Goal: Complete application form

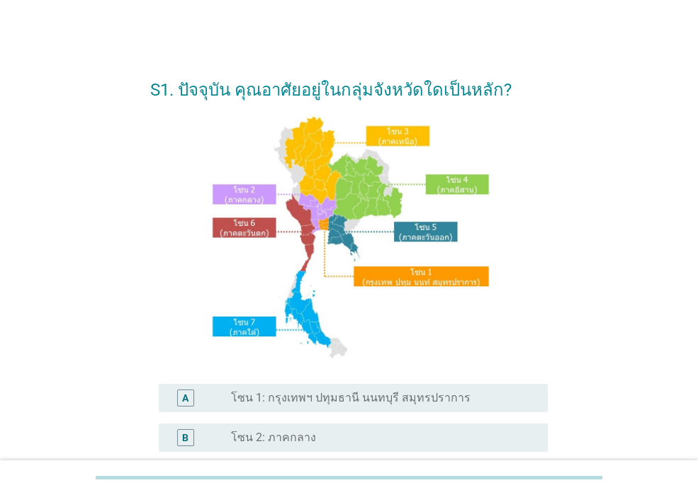
click at [308, 399] on label "โซน 1: กรุงเทพฯ ปทุมธานี นนทบุรี สมุทรปราการ" at bounding box center [351, 398] width 240 height 14
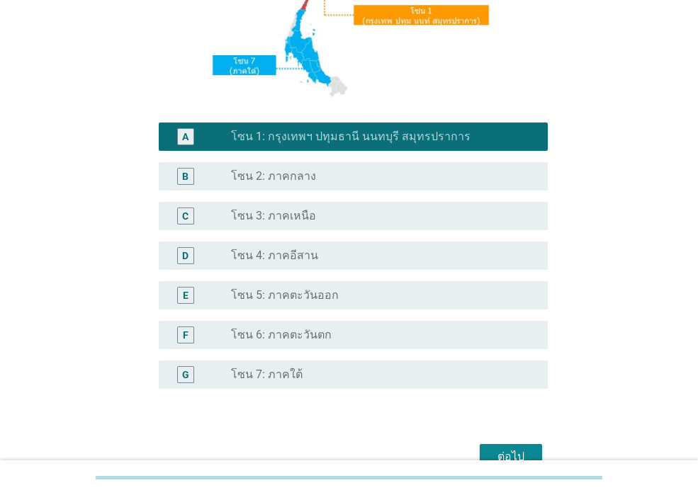
scroll to position [266, 0]
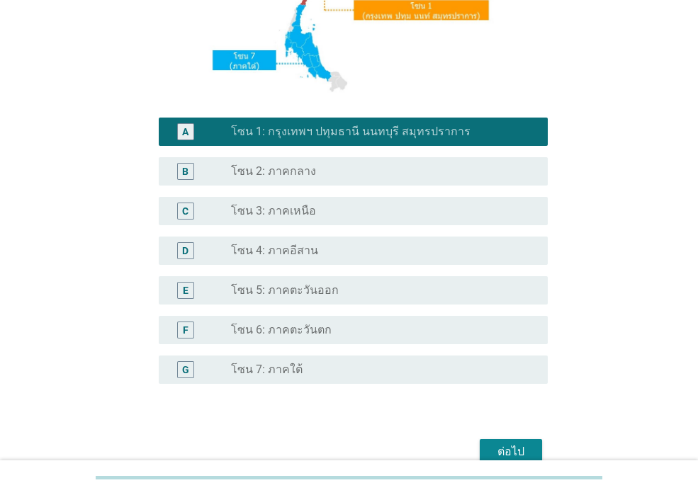
click at [512, 445] on div "ต่อไป" at bounding box center [511, 452] width 40 height 17
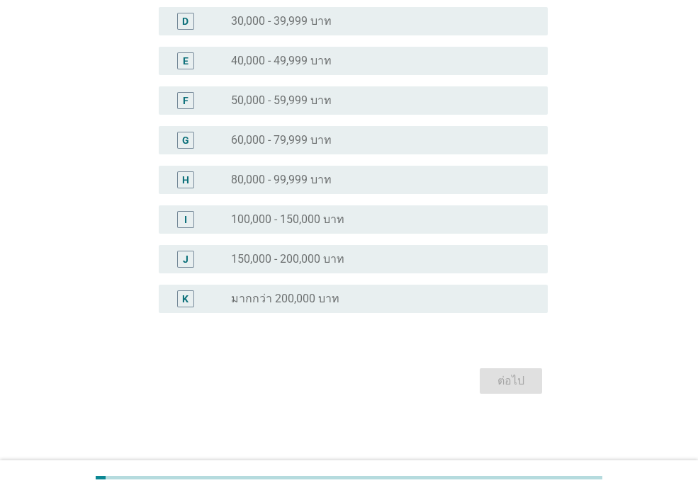
scroll to position [0, 0]
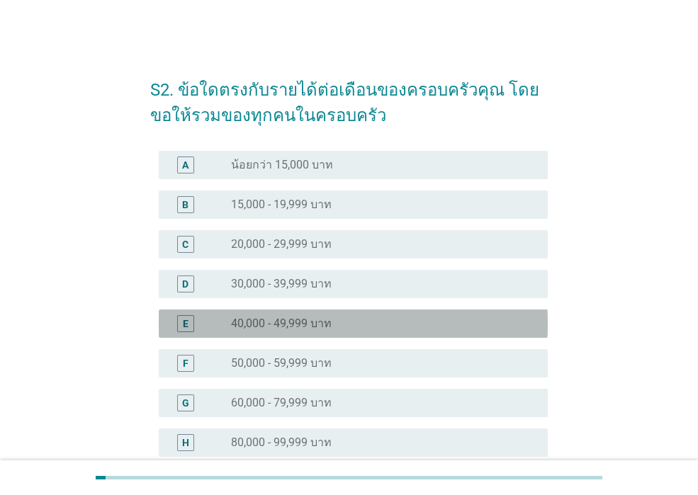
click at [388, 325] on div "radio_button_unchecked 40,000 - 49,999 บาท" at bounding box center [378, 324] width 294 height 14
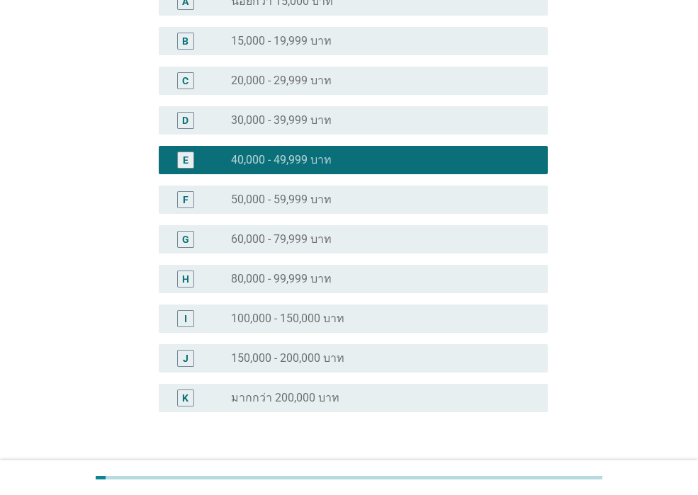
scroll to position [263, 0]
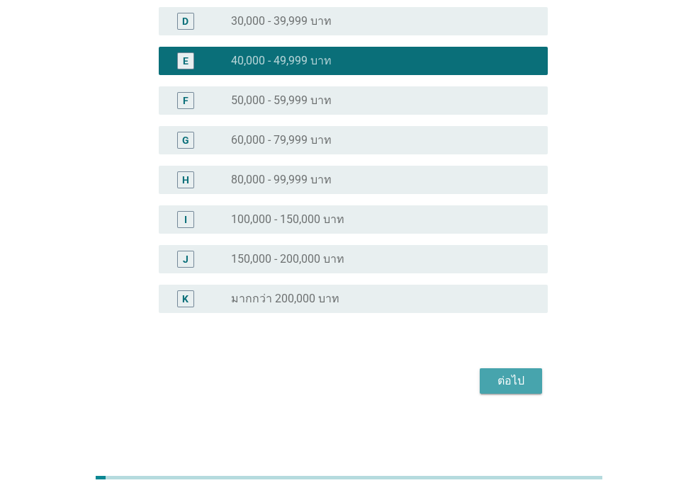
click at [498, 383] on div "ต่อไป" at bounding box center [511, 381] width 40 height 17
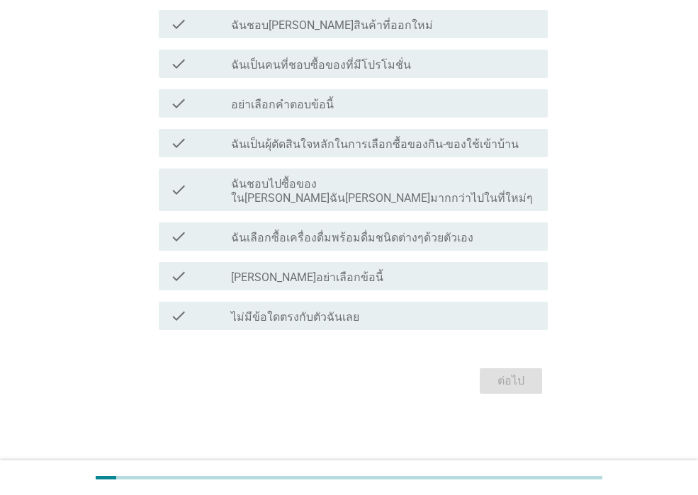
scroll to position [0, 0]
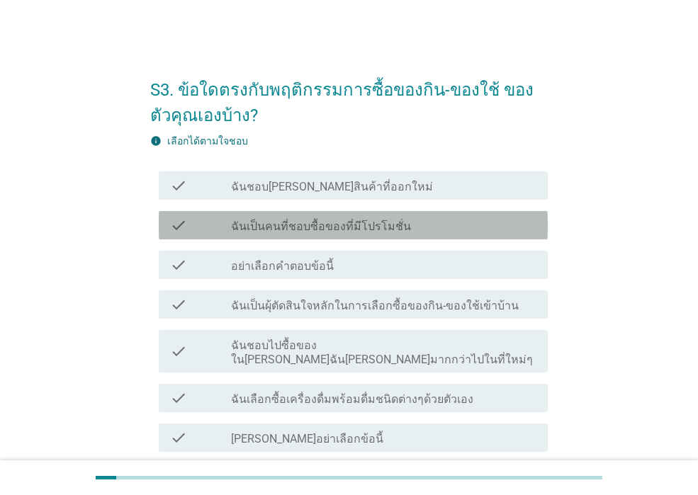
click at [417, 228] on div "check_box_outline_blank ฉันเป็นคนที่ชอบซื้อของที่มีโปรโมชั่น" at bounding box center [383, 225] width 305 height 17
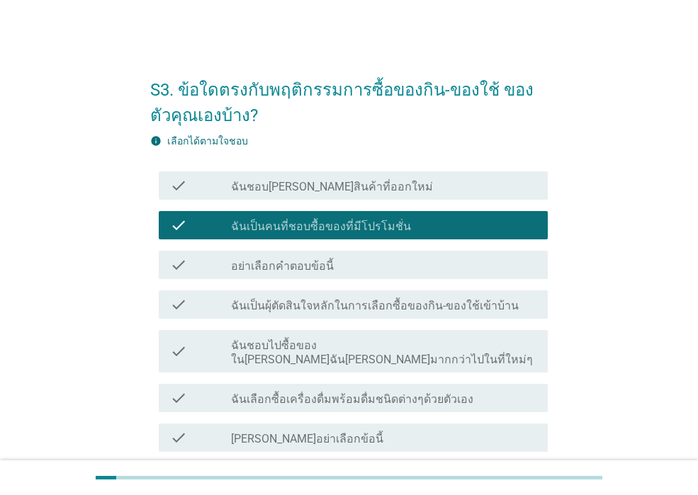
click at [428, 195] on div "check check_box_outline_blank ฉันชอบลองสินค้าที่ออกใหม่" at bounding box center [353, 185] width 389 height 28
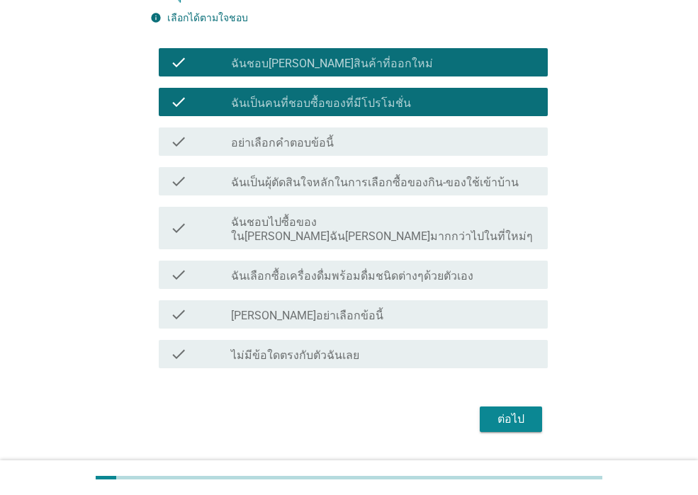
scroll to position [142, 0]
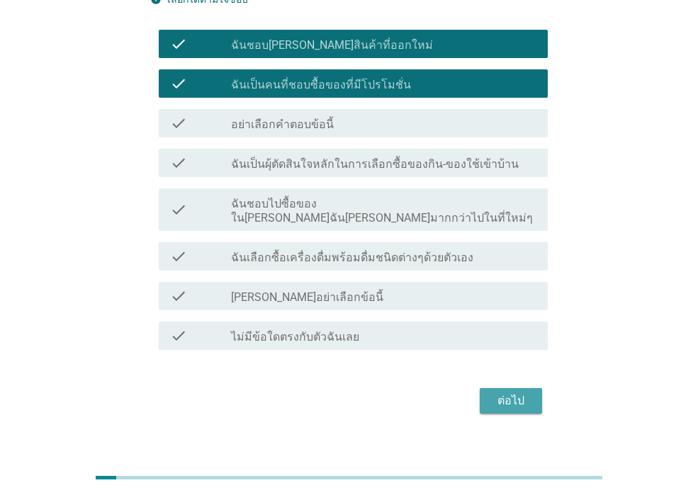
click at [502, 393] on div "ต่อไป" at bounding box center [511, 401] width 40 height 17
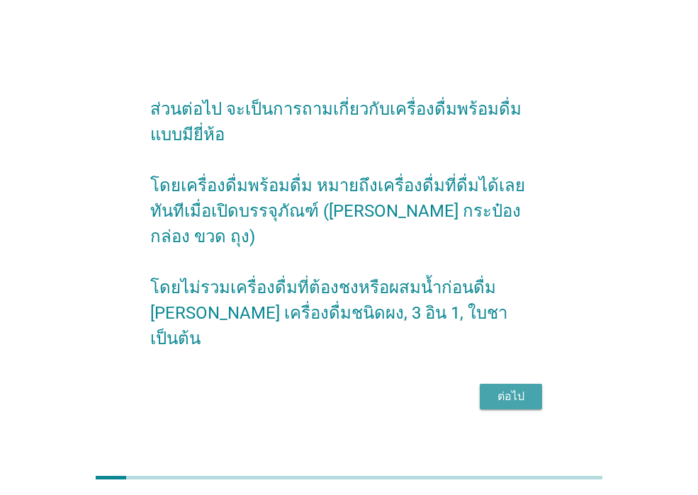
click at [503, 393] on button "ต่อไป" at bounding box center [511, 397] width 62 height 26
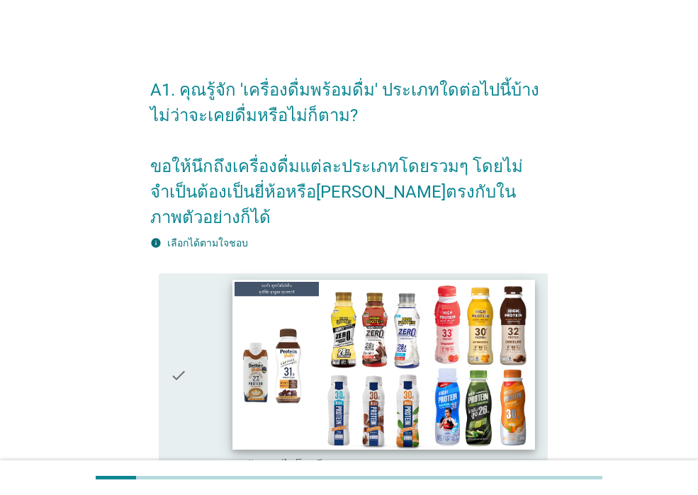
click at [469, 318] on img at bounding box center [383, 365] width 302 height 170
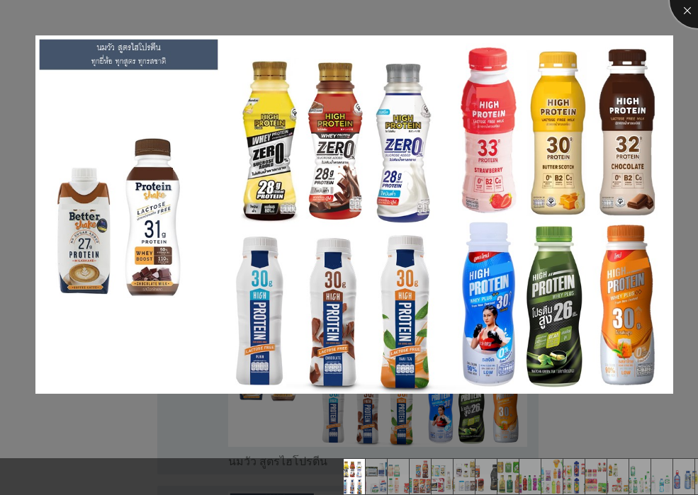
click at [685, 9] on div at bounding box center [698, 0] width 57 height 57
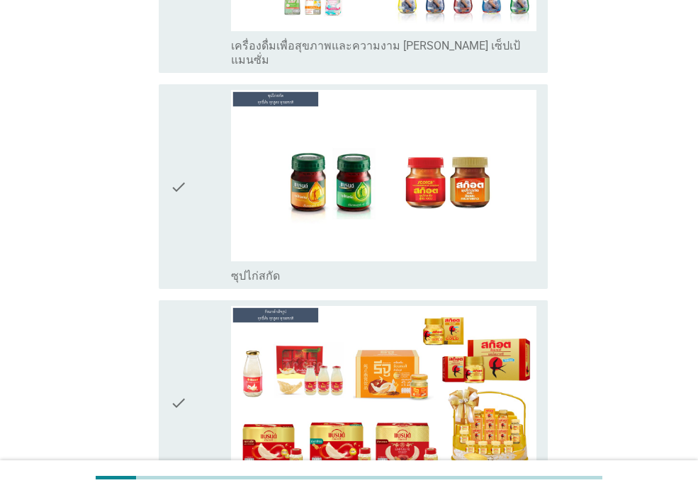
scroll to position [5125, 0]
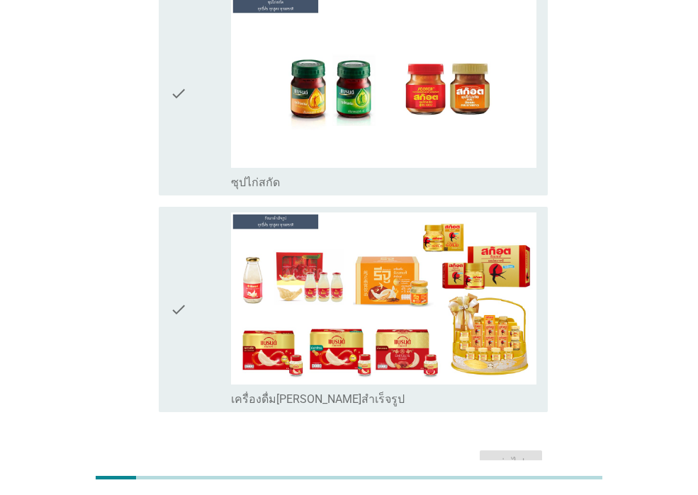
click at [505, 446] on div "ต่อไป" at bounding box center [349, 463] width 398 height 34
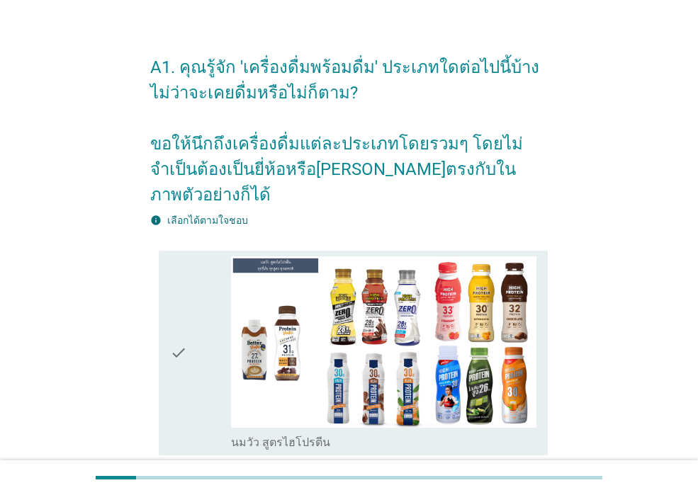
scroll to position [0, 0]
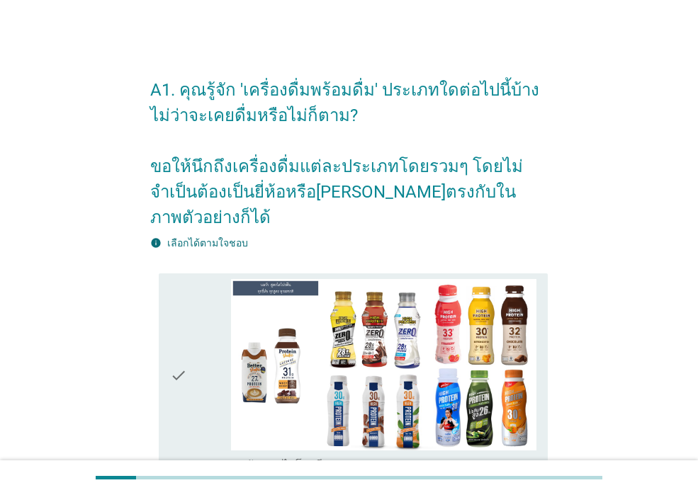
click at [177, 347] on icon "check" at bounding box center [178, 375] width 17 height 193
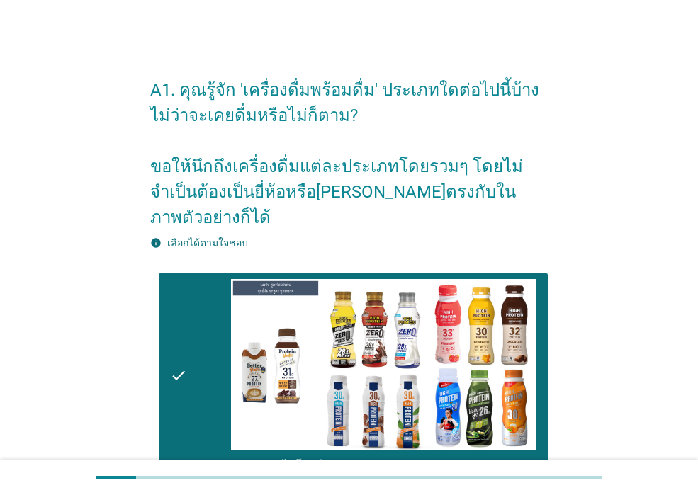
scroll to position [354, 0]
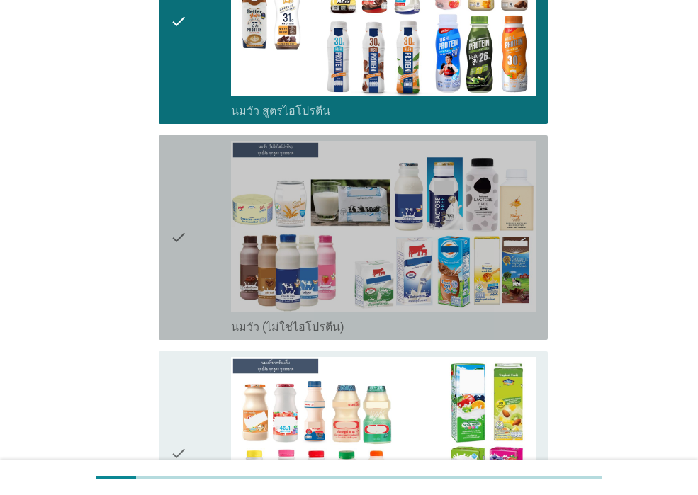
click at [169, 273] on div "check check_box_outline_blank นมวัว (ไม่ใช่ไฮโปรตีน)" at bounding box center [353, 237] width 389 height 205
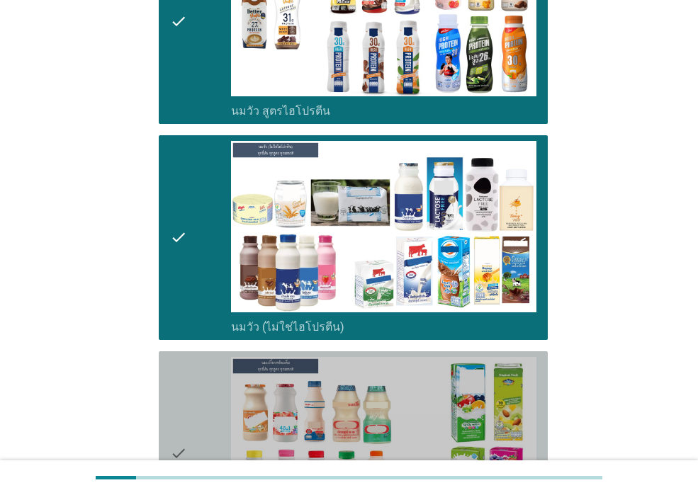
click at [181, 376] on icon "check" at bounding box center [178, 453] width 17 height 193
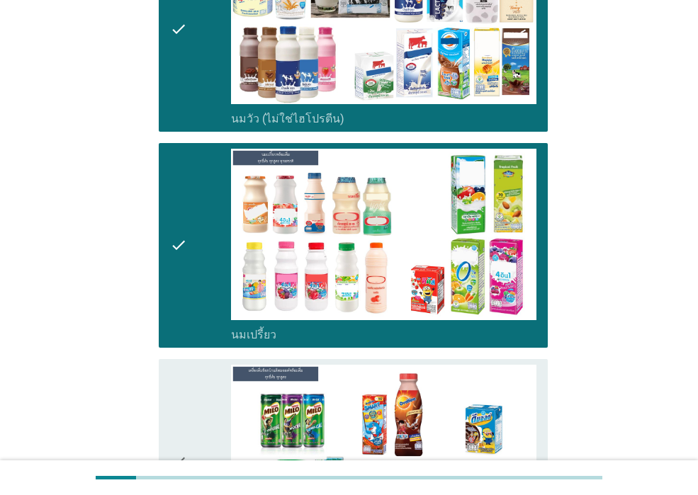
scroll to position [709, 0]
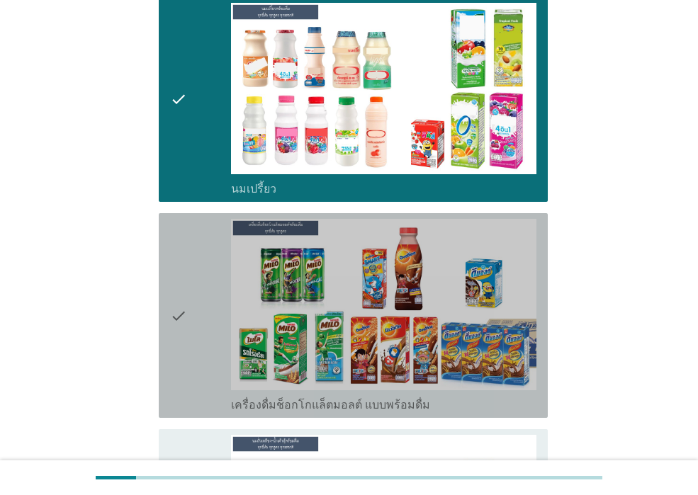
click at [179, 371] on icon "check" at bounding box center [178, 315] width 17 height 193
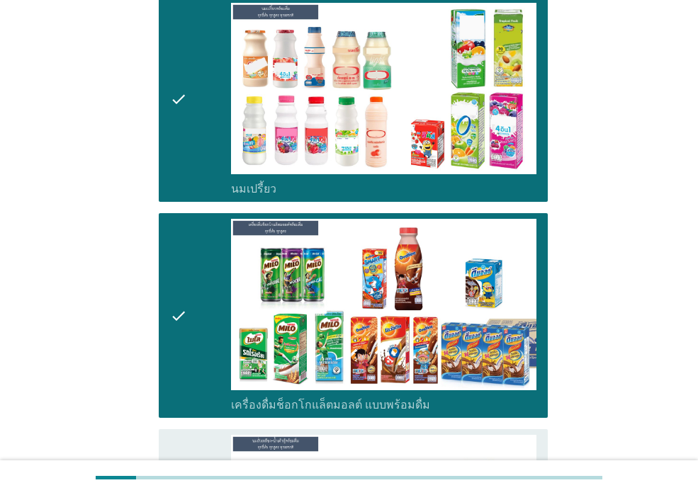
scroll to position [992, 0]
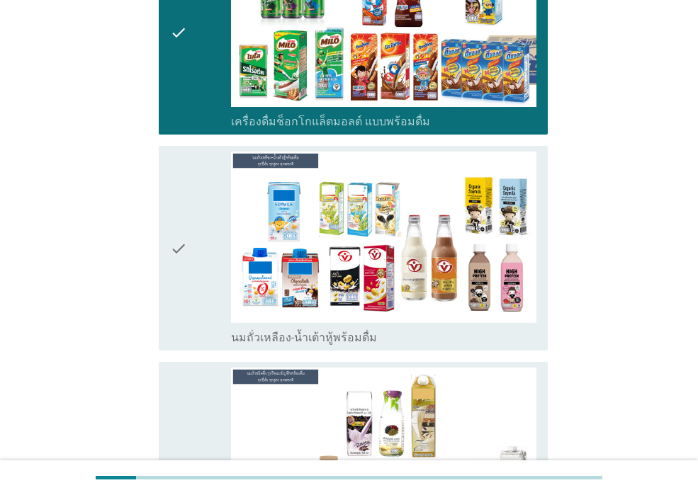
click at [173, 305] on icon "check" at bounding box center [178, 248] width 17 height 193
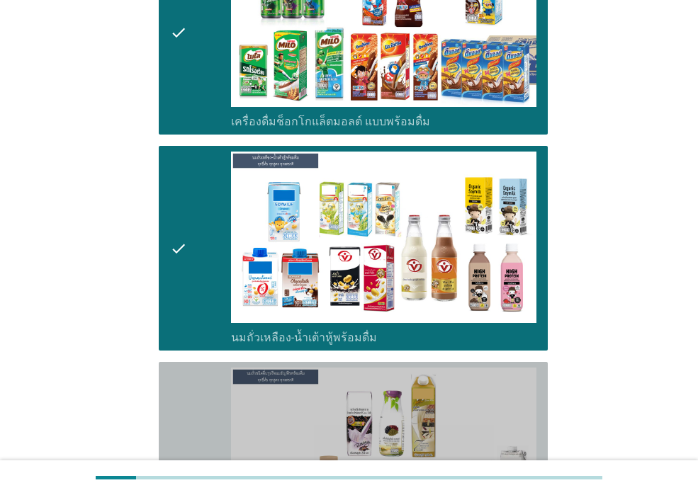
click at [183, 370] on icon "check" at bounding box center [178, 472] width 17 height 208
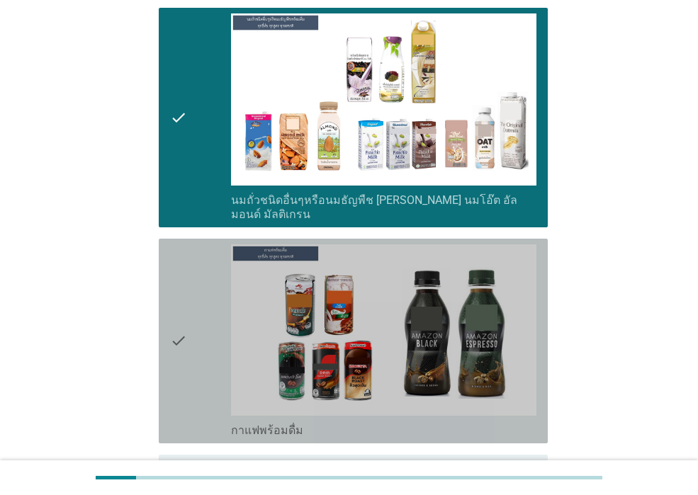
click at [182, 369] on icon "check" at bounding box center [178, 340] width 17 height 193
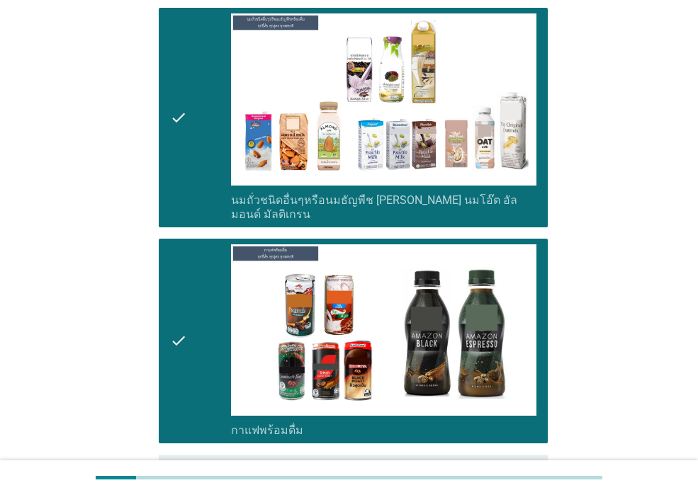
scroll to position [1630, 0]
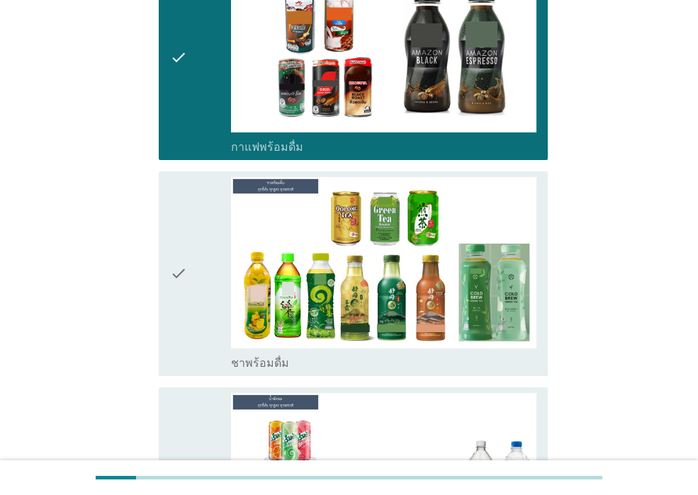
drag, startPoint x: 183, startPoint y: 299, endPoint x: 185, endPoint y: 310, distance: 11.5
click at [184, 299] on icon "check" at bounding box center [178, 273] width 17 height 193
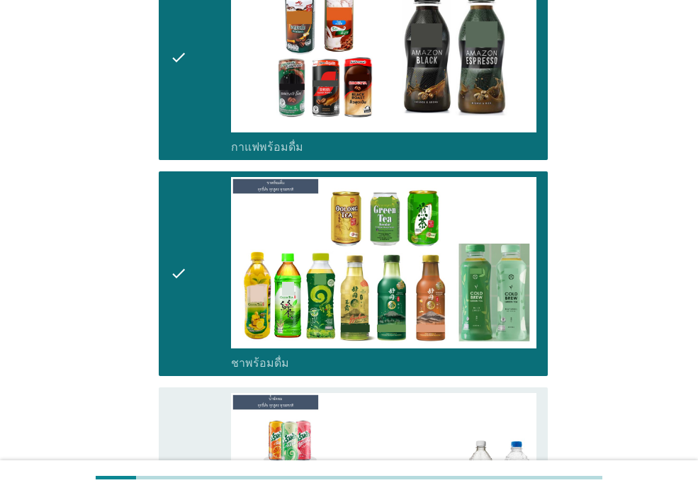
click at [191, 393] on div "check" at bounding box center [200, 489] width 61 height 193
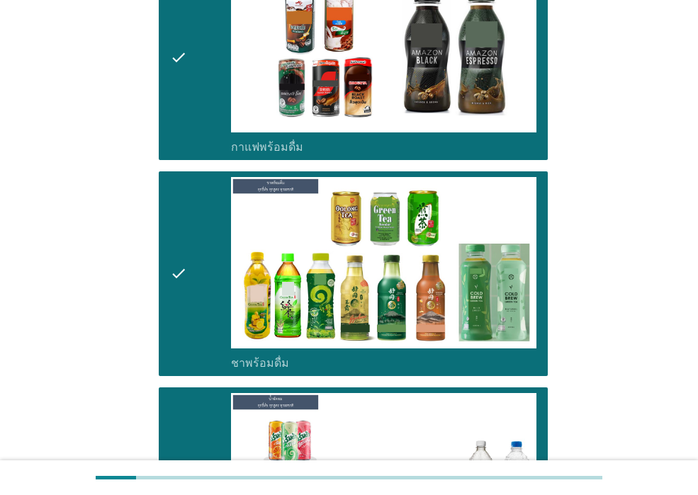
scroll to position [1984, 0]
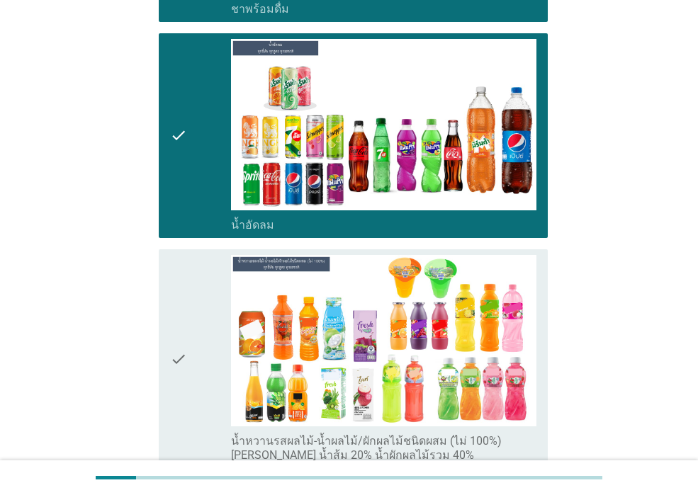
click at [190, 381] on div "check" at bounding box center [200, 359] width 61 height 208
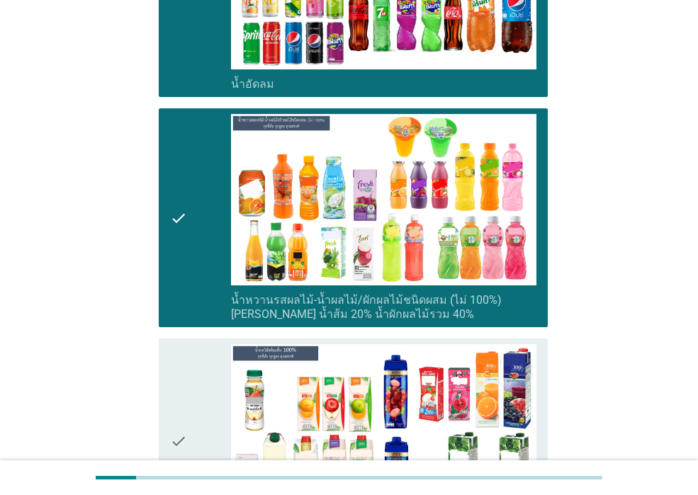
scroll to position [2338, 0]
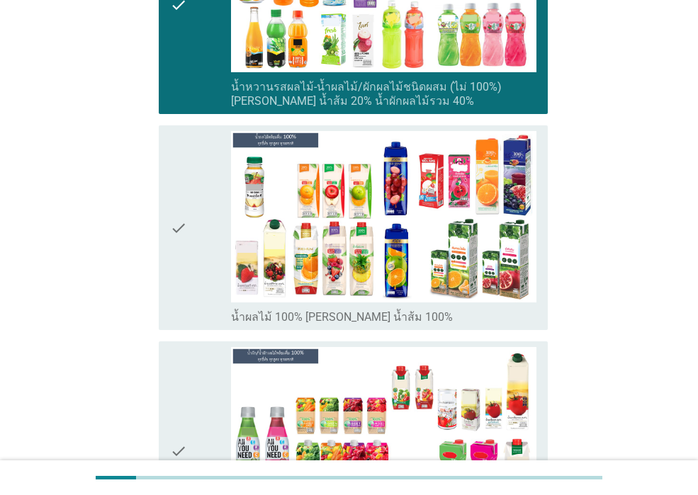
click at [189, 249] on div "check" at bounding box center [200, 227] width 61 height 193
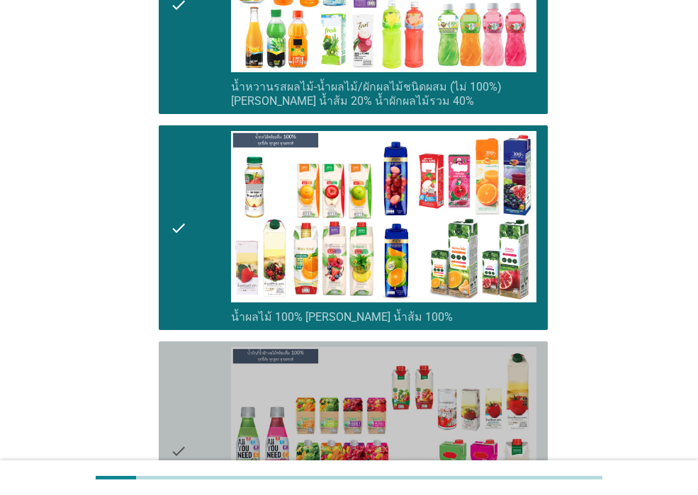
click at [198, 362] on div "check" at bounding box center [200, 451] width 61 height 208
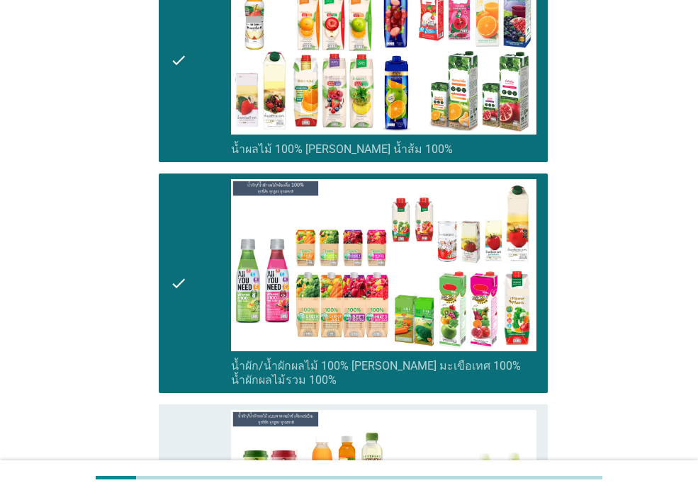
scroll to position [2693, 0]
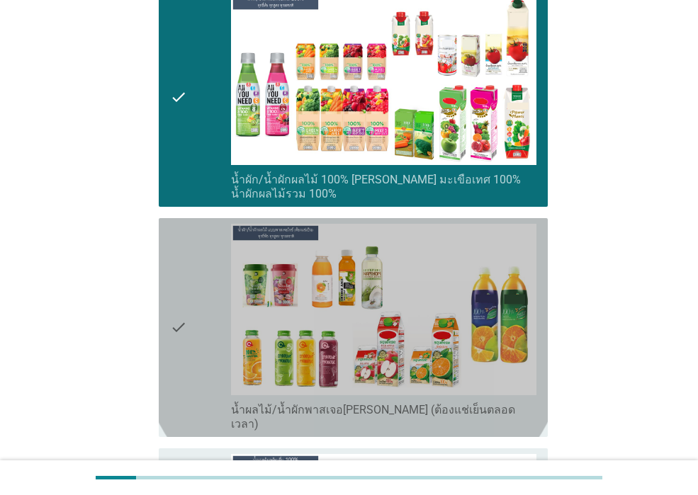
click at [189, 333] on div "check" at bounding box center [200, 328] width 61 height 208
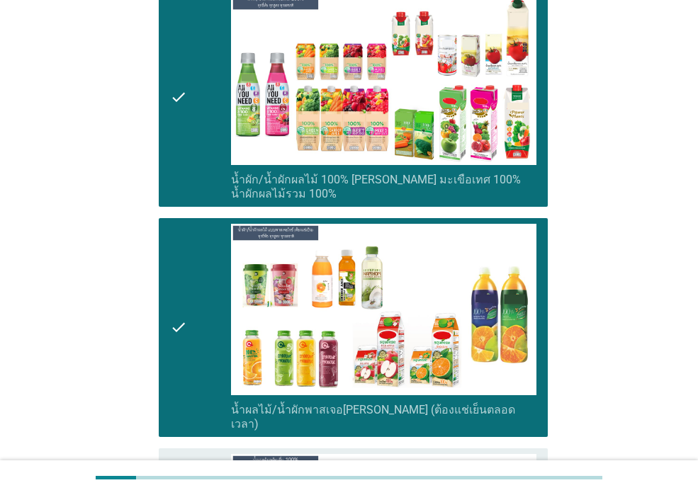
scroll to position [2905, 0]
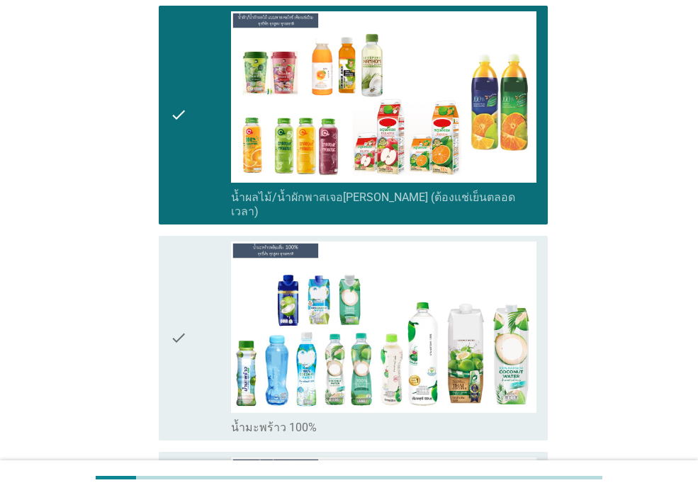
click at [189, 333] on div "check" at bounding box center [200, 338] width 61 height 193
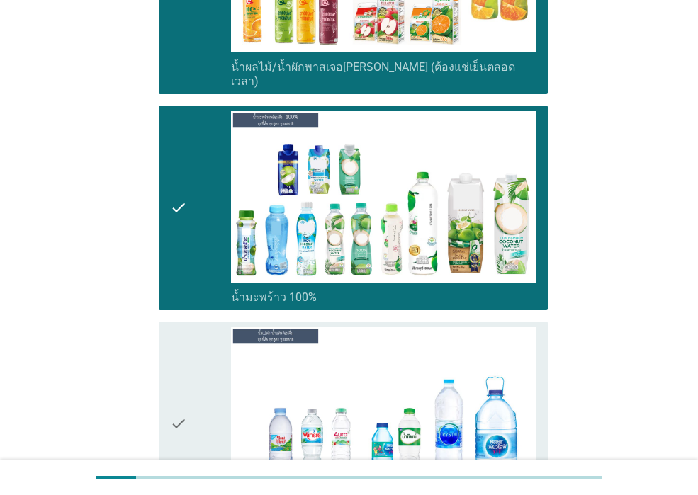
scroll to position [3260, 0]
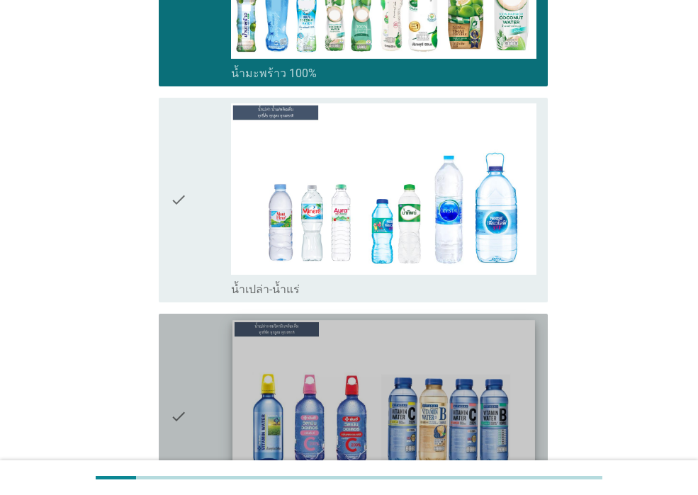
click at [357, 381] on img at bounding box center [383, 405] width 302 height 170
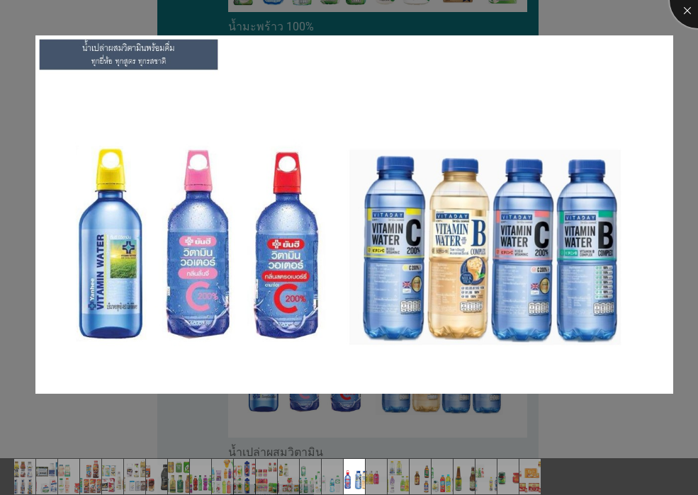
drag, startPoint x: 688, startPoint y: 13, endPoint x: 563, endPoint y: 118, distance: 163.4
click at [684, 23] on div at bounding box center [698, 0] width 57 height 57
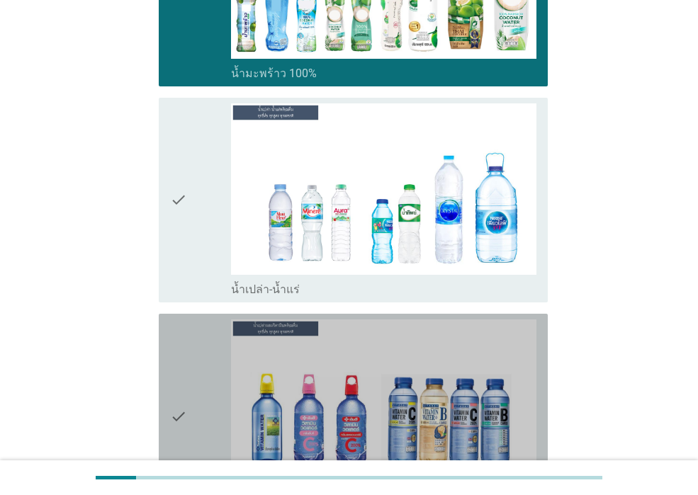
drag, startPoint x: 201, startPoint y: 359, endPoint x: 192, endPoint y: 267, distance: 92.5
click at [200, 359] on div "check" at bounding box center [200, 416] width 61 height 193
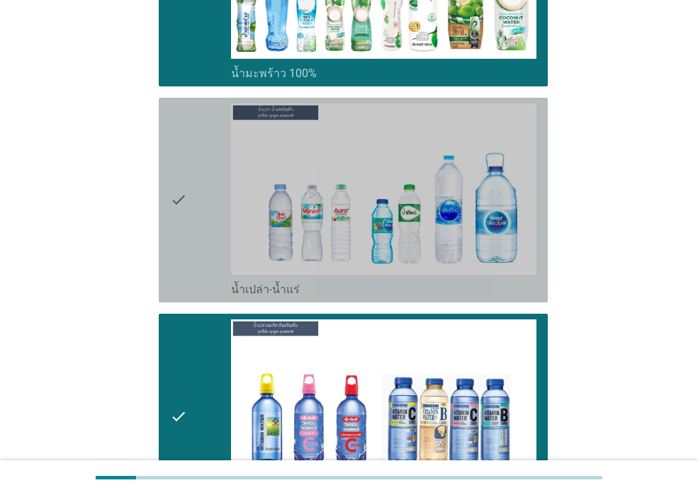
click at [194, 183] on div "check" at bounding box center [200, 199] width 61 height 193
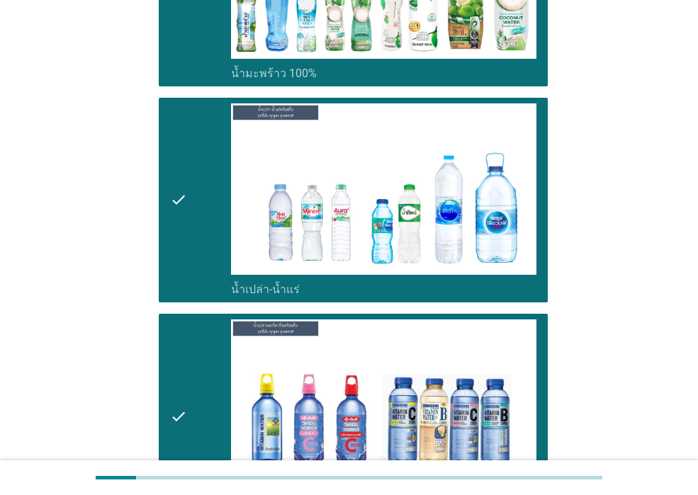
scroll to position [3543, 0]
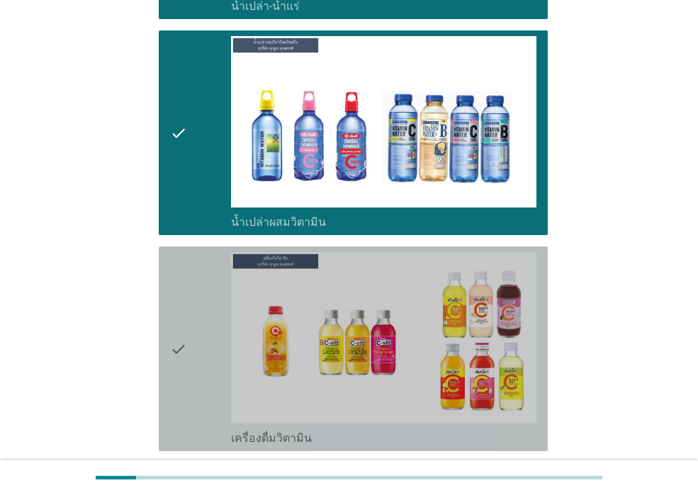
click at [213, 300] on div "check" at bounding box center [200, 348] width 61 height 193
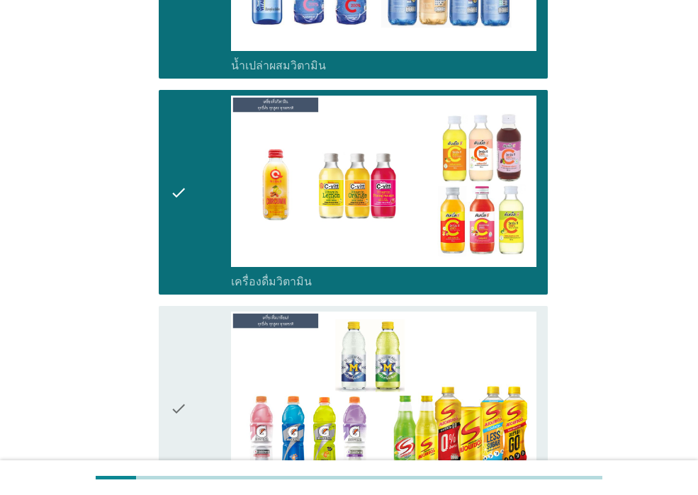
scroll to position [3897, 0]
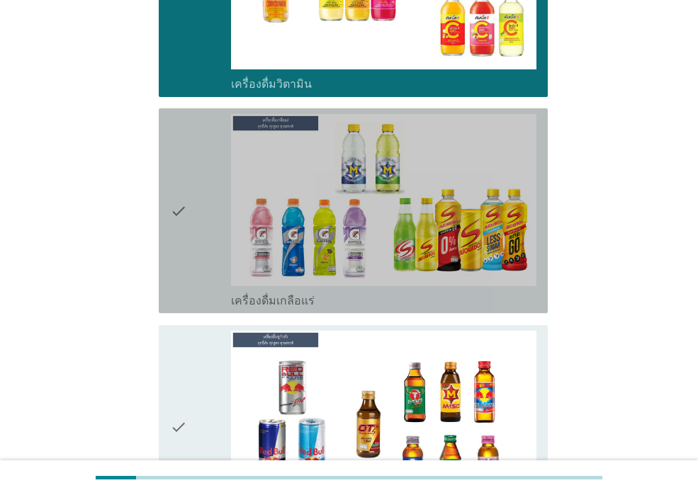
click at [191, 177] on div "check" at bounding box center [200, 210] width 61 height 193
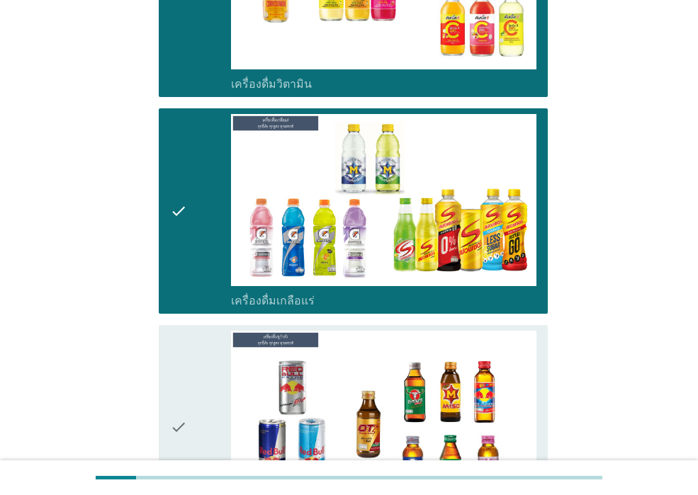
click at [195, 331] on div "check" at bounding box center [200, 427] width 61 height 193
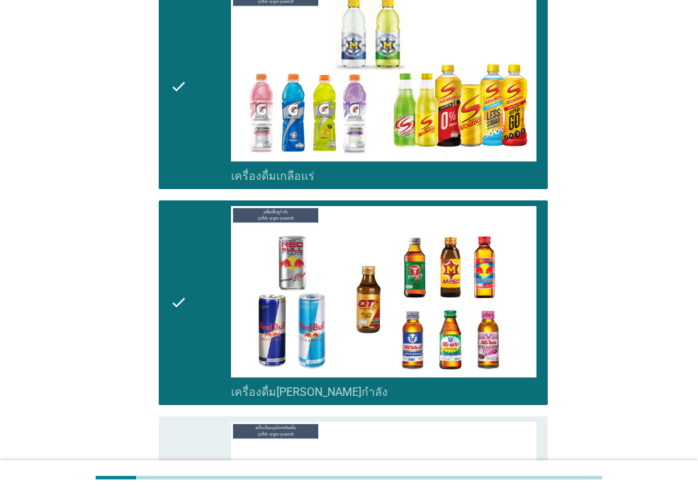
scroll to position [4181, 0]
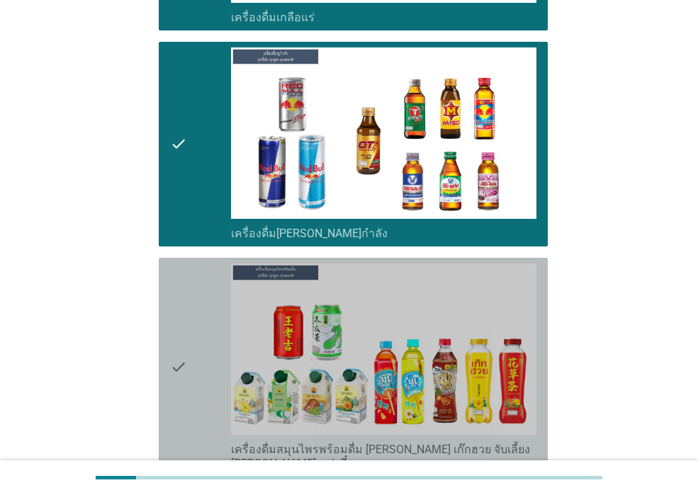
click at [195, 323] on div "check" at bounding box center [200, 368] width 61 height 208
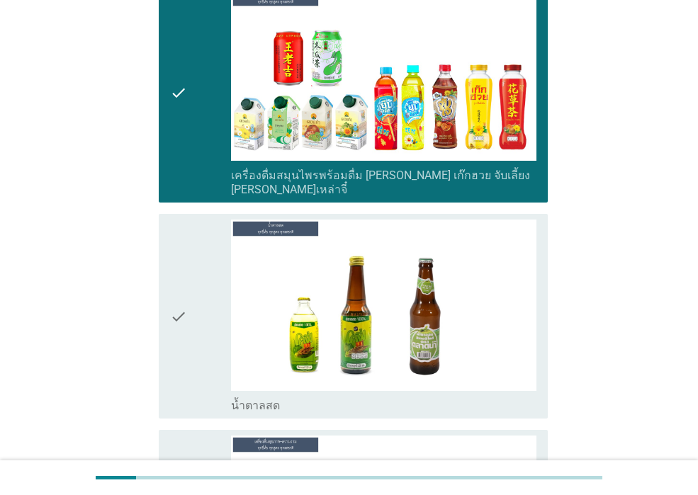
scroll to position [4464, 0]
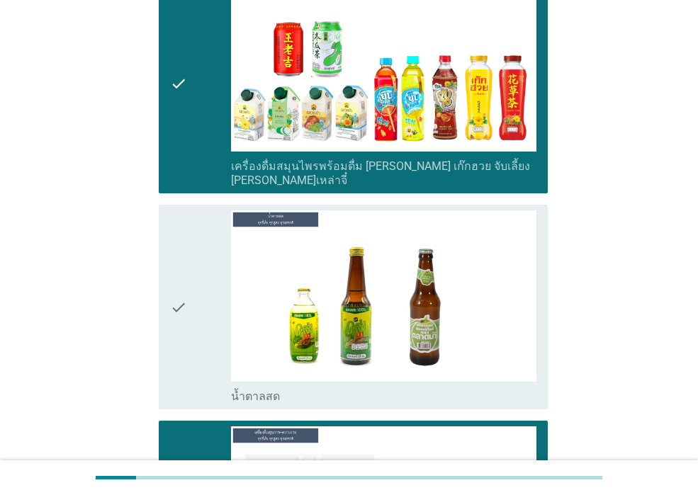
scroll to position [4819, 0]
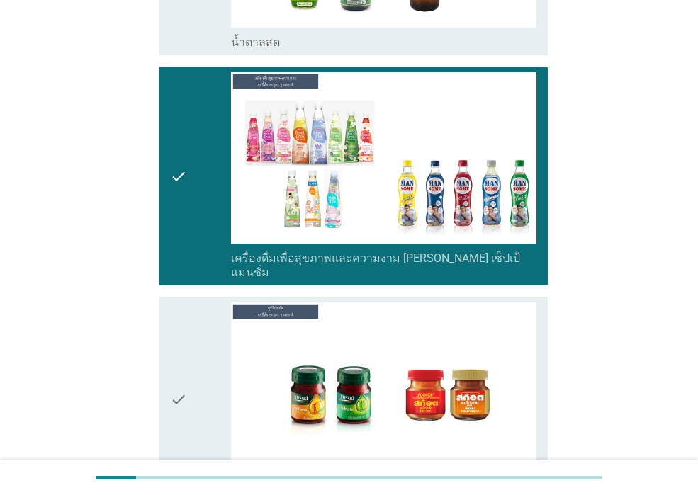
click at [189, 409] on div "check" at bounding box center [200, 399] width 61 height 193
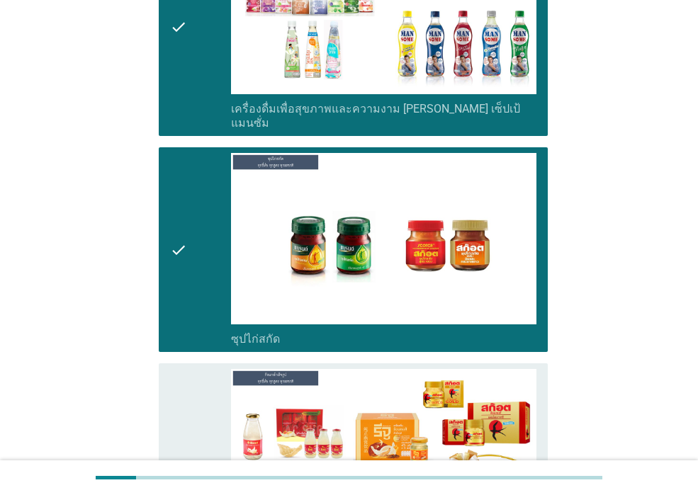
scroll to position [5125, 0]
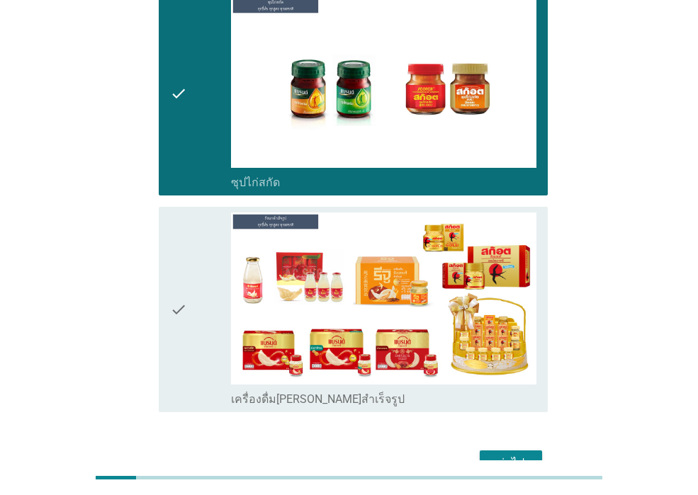
click at [181, 264] on icon "check" at bounding box center [178, 309] width 17 height 193
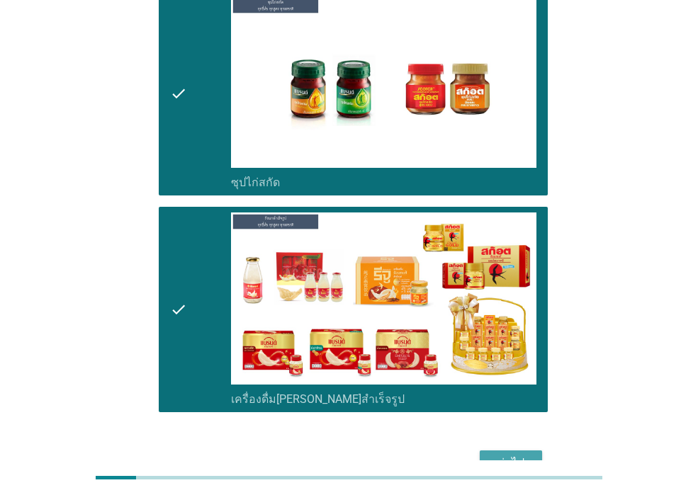
click at [494, 455] on div "ต่อไป" at bounding box center [511, 463] width 40 height 17
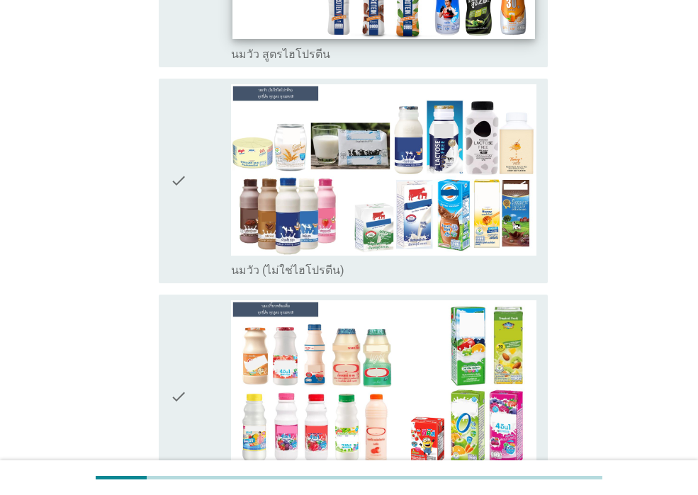
scroll to position [0, 0]
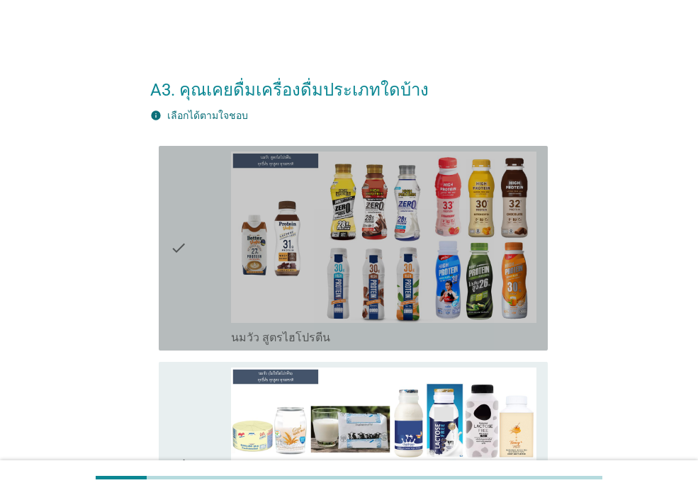
click at [209, 280] on div "check" at bounding box center [200, 248] width 61 height 193
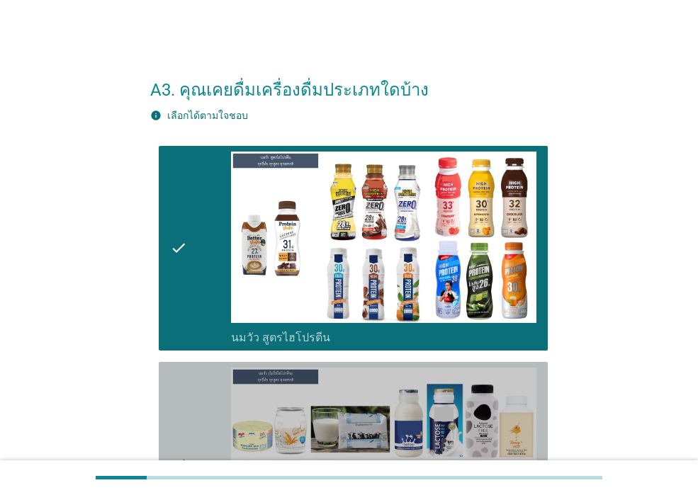
click at [197, 403] on div "check" at bounding box center [200, 464] width 61 height 193
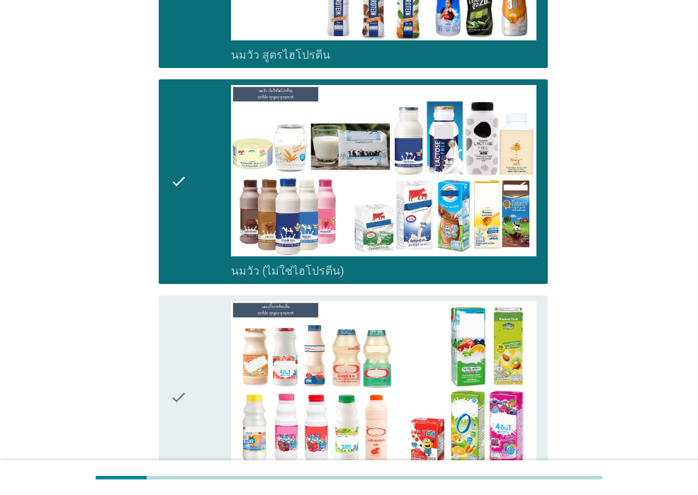
scroll to position [425, 0]
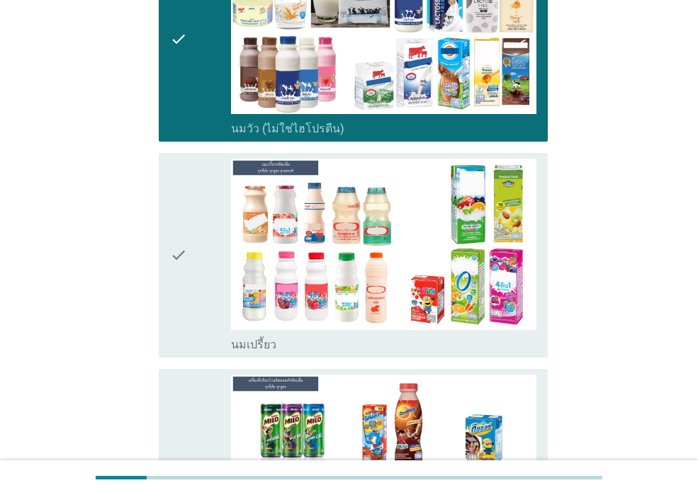
click at [197, 327] on div "check" at bounding box center [200, 255] width 61 height 193
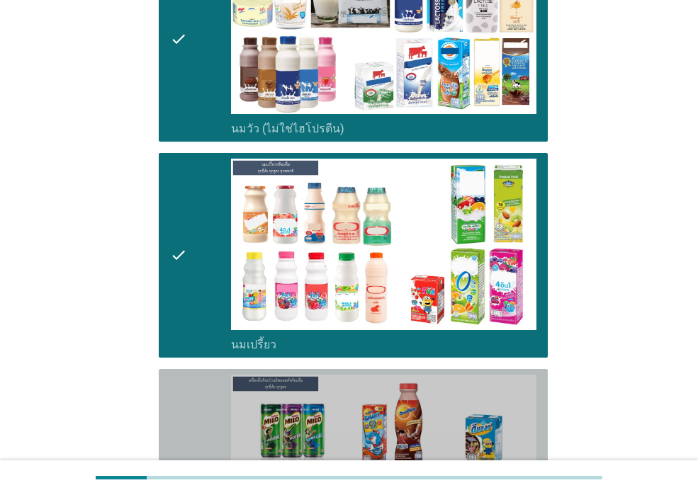
click at [198, 410] on div "check" at bounding box center [200, 471] width 61 height 193
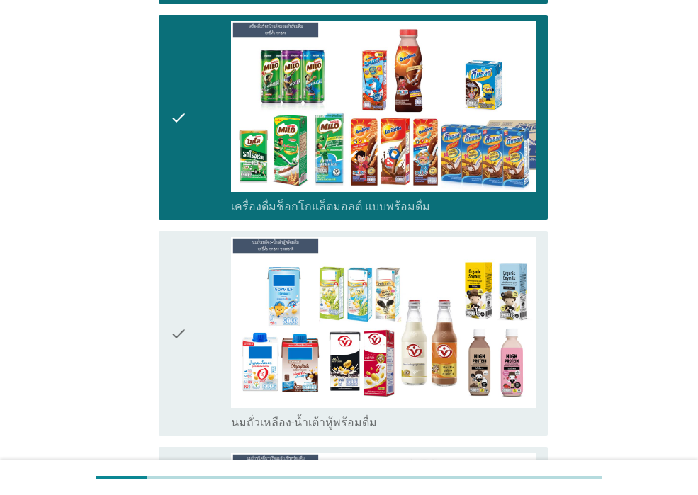
click at [173, 370] on icon "check" at bounding box center [178, 333] width 17 height 193
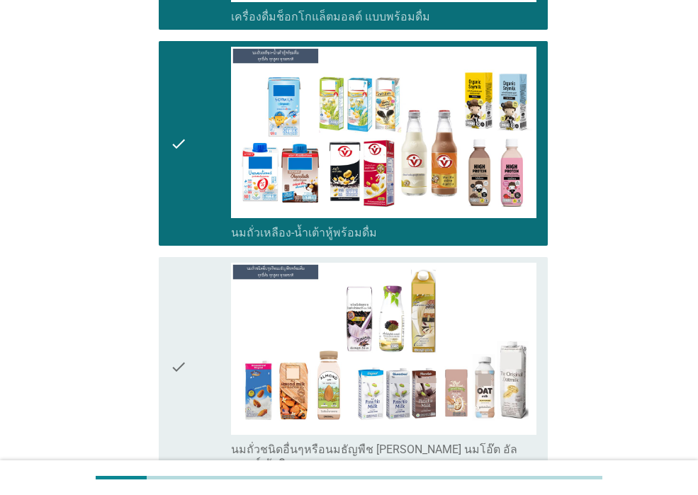
scroll to position [1134, 0]
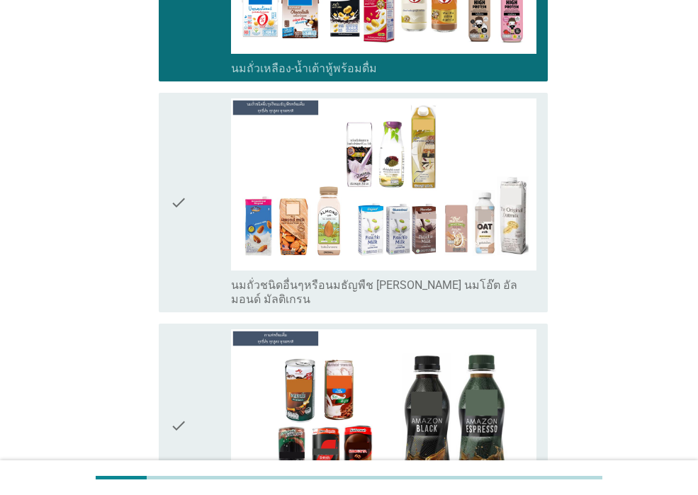
click at [179, 269] on icon "check" at bounding box center [178, 202] width 17 height 208
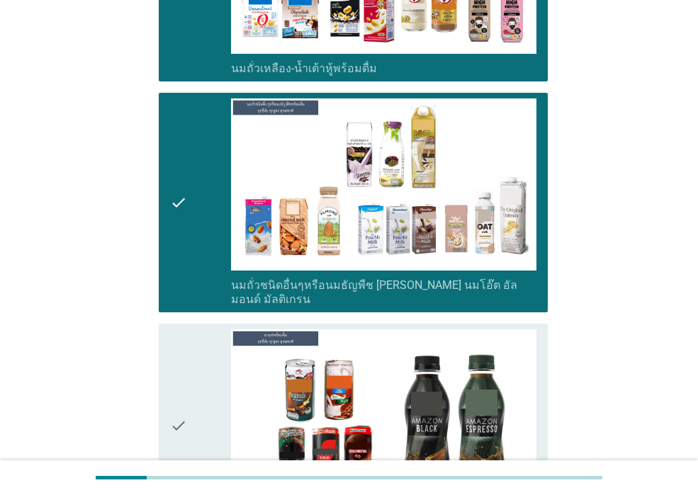
click at [188, 363] on div "check" at bounding box center [200, 426] width 61 height 193
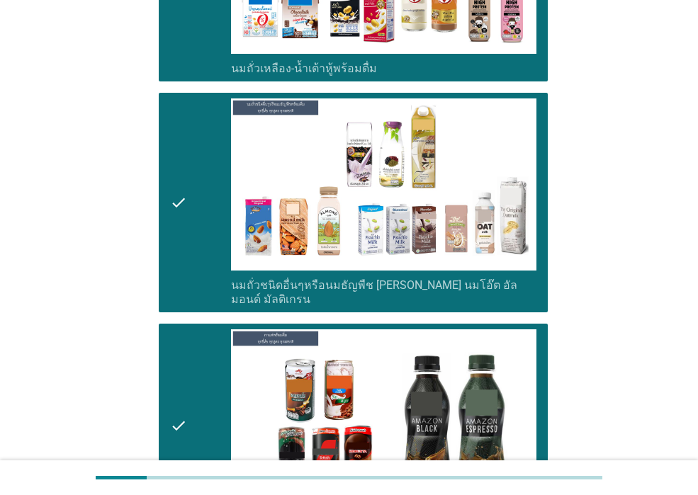
scroll to position [1488, 0]
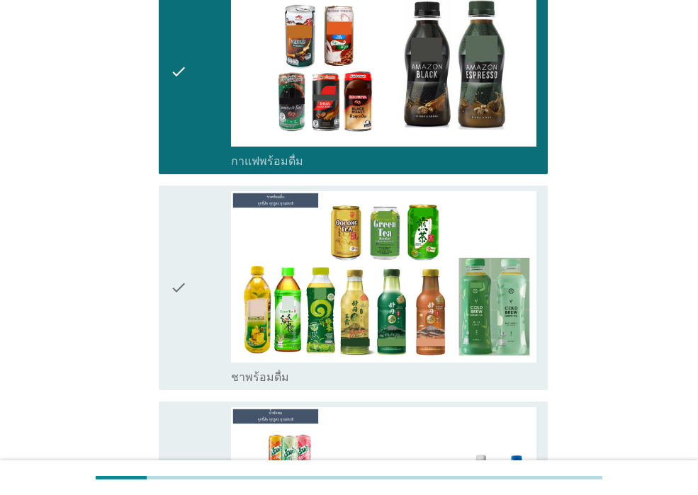
click at [186, 360] on icon "check" at bounding box center [178, 287] width 17 height 193
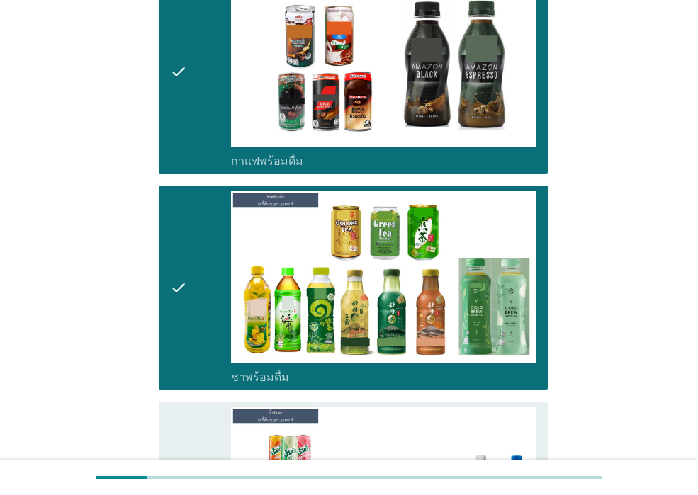
click at [198, 419] on div "check" at bounding box center [200, 503] width 61 height 193
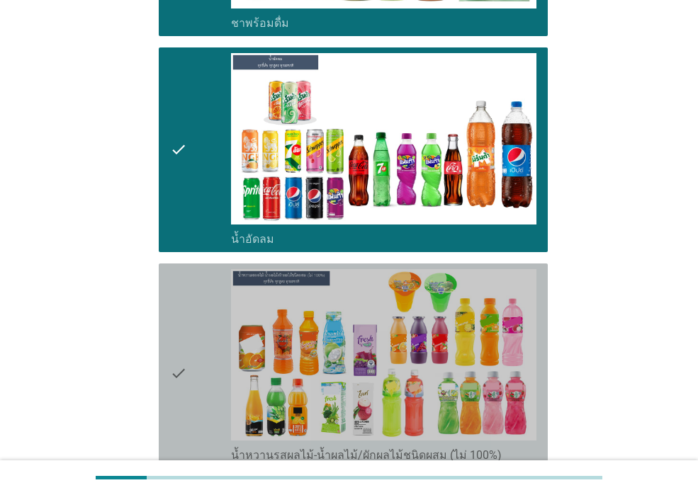
click at [193, 417] on div "check" at bounding box center [200, 373] width 61 height 208
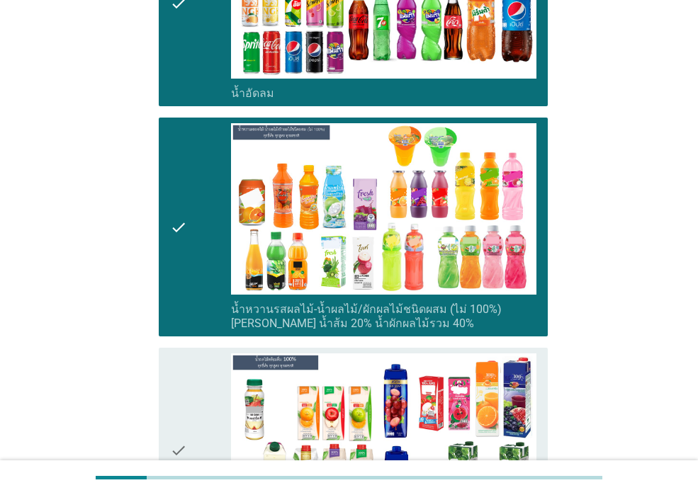
scroll to position [2126, 0]
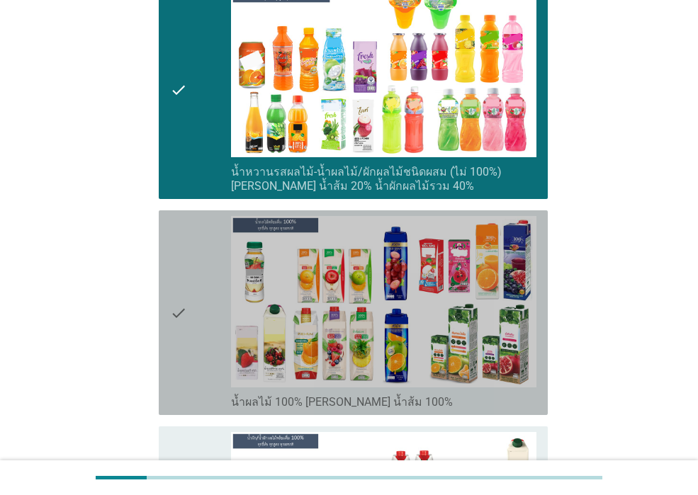
click at [185, 373] on icon "check" at bounding box center [178, 312] width 17 height 193
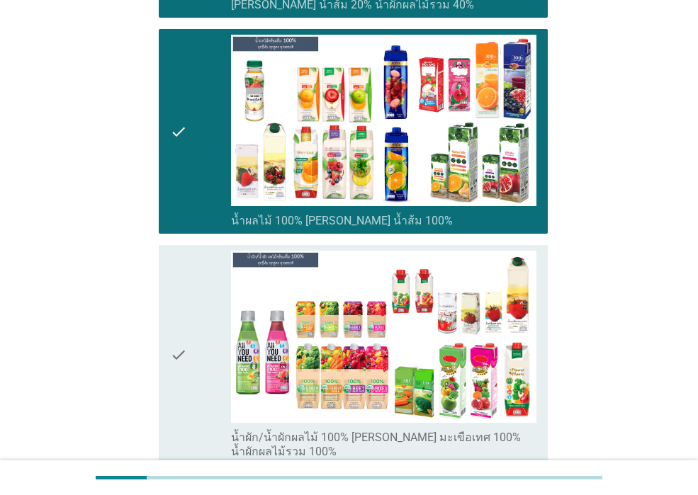
scroll to position [2409, 0]
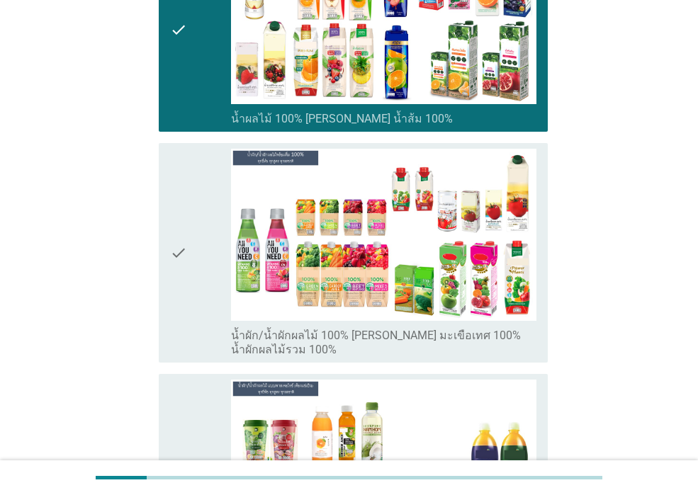
click at [196, 298] on div "check" at bounding box center [200, 253] width 61 height 208
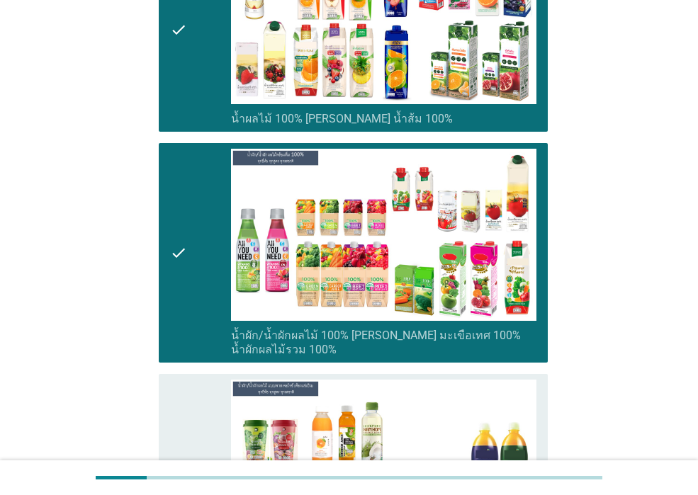
click at [205, 389] on div "check" at bounding box center [200, 484] width 61 height 208
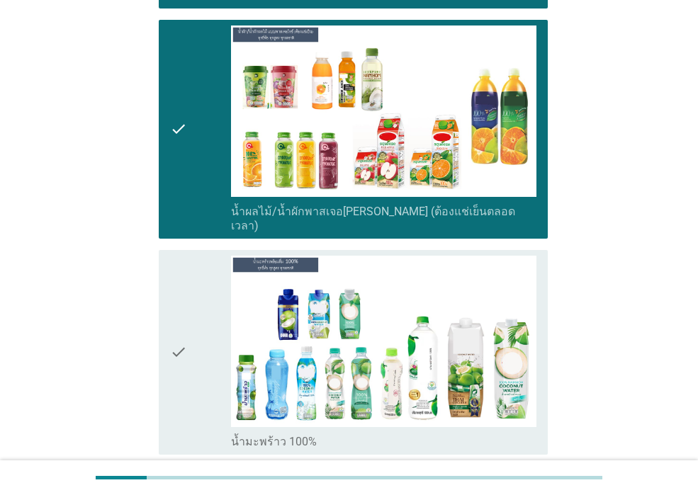
click at [203, 388] on div "check" at bounding box center [200, 352] width 61 height 193
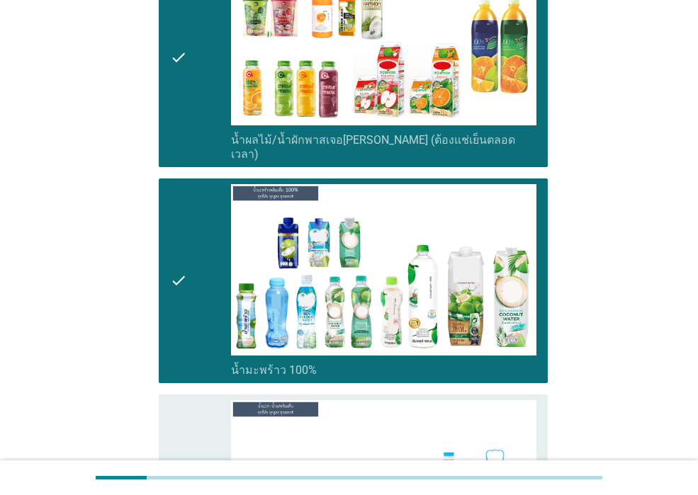
scroll to position [3118, 0]
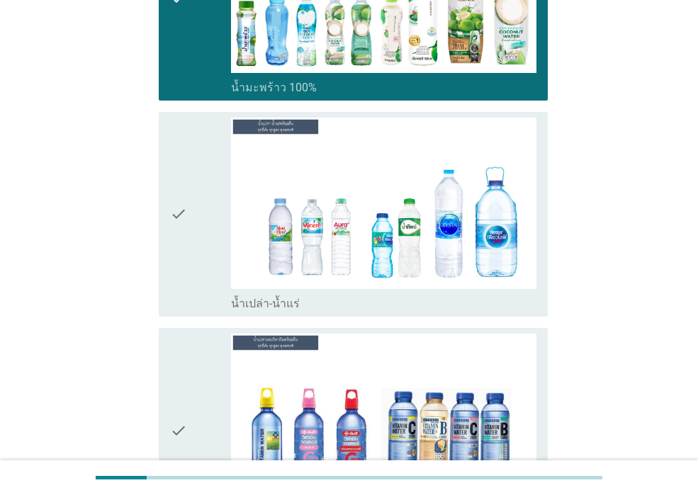
click at [203, 388] on div "check" at bounding box center [200, 430] width 61 height 193
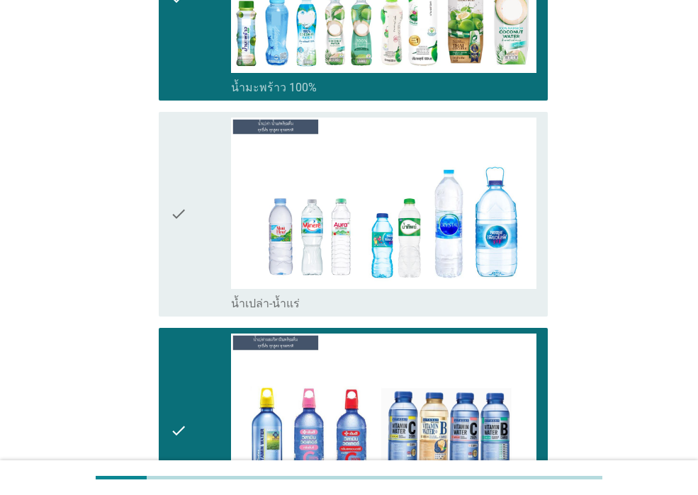
click at [196, 244] on div "check" at bounding box center [200, 214] width 61 height 193
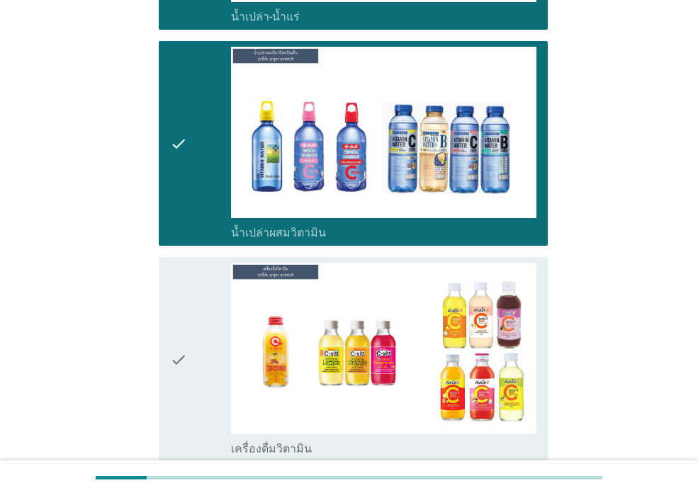
scroll to position [3472, 0]
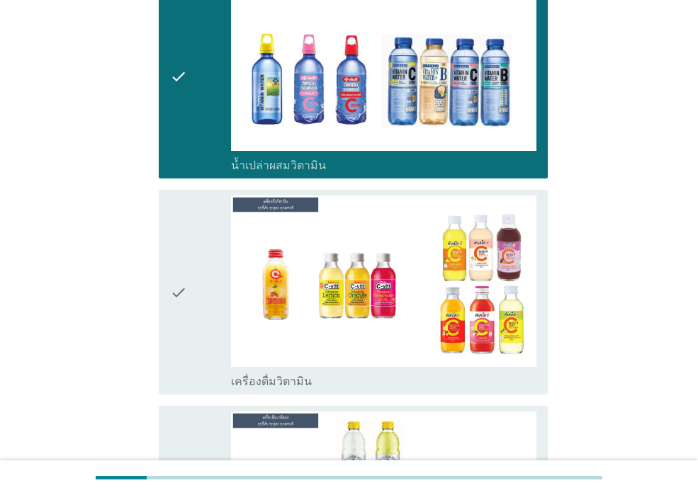
click at [199, 244] on div "check" at bounding box center [200, 292] width 61 height 193
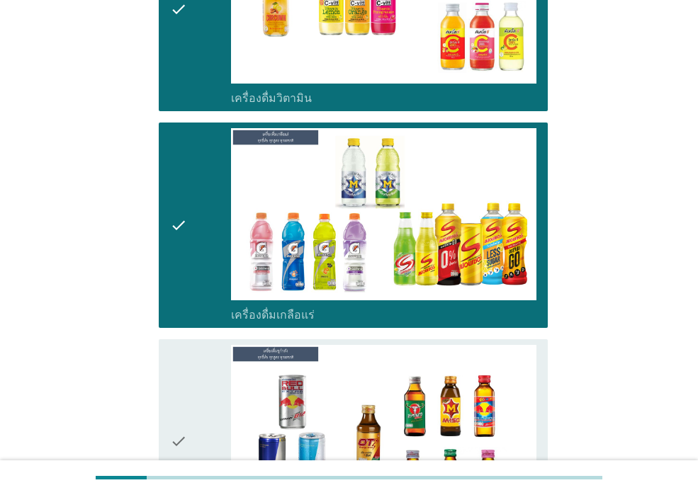
click at [196, 412] on div "check" at bounding box center [200, 441] width 61 height 193
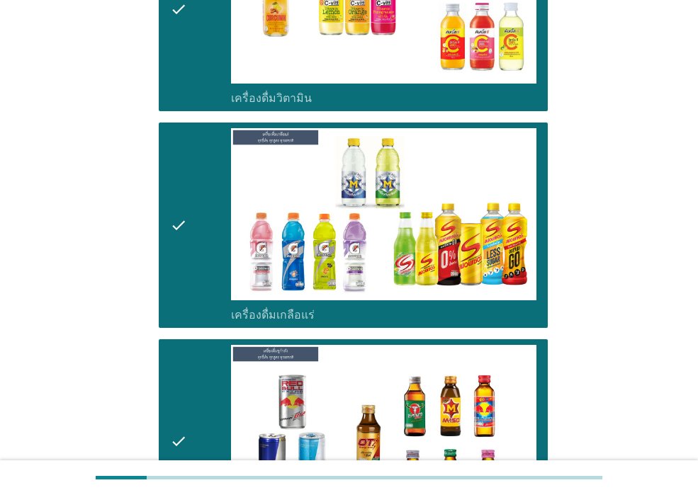
scroll to position [4181, 0]
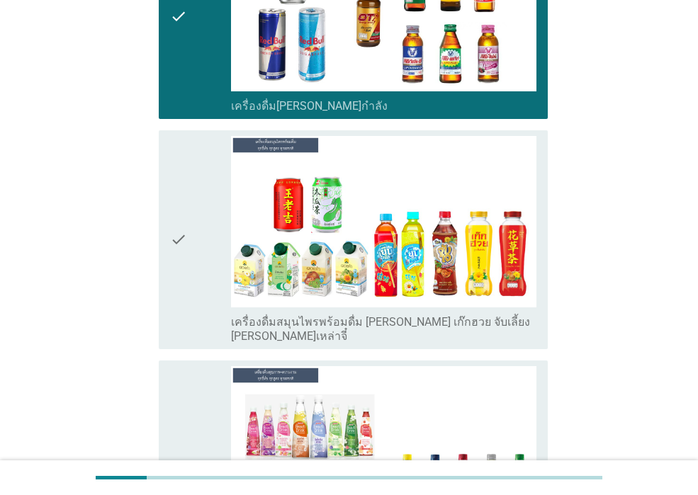
click at [195, 410] on div "check" at bounding box center [200, 470] width 61 height 208
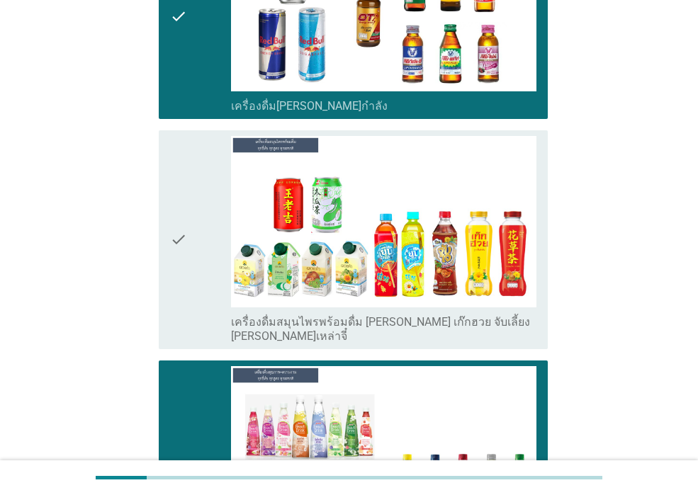
click at [192, 244] on div "check" at bounding box center [200, 240] width 61 height 208
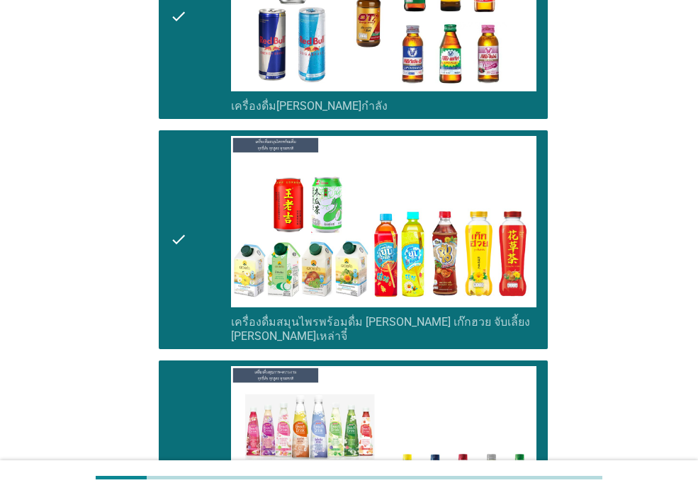
scroll to position [4535, 0]
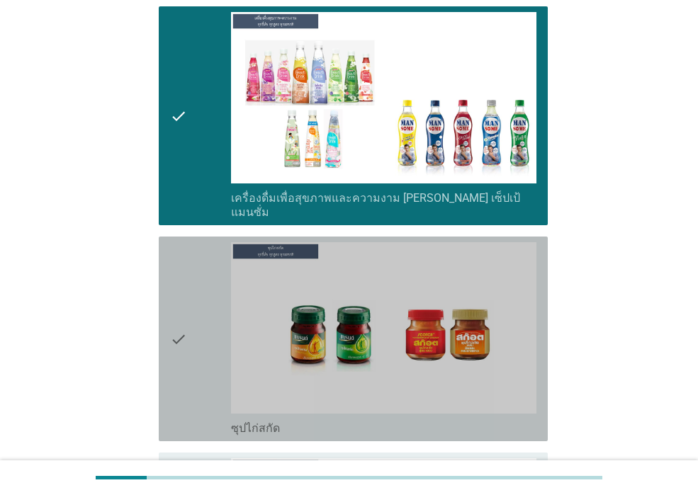
click at [197, 254] on div "check" at bounding box center [200, 338] width 61 height 193
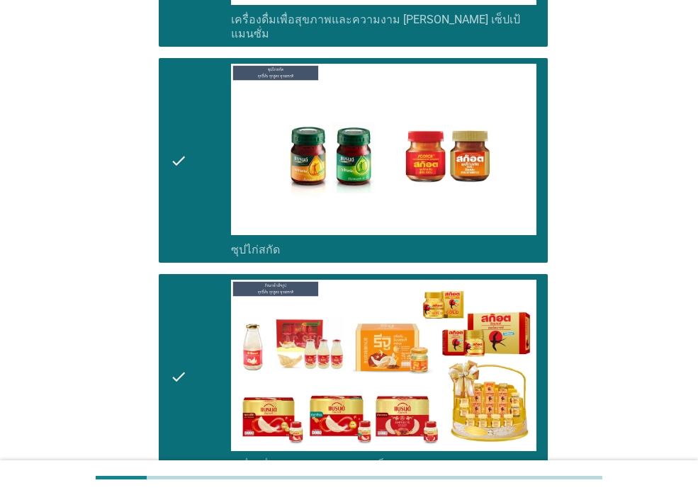
scroll to position [4807, 0]
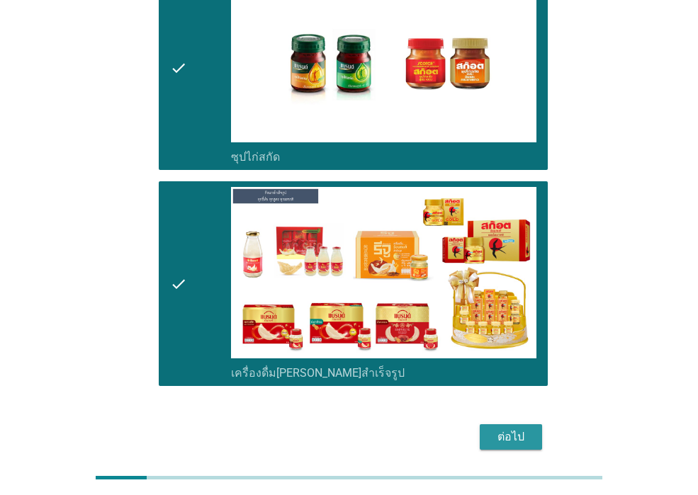
click at [513, 429] on div "ต่อไป" at bounding box center [511, 437] width 40 height 17
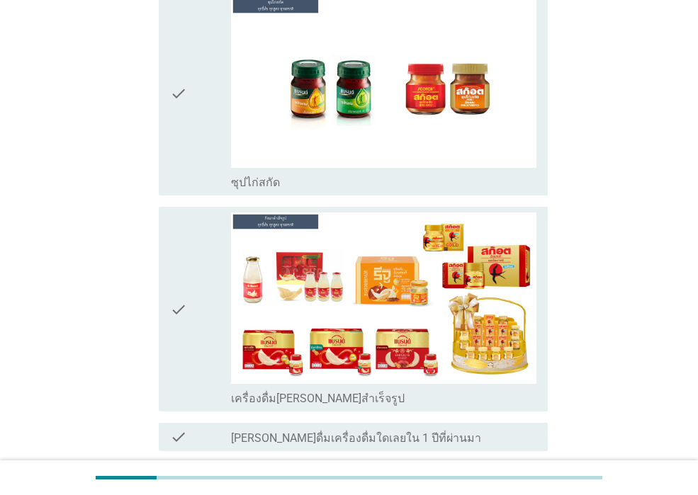
scroll to position [0, 0]
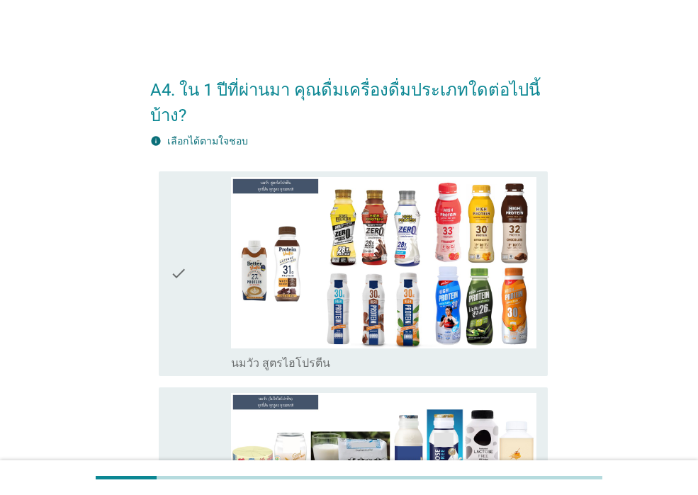
click at [208, 315] on div "check" at bounding box center [200, 273] width 61 height 193
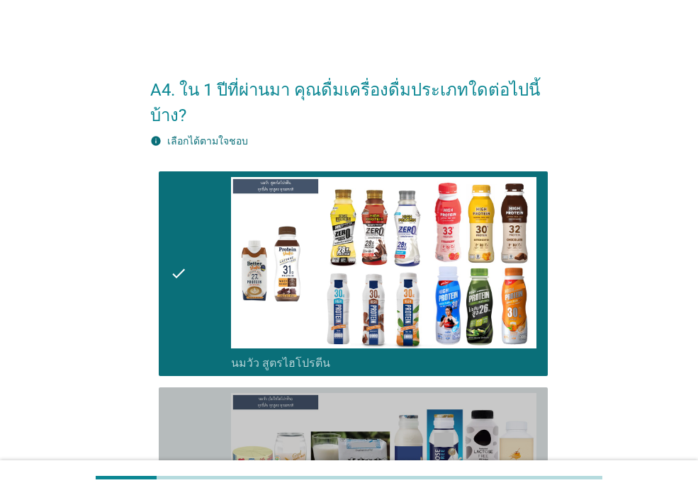
click at [205, 412] on div "check" at bounding box center [200, 489] width 61 height 193
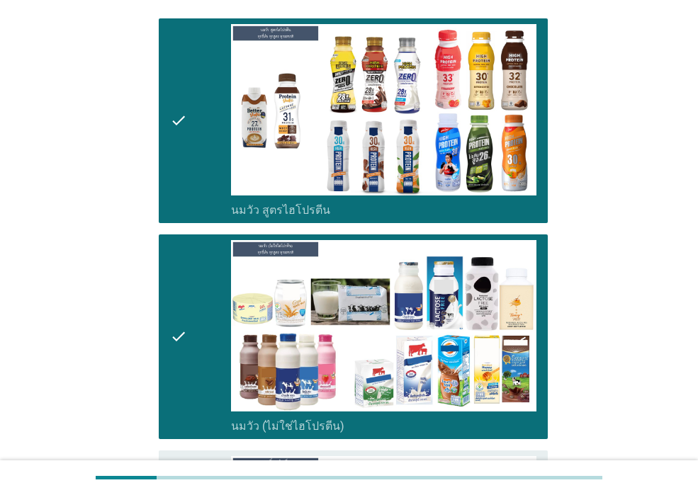
scroll to position [425, 0]
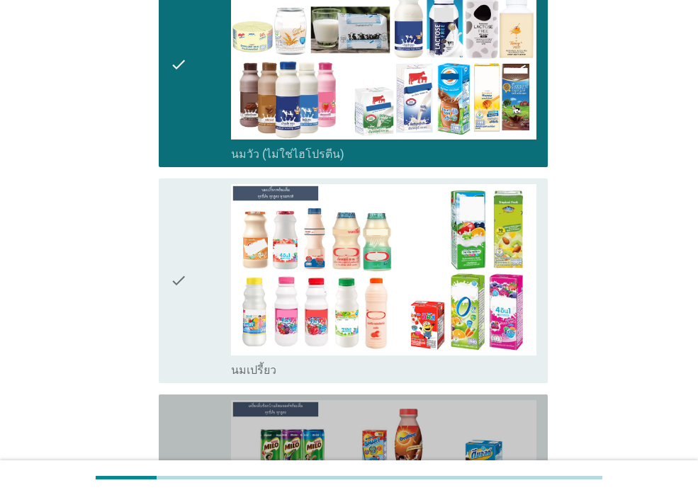
click at [203, 411] on div "check" at bounding box center [200, 496] width 61 height 193
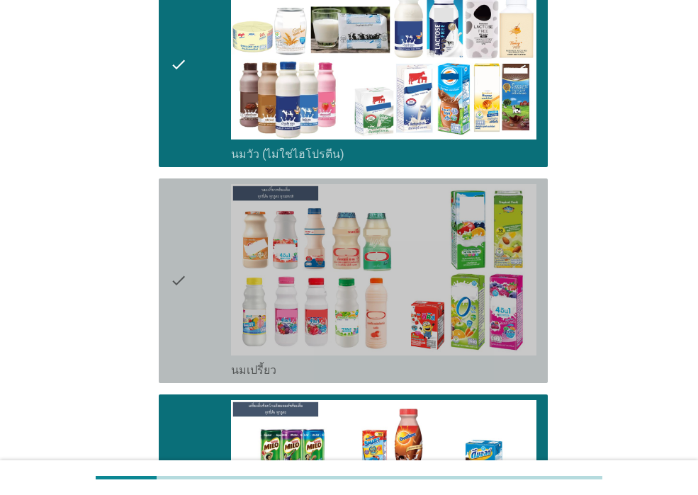
click at [201, 339] on div "check" at bounding box center [200, 280] width 61 height 193
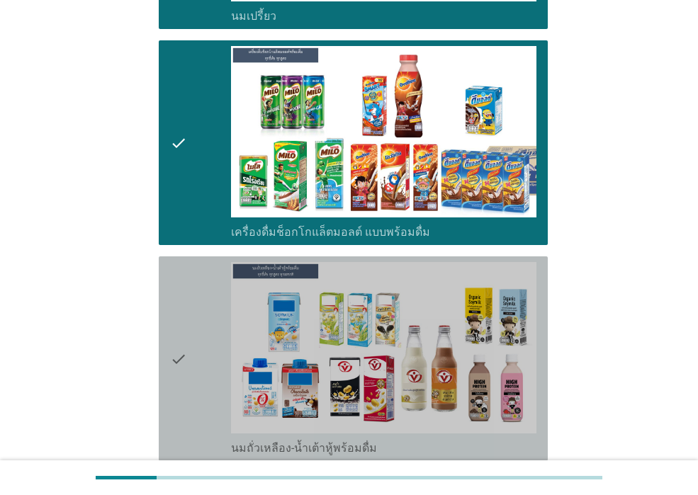
click at [201, 339] on div "check" at bounding box center [200, 358] width 61 height 193
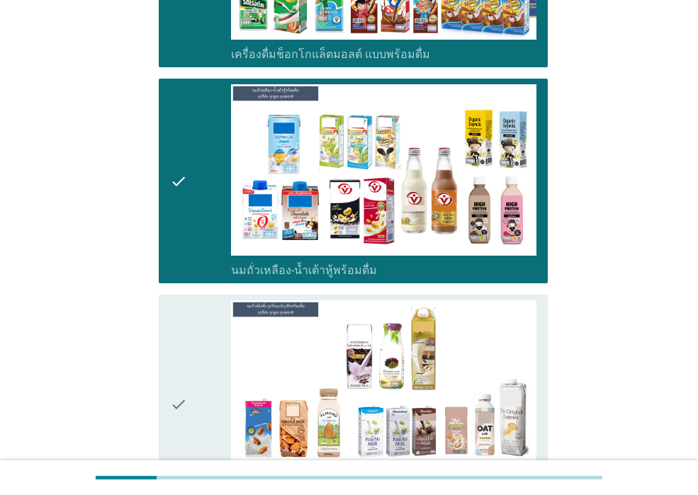
scroll to position [1063, 0]
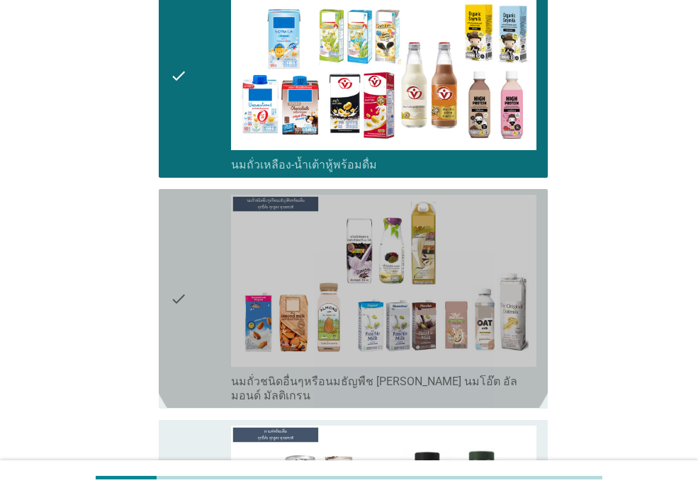
click at [201, 339] on div "check" at bounding box center [200, 299] width 61 height 208
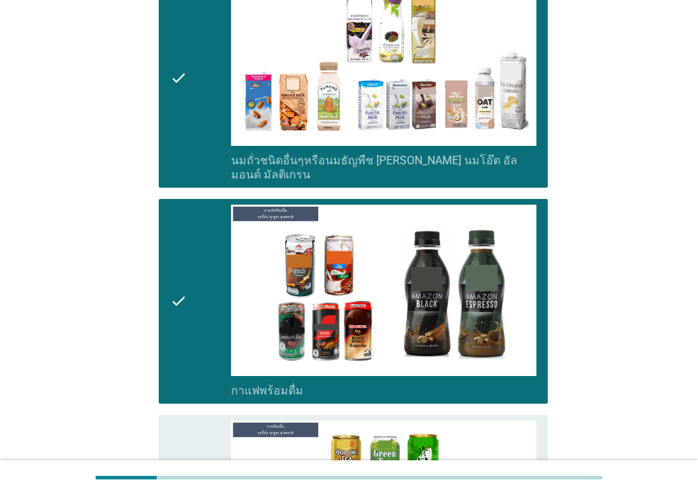
scroll to position [1488, 0]
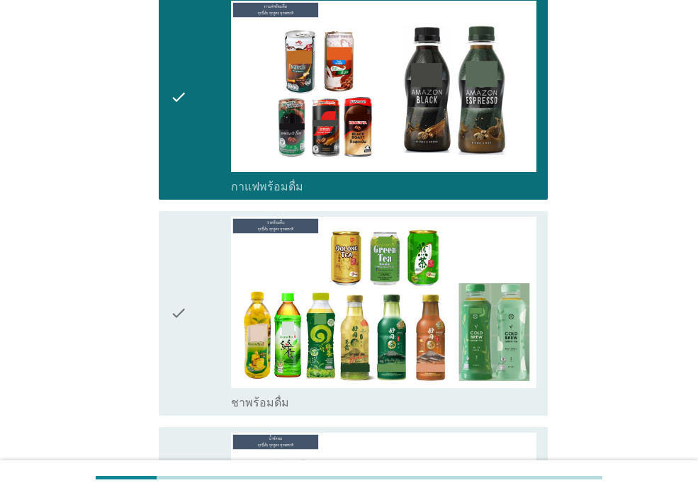
click at [195, 371] on div "check" at bounding box center [200, 313] width 61 height 193
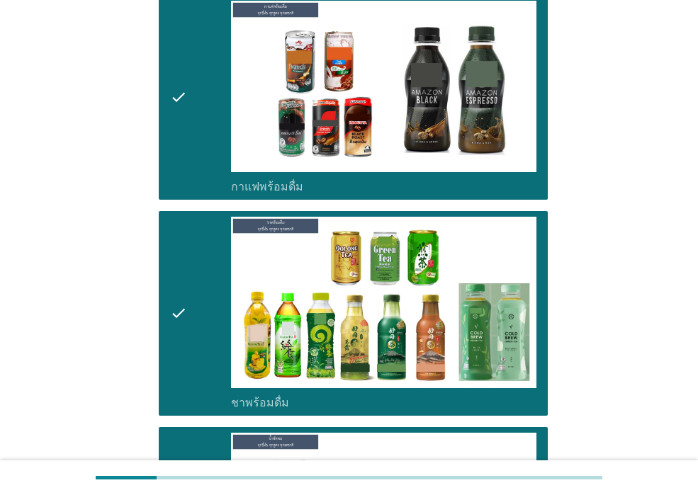
scroll to position [1842, 0]
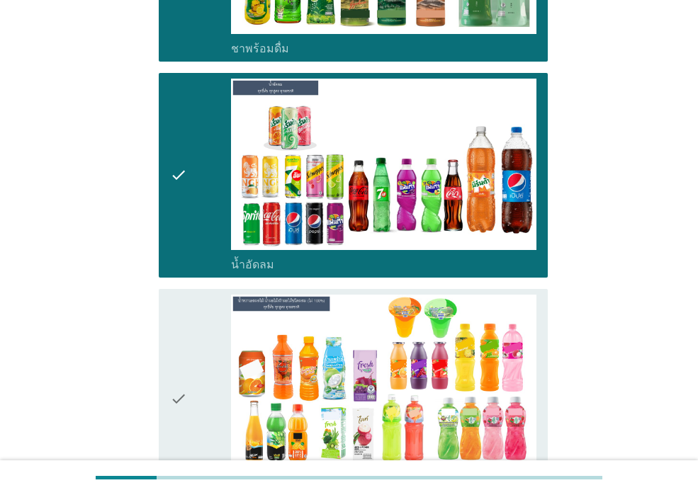
click at [203, 424] on div "check" at bounding box center [200, 399] width 61 height 208
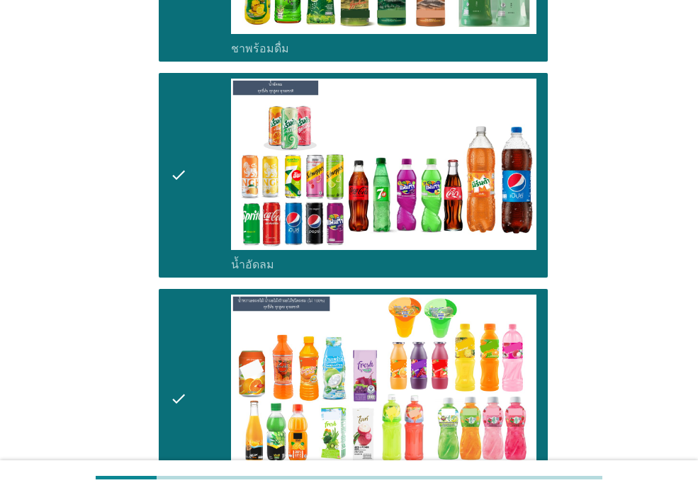
scroll to position [2197, 0]
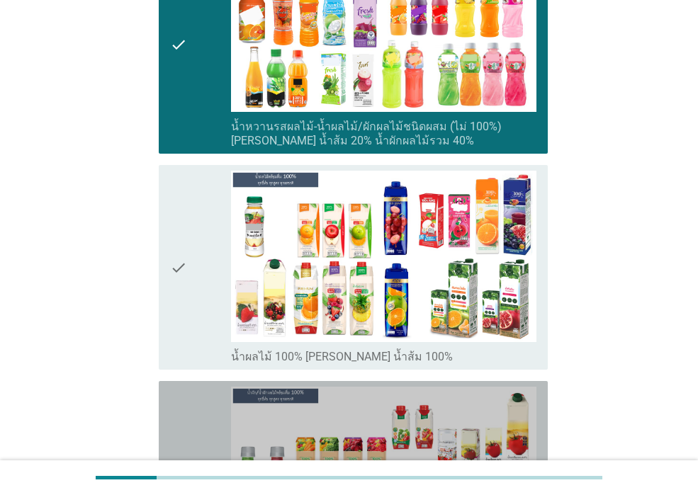
click at [201, 422] on div "check" at bounding box center [200, 491] width 61 height 208
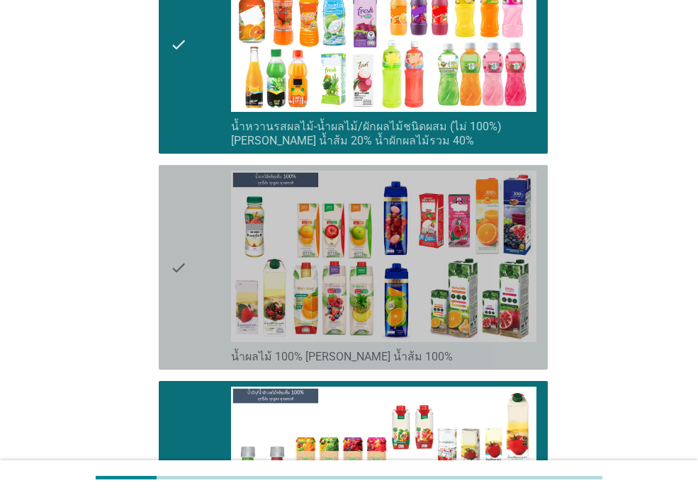
click at [200, 313] on div "check" at bounding box center [200, 267] width 61 height 193
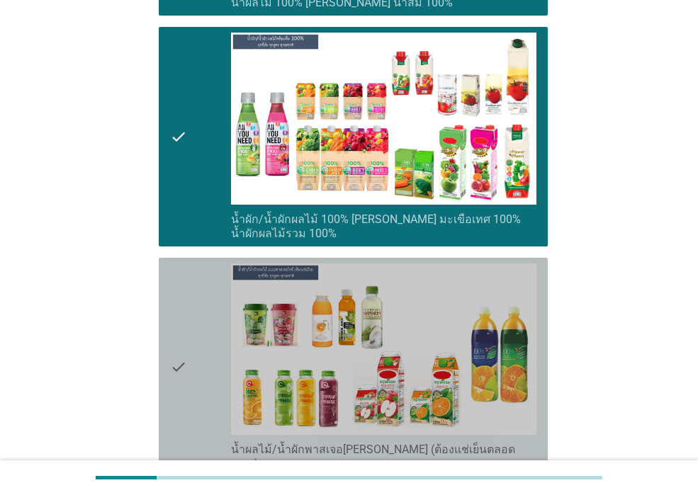
click at [200, 313] on div "check" at bounding box center [200, 368] width 61 height 208
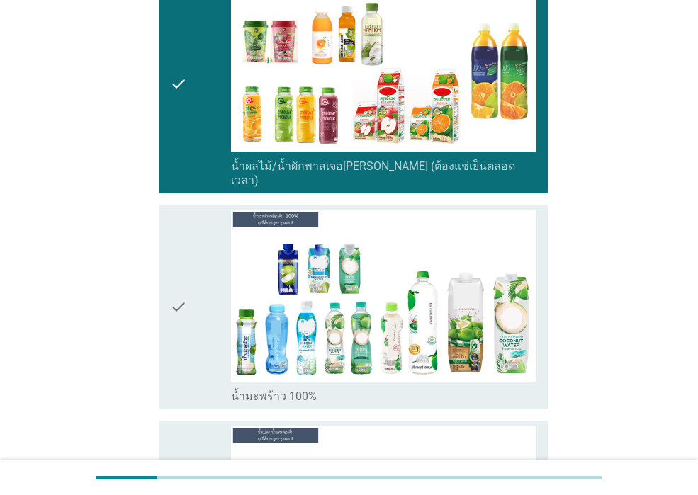
click at [200, 313] on div "check" at bounding box center [200, 306] width 61 height 193
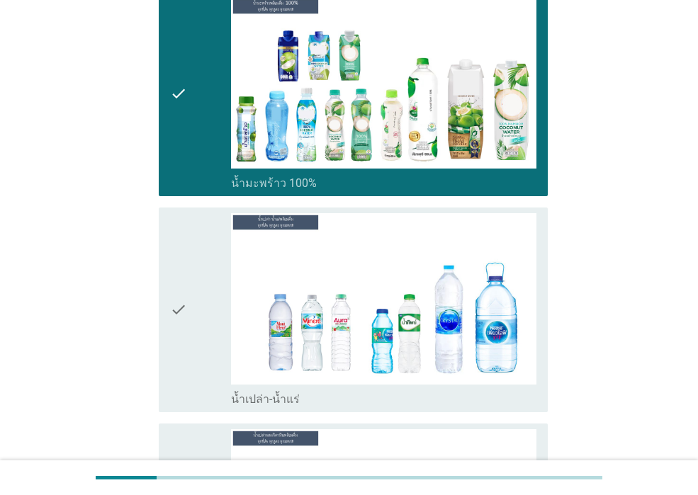
scroll to position [3189, 0]
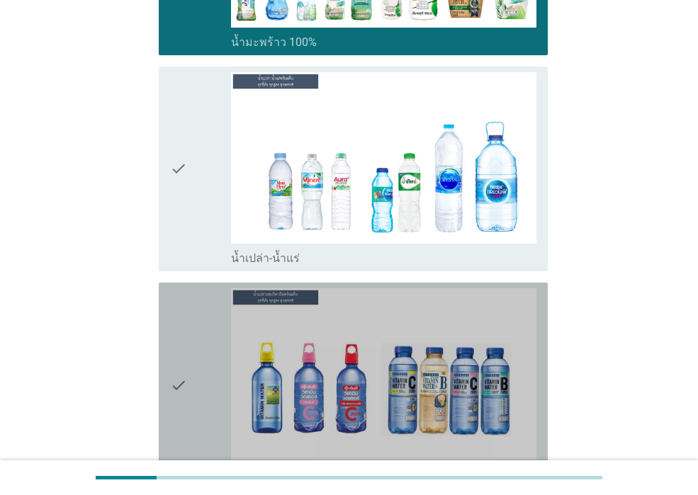
click at [200, 313] on div "check" at bounding box center [200, 384] width 61 height 193
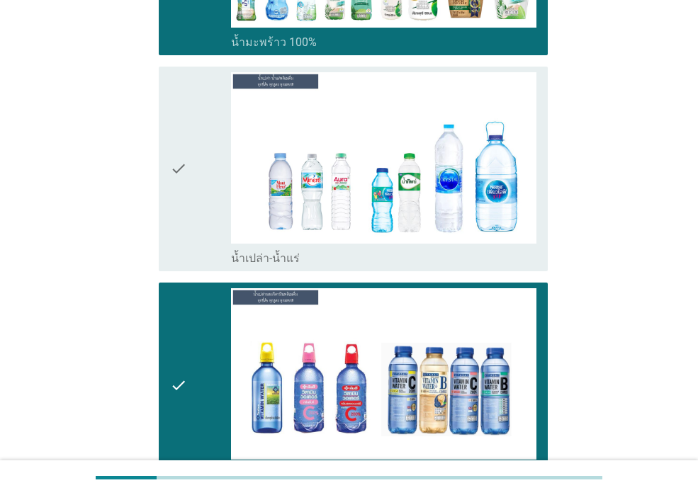
click at [200, 169] on div "check" at bounding box center [200, 168] width 61 height 193
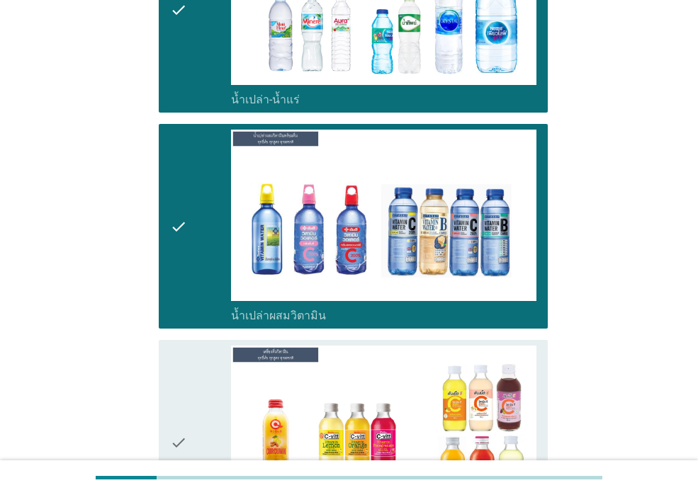
scroll to position [3543, 0]
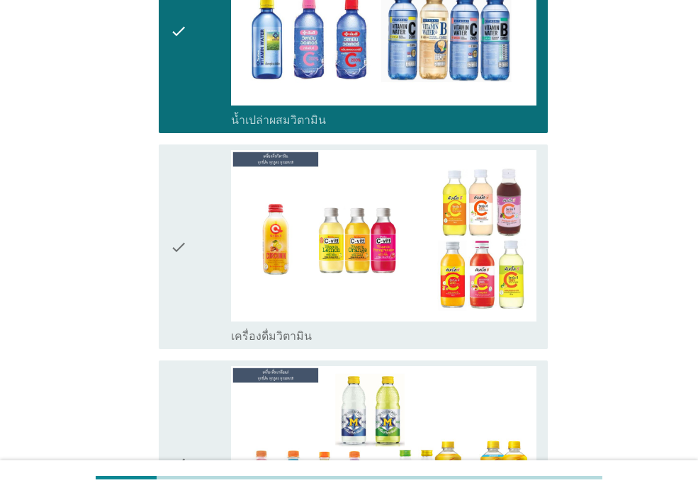
click at [201, 211] on div "check" at bounding box center [200, 246] width 61 height 193
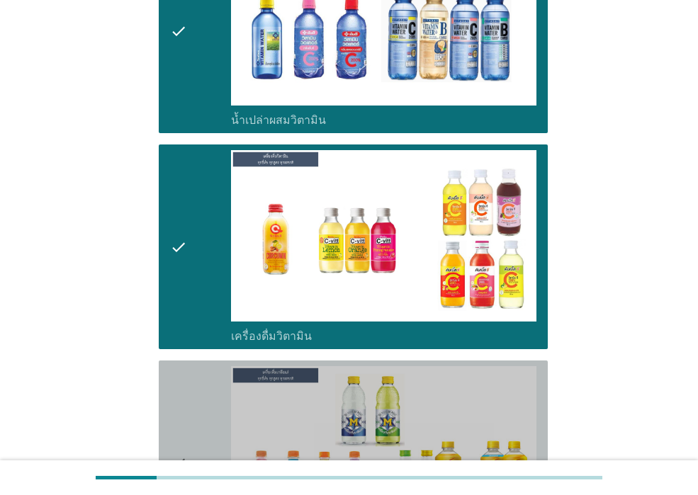
click at [201, 376] on div "check" at bounding box center [200, 462] width 61 height 193
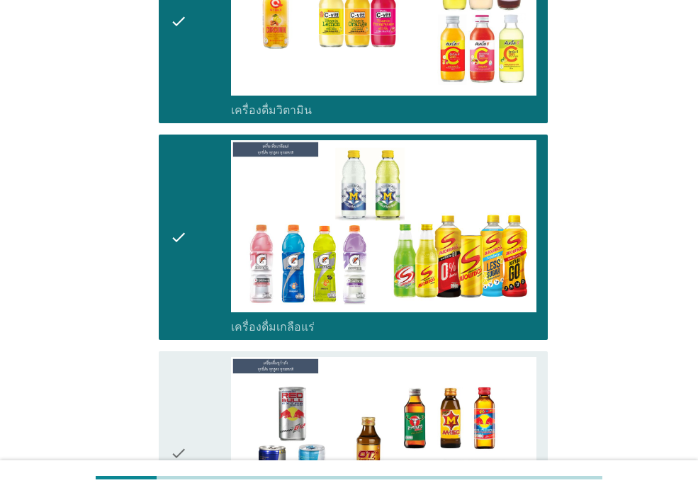
scroll to position [3897, 0]
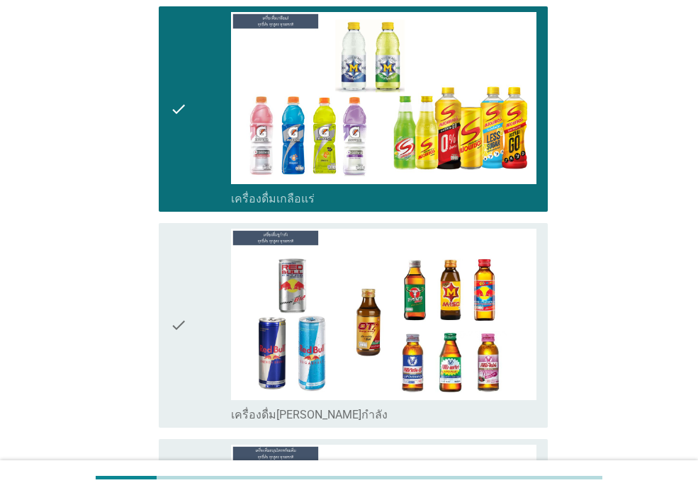
click at [201, 375] on div "check" at bounding box center [200, 325] width 61 height 193
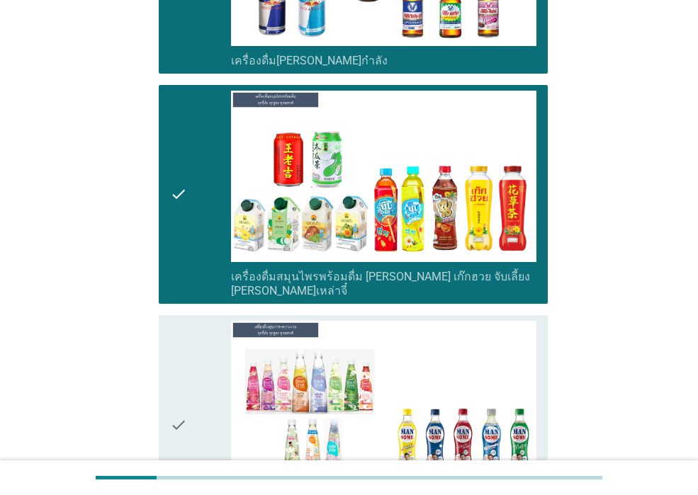
click at [197, 415] on div "check" at bounding box center [200, 425] width 61 height 208
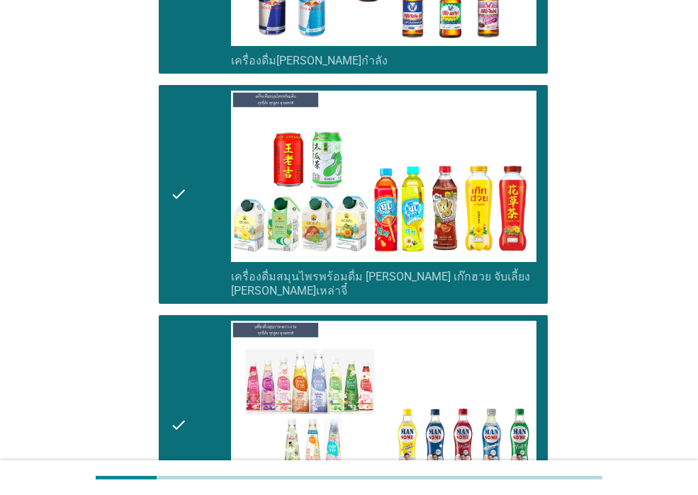
scroll to position [4606, 0]
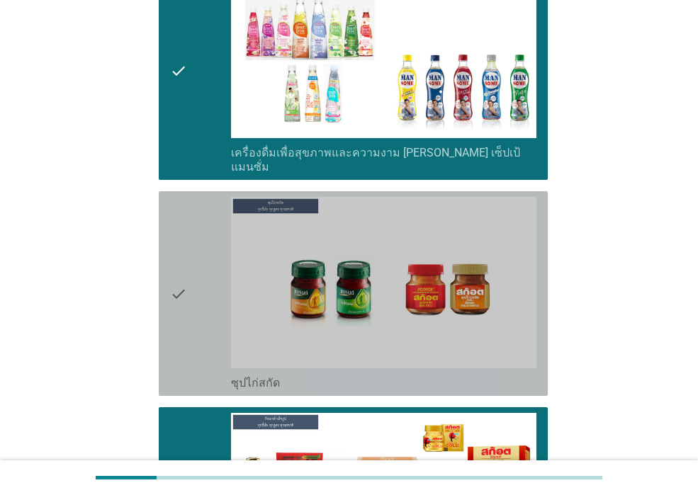
click at [198, 300] on div "check" at bounding box center [200, 293] width 61 height 193
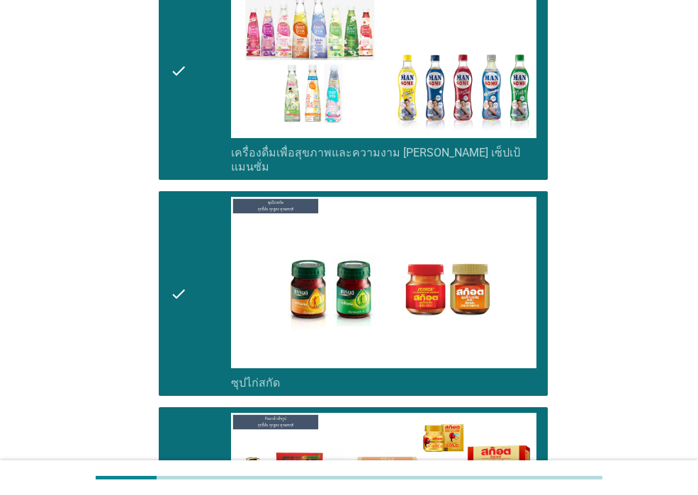
scroll to position [4872, 0]
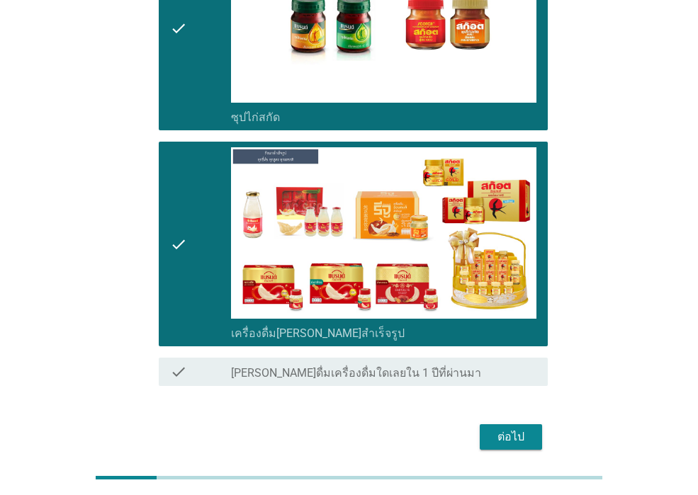
click at [492, 429] on div "ต่อไป" at bounding box center [511, 437] width 40 height 17
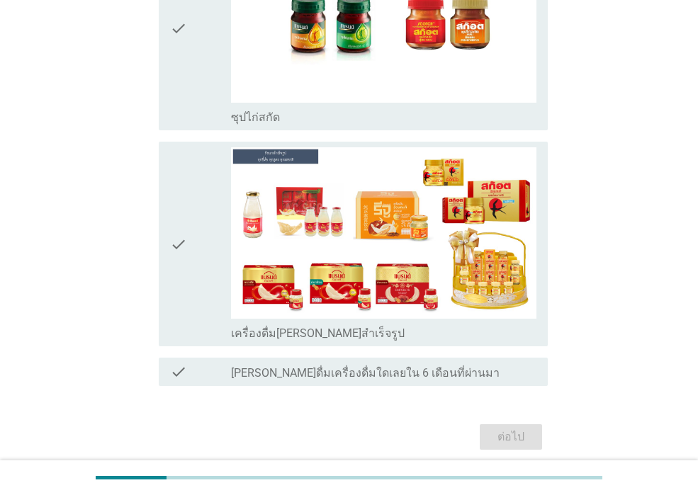
scroll to position [0, 0]
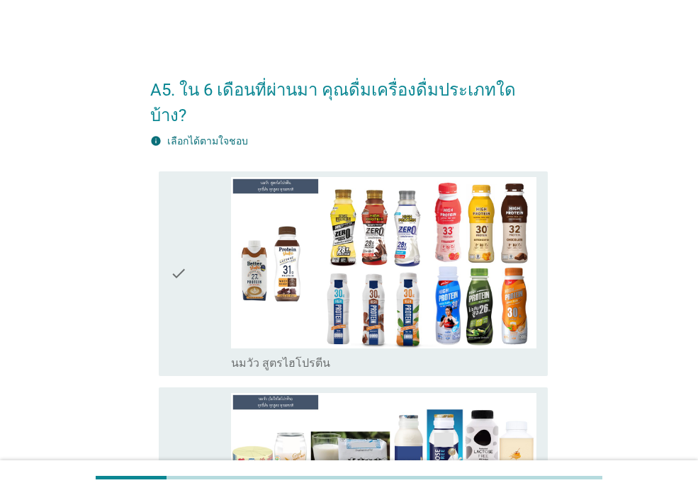
click at [184, 300] on icon "check" at bounding box center [178, 273] width 17 height 193
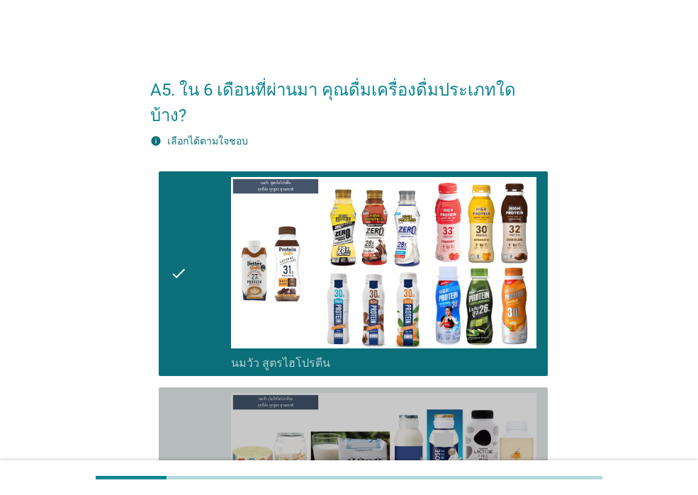
click at [179, 393] on icon "check" at bounding box center [178, 489] width 17 height 193
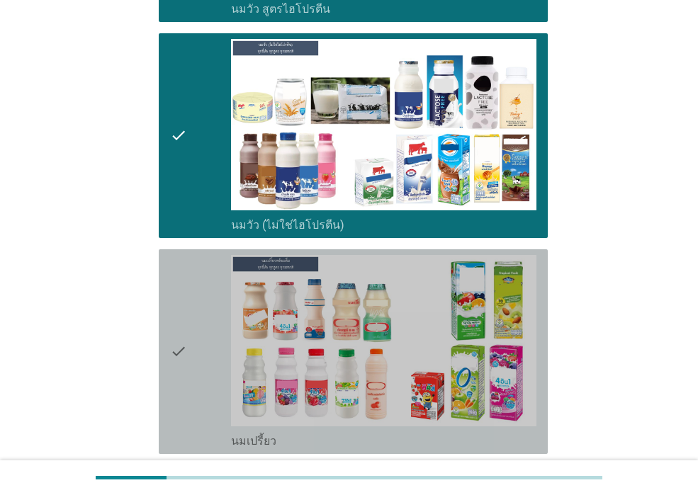
click at [176, 353] on icon "check" at bounding box center [178, 351] width 17 height 193
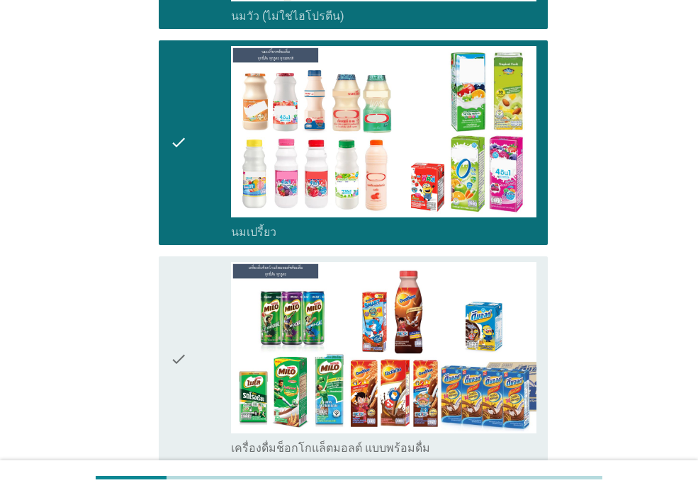
scroll to position [567, 0]
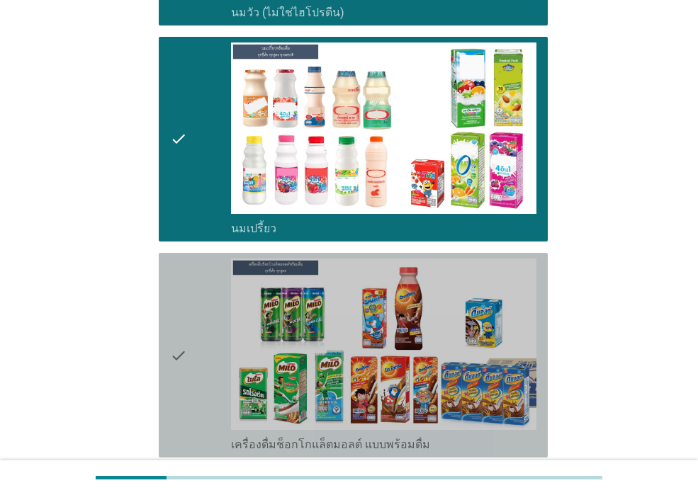
click at [212, 293] on div "check" at bounding box center [200, 355] width 61 height 193
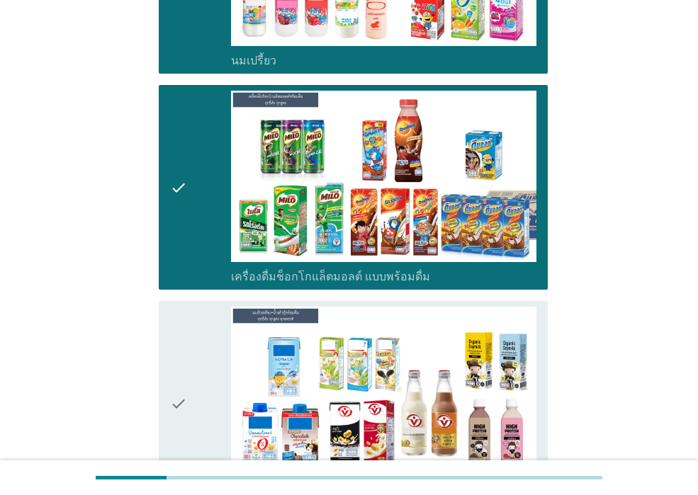
scroll to position [921, 0]
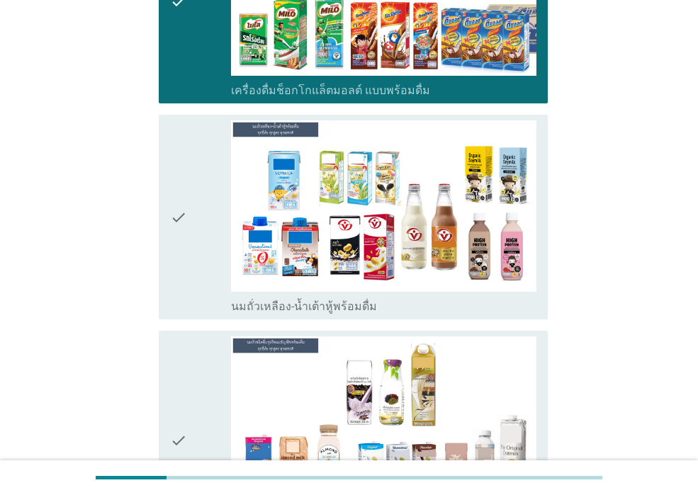
click at [212, 298] on div "check check_box_outline_blank นมถั่วเหลือง-น้ำเต้าหู้พร้อมดื่ม" at bounding box center [349, 217] width 398 height 216
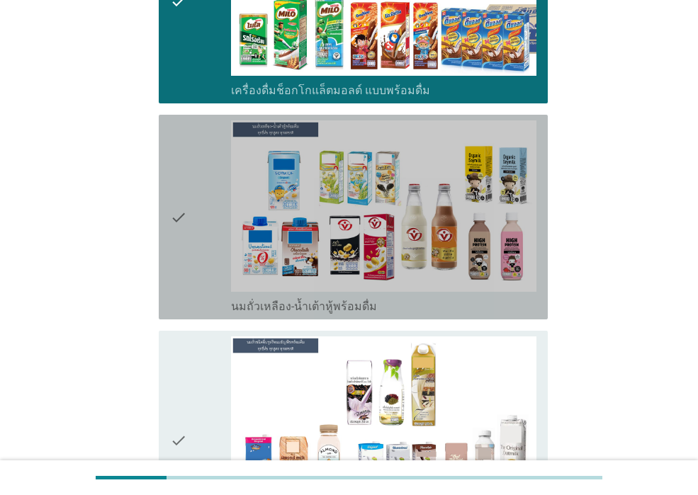
click at [206, 279] on div "check" at bounding box center [200, 216] width 61 height 193
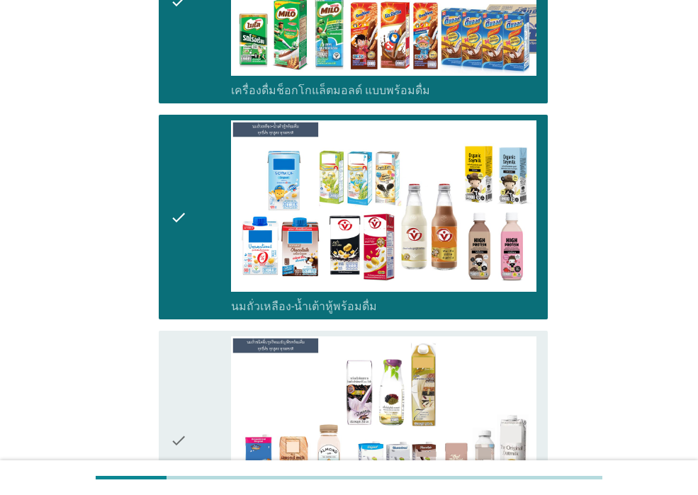
click at [203, 365] on div "check" at bounding box center [200, 441] width 61 height 208
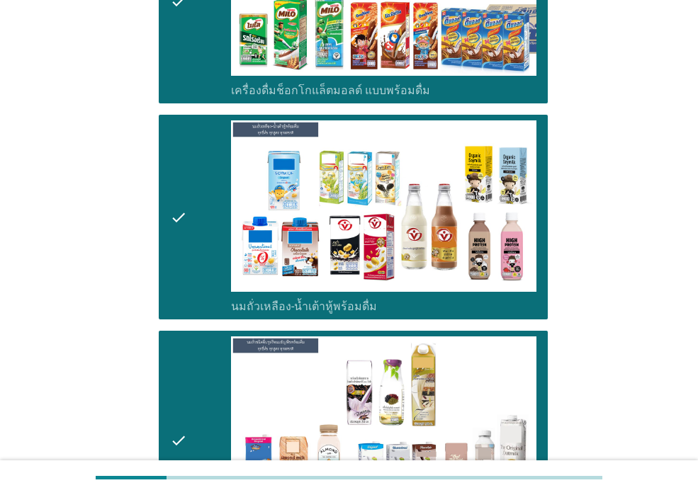
scroll to position [1276, 0]
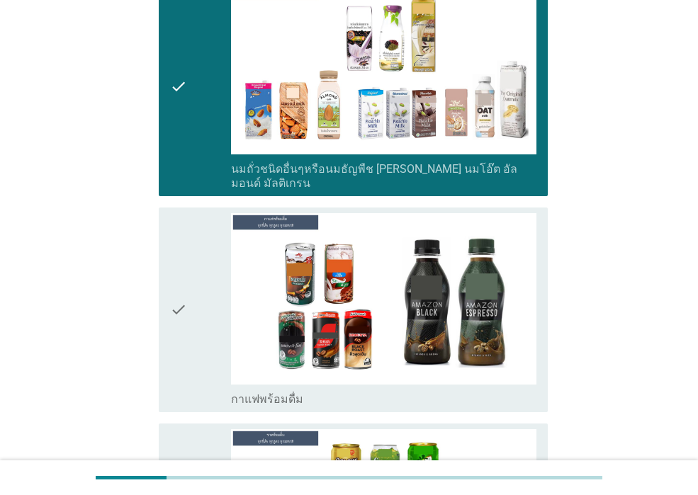
click at [202, 361] on div "check" at bounding box center [200, 309] width 61 height 193
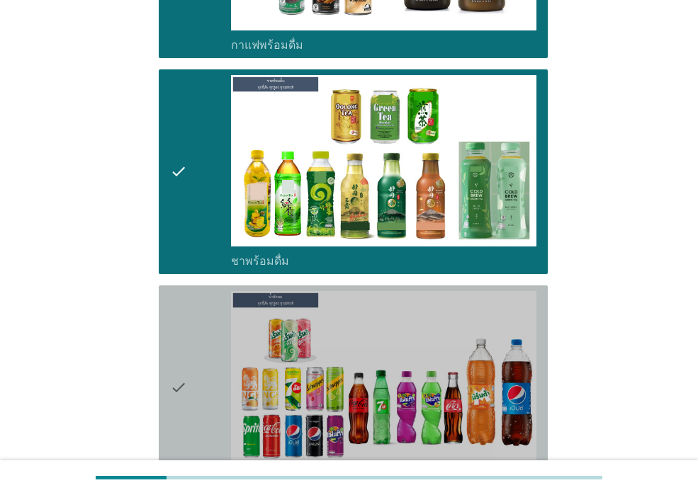
click at [201, 410] on div "check" at bounding box center [200, 387] width 61 height 193
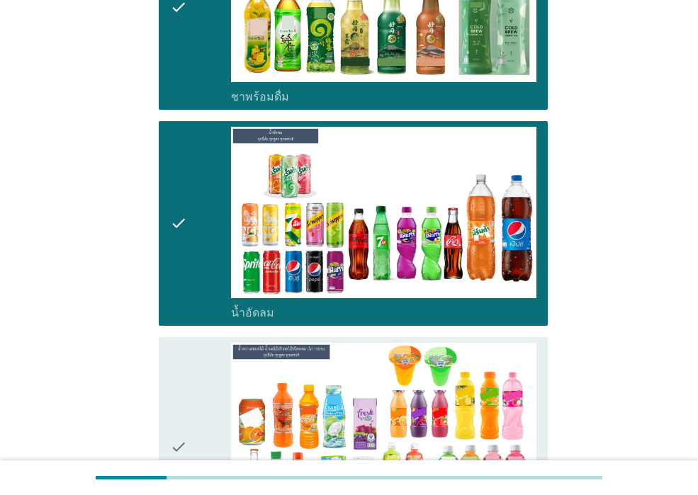
scroll to position [1984, 0]
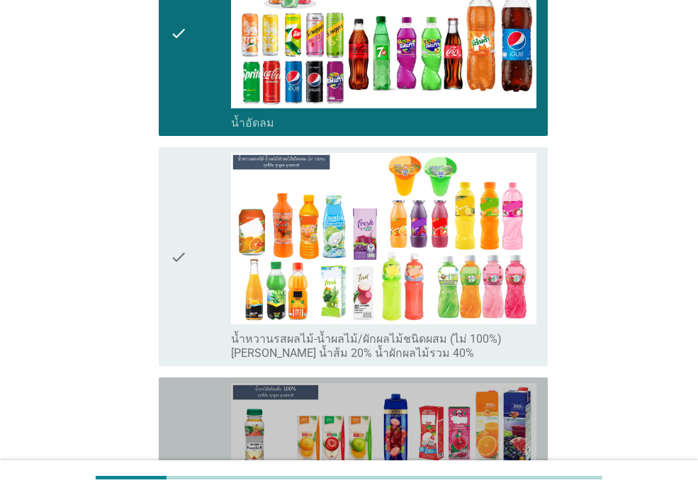
click at [199, 406] on div "check" at bounding box center [200, 479] width 61 height 193
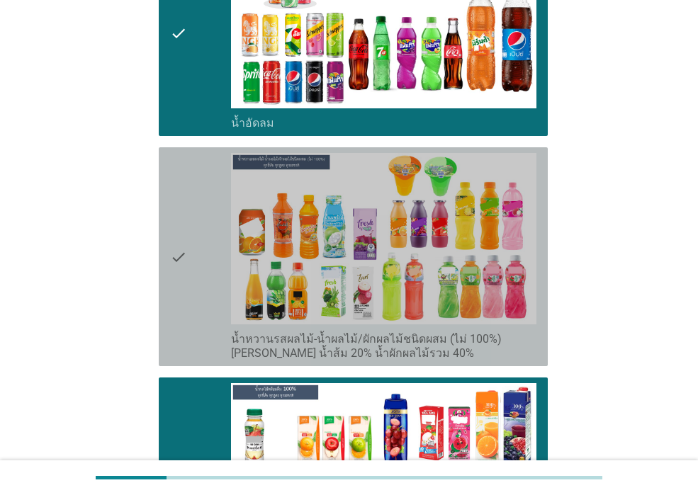
click at [184, 313] on icon "check" at bounding box center [178, 257] width 17 height 208
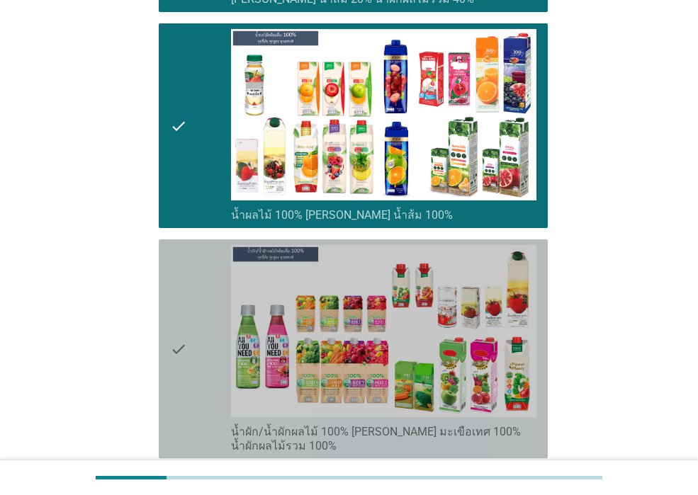
click at [184, 313] on icon "check" at bounding box center [178, 349] width 17 height 208
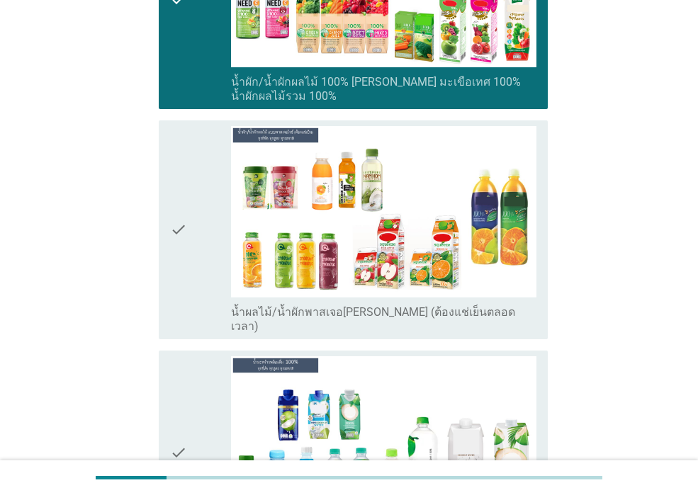
scroll to position [2693, 0]
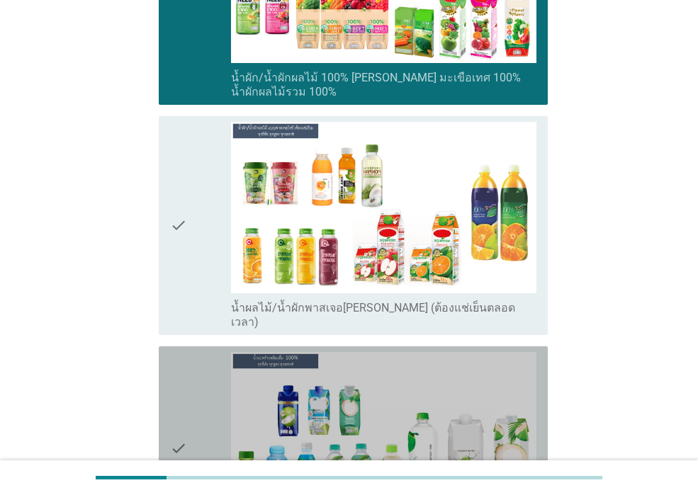
click at [184, 352] on icon "check" at bounding box center [178, 448] width 17 height 193
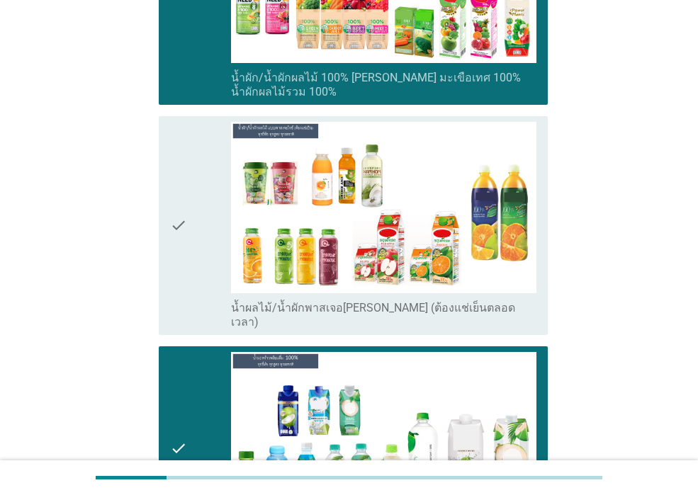
click at [193, 269] on div "check" at bounding box center [200, 226] width 61 height 208
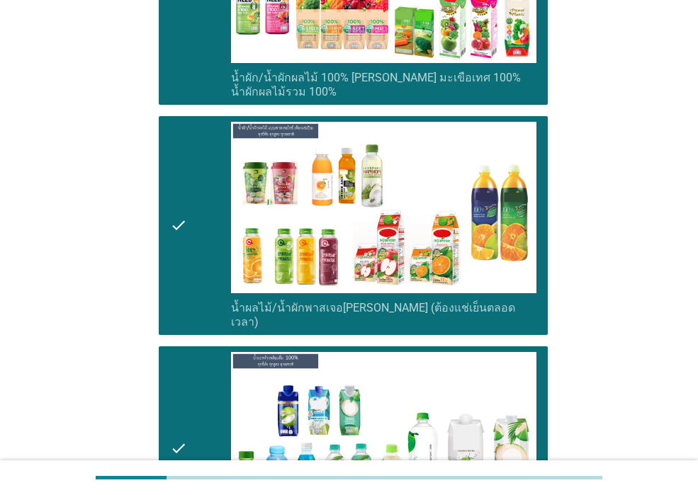
scroll to position [3047, 0]
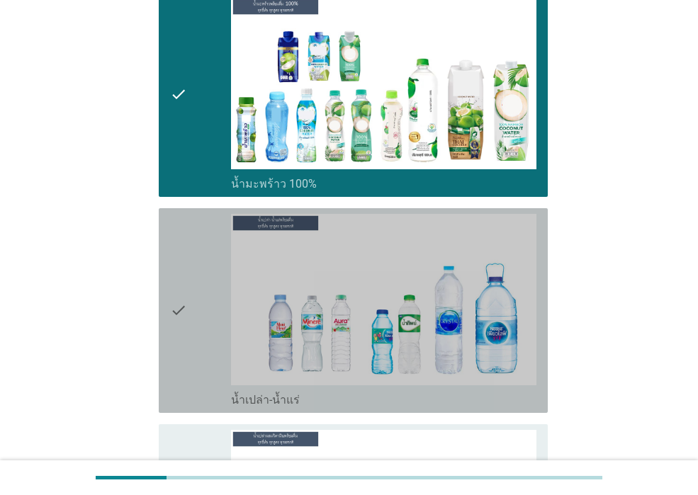
click at [193, 269] on div "check" at bounding box center [200, 310] width 61 height 193
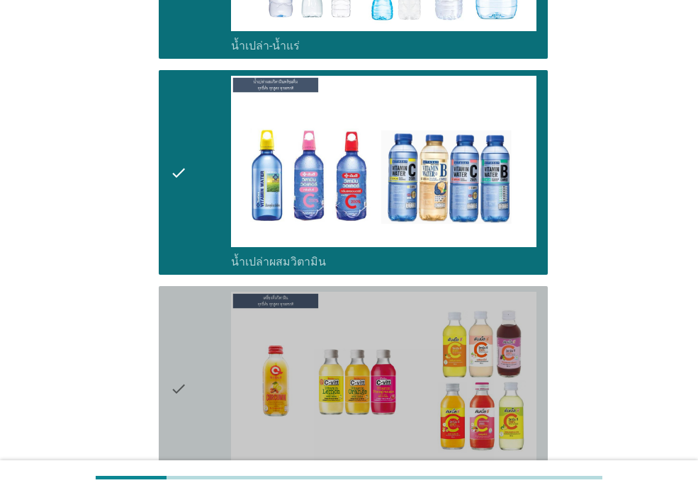
click at [181, 396] on icon "check" at bounding box center [178, 388] width 17 height 193
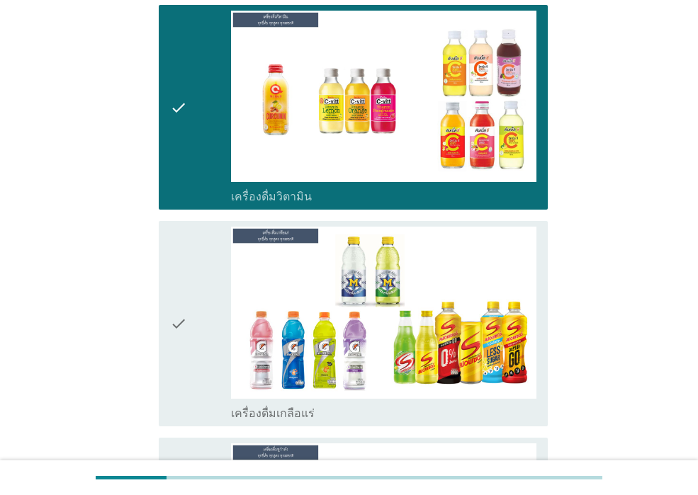
scroll to position [3685, 0]
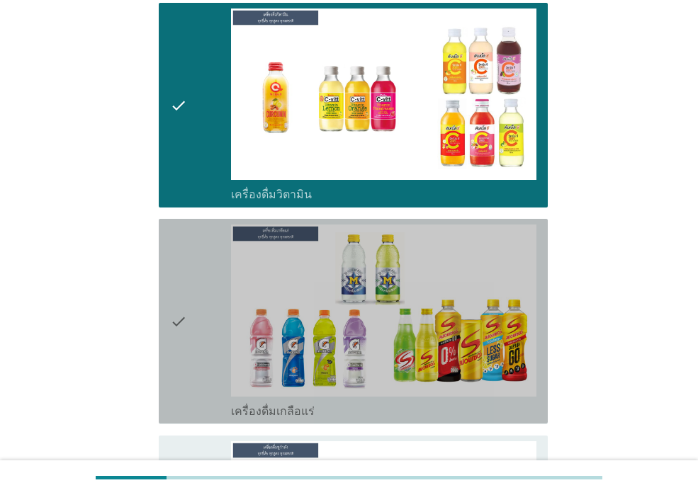
click at [181, 349] on icon "check" at bounding box center [178, 321] width 17 height 193
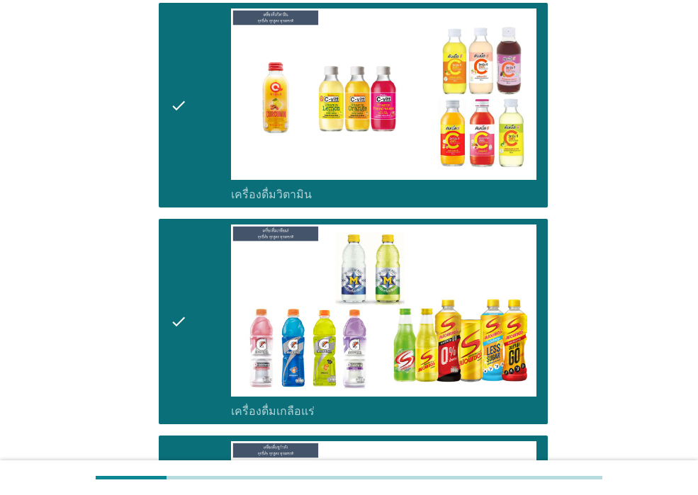
scroll to position [4039, 0]
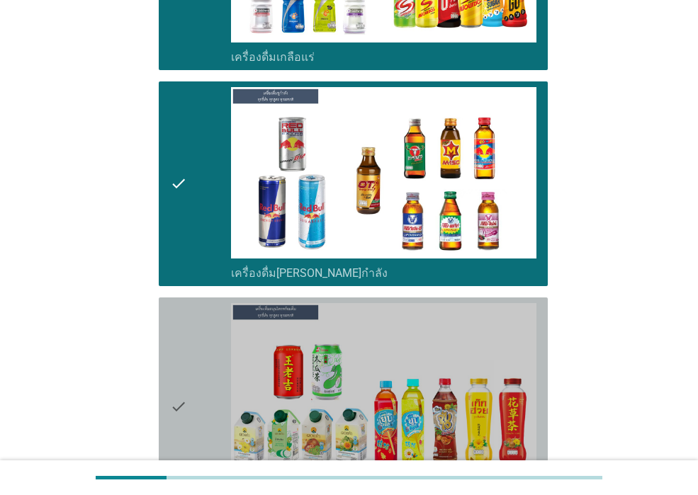
click at [184, 407] on icon "check" at bounding box center [178, 407] width 17 height 208
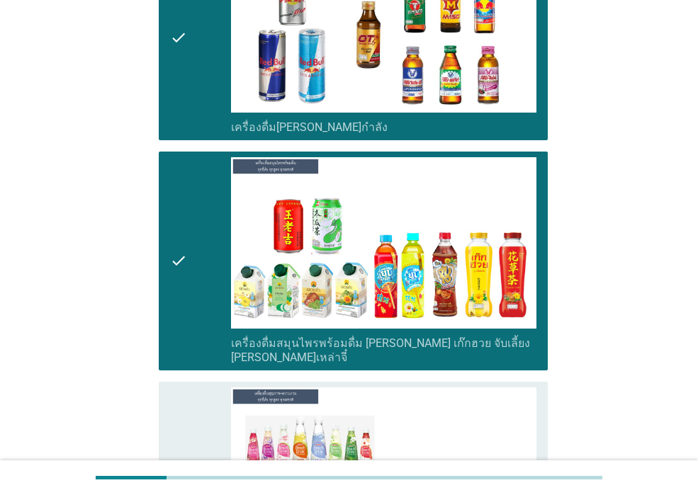
scroll to position [4323, 0]
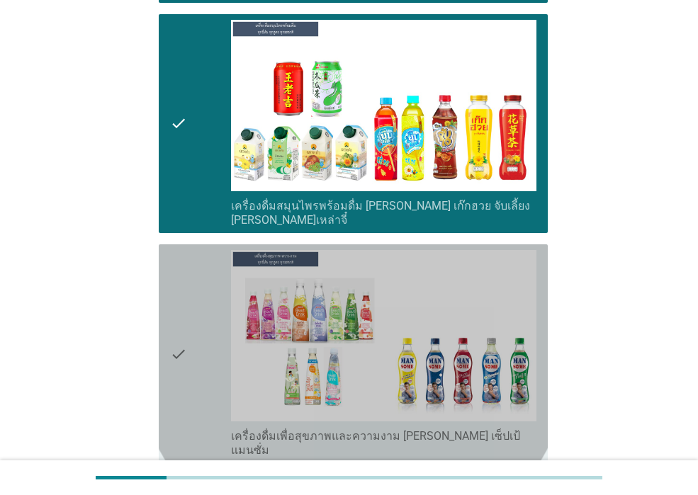
click at [185, 356] on icon "check" at bounding box center [178, 354] width 17 height 208
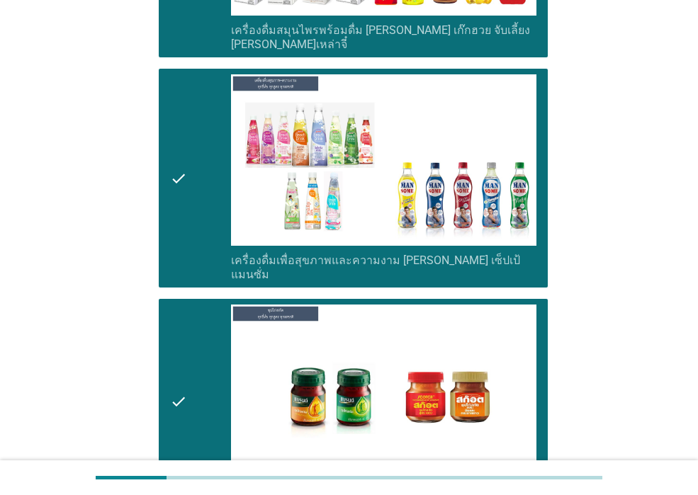
scroll to position [4677, 0]
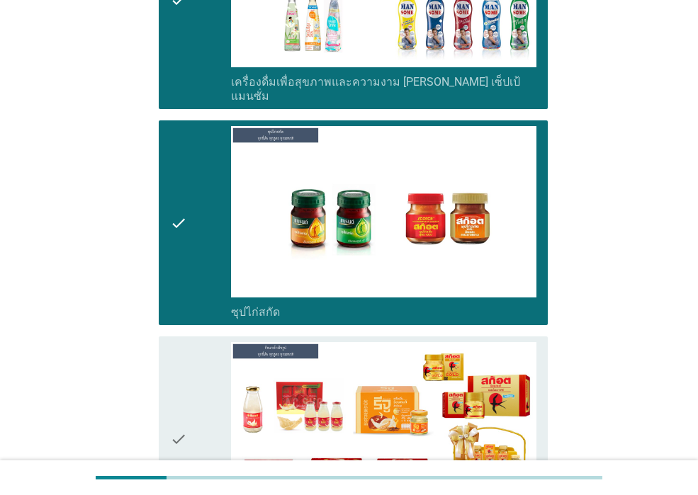
click at [190, 405] on div "check" at bounding box center [200, 438] width 61 height 193
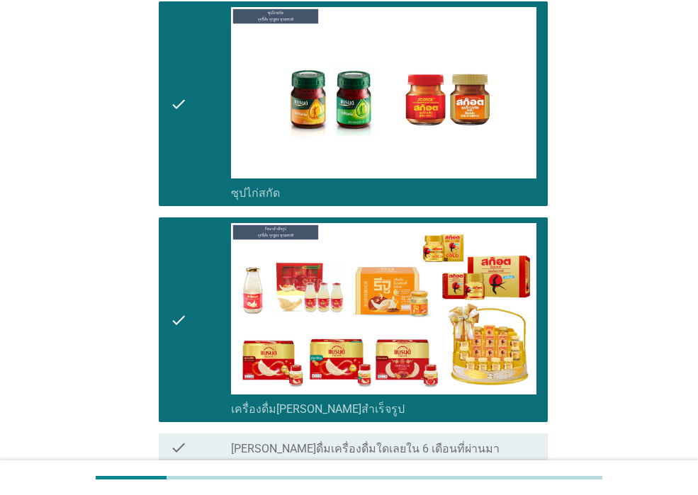
scroll to position [4846, 0]
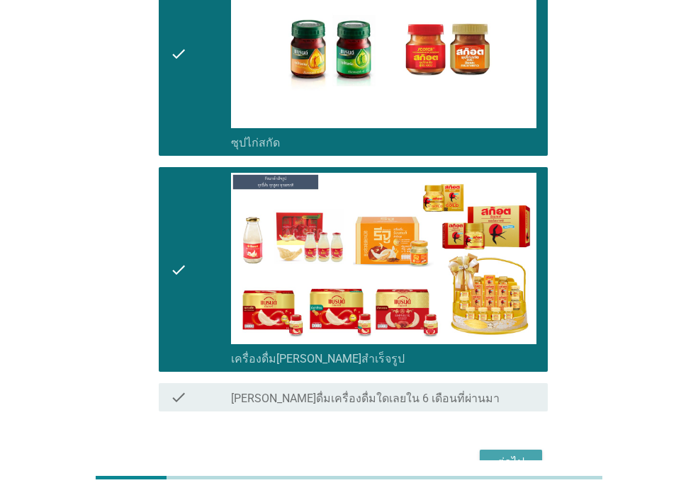
click at [509, 454] on div "ต่อไป" at bounding box center [511, 462] width 40 height 17
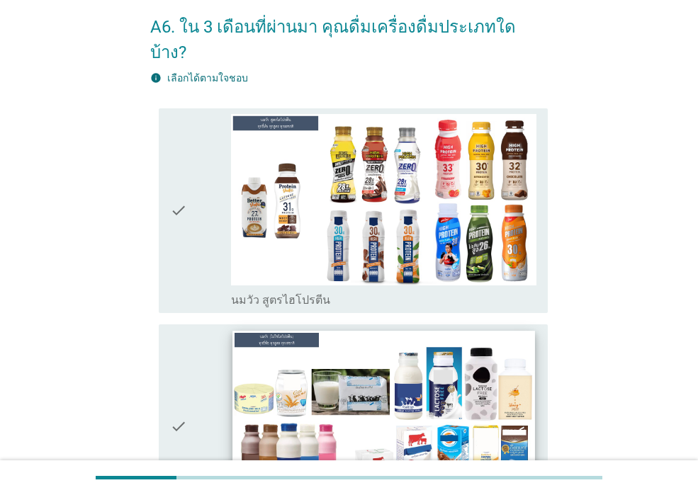
scroll to position [142, 0]
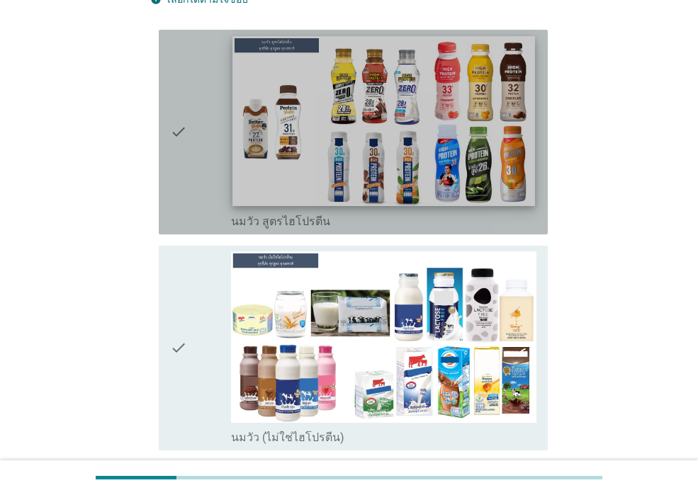
click at [405, 166] on img at bounding box center [383, 121] width 302 height 170
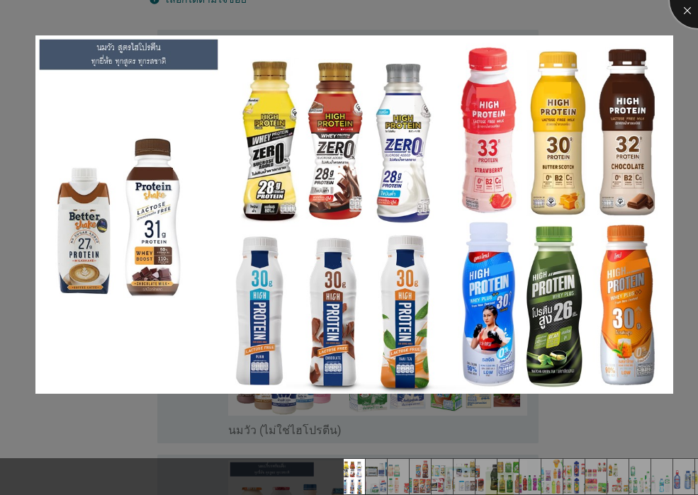
drag, startPoint x: 679, startPoint y: 13, endPoint x: 591, endPoint y: 67, distance: 103.1
click at [679, 14] on div at bounding box center [698, 0] width 57 height 57
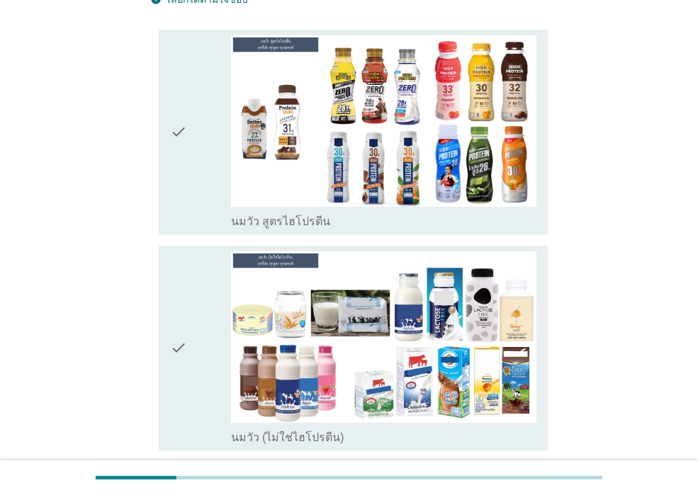
click at [184, 148] on icon "check" at bounding box center [178, 131] width 17 height 193
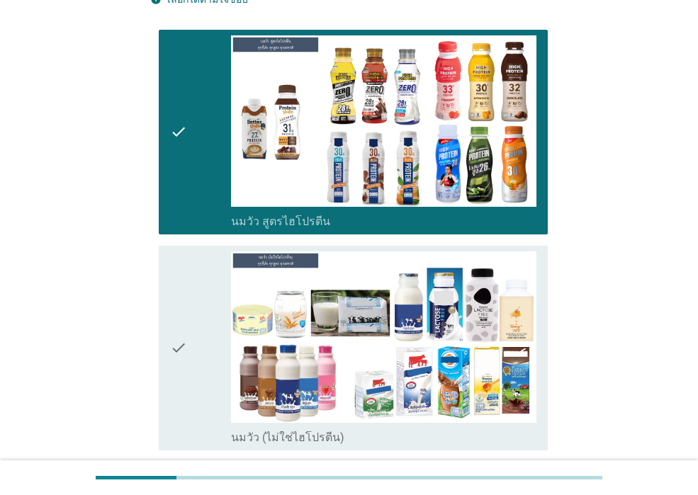
click at [193, 298] on div "check" at bounding box center [200, 348] width 61 height 193
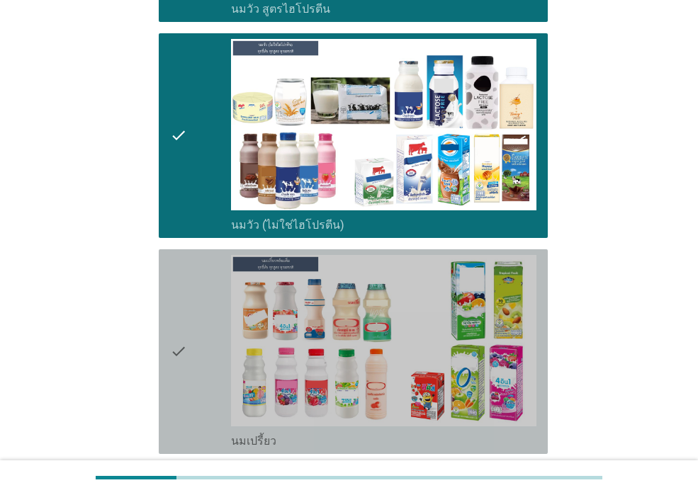
click at [193, 298] on div "check" at bounding box center [200, 351] width 61 height 193
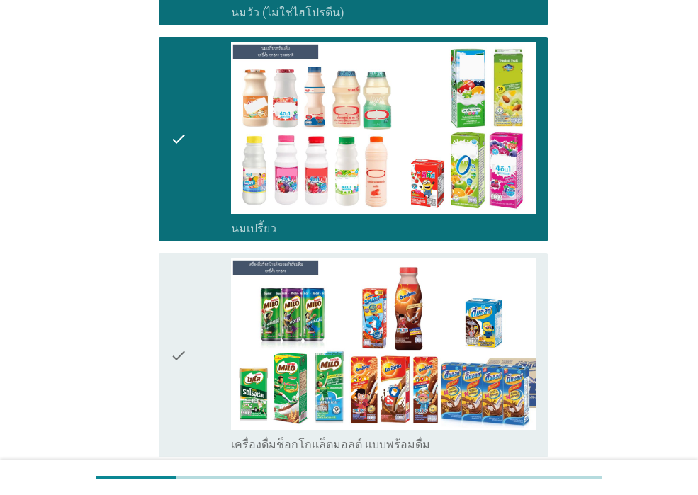
click at [193, 298] on div "check" at bounding box center [200, 355] width 61 height 193
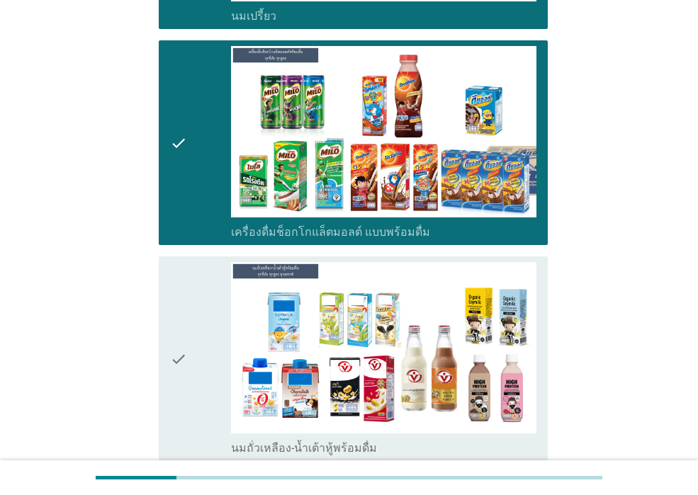
click at [193, 298] on div "check" at bounding box center [200, 358] width 61 height 193
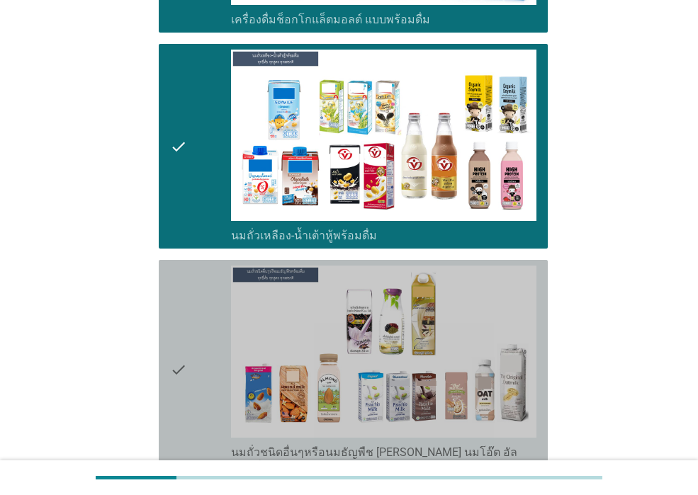
click at [193, 298] on div "check" at bounding box center [200, 370] width 61 height 208
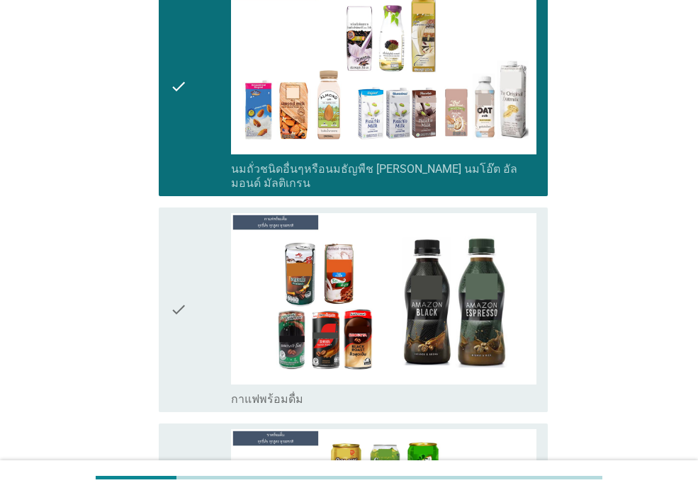
click at [193, 298] on div "check" at bounding box center [200, 309] width 61 height 193
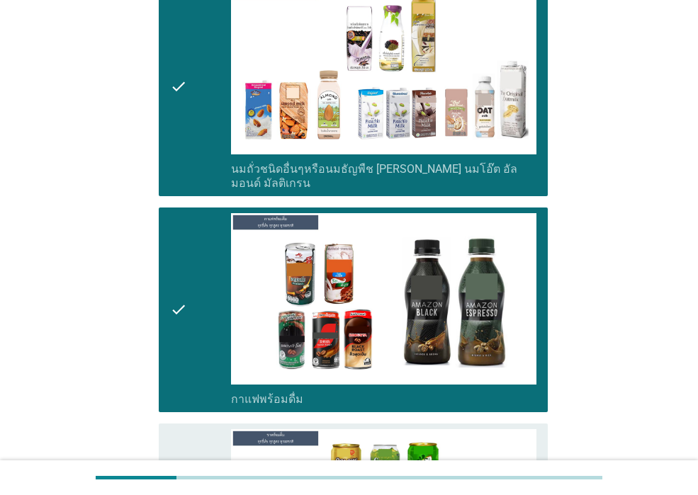
scroll to position [1559, 0]
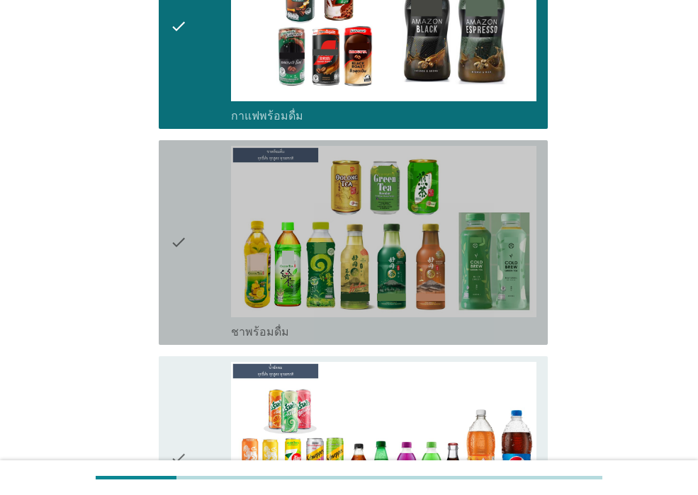
click at [193, 298] on div "check" at bounding box center [200, 242] width 61 height 193
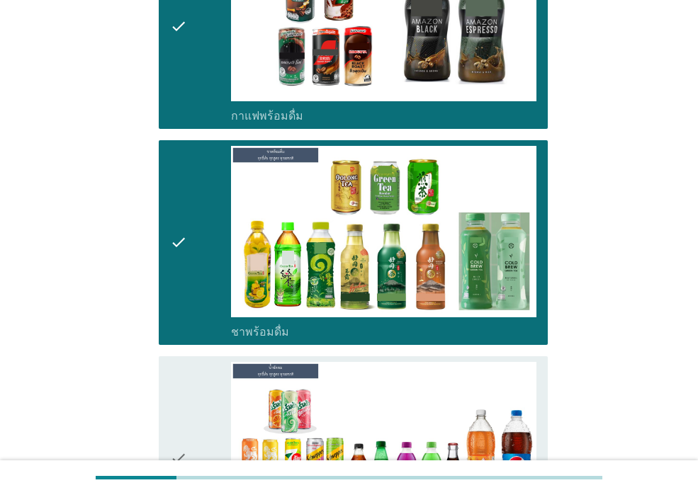
click at [200, 362] on div "check" at bounding box center [200, 458] width 61 height 193
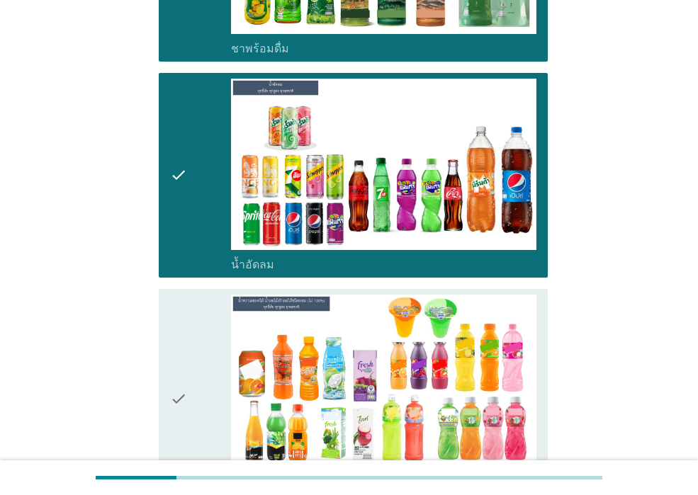
click at [195, 351] on div "check" at bounding box center [200, 399] width 61 height 208
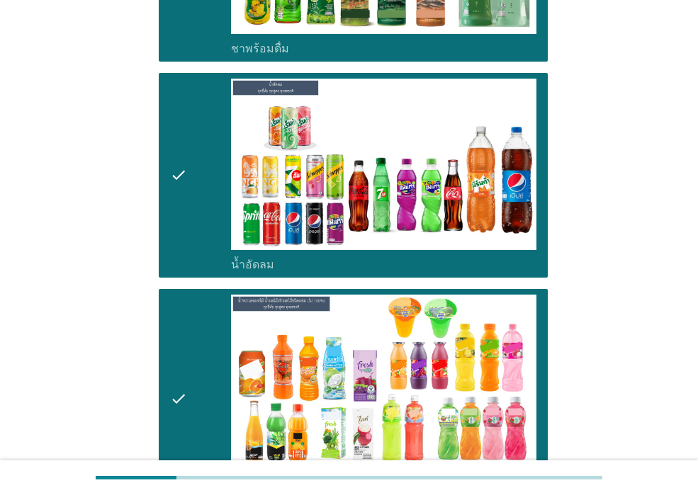
scroll to position [2126, 0]
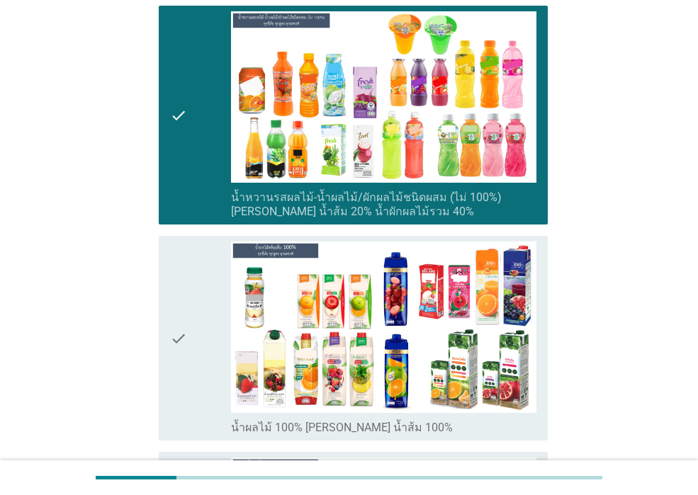
click at [194, 349] on div "check" at bounding box center [200, 338] width 61 height 193
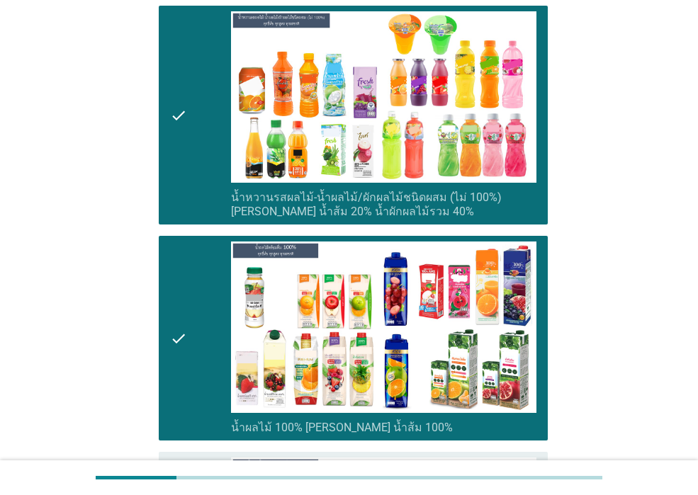
scroll to position [2480, 0]
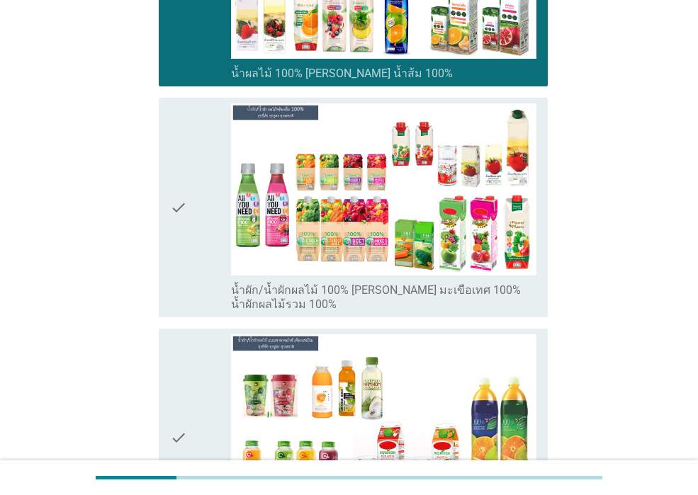
click at [189, 265] on div "check" at bounding box center [200, 207] width 61 height 208
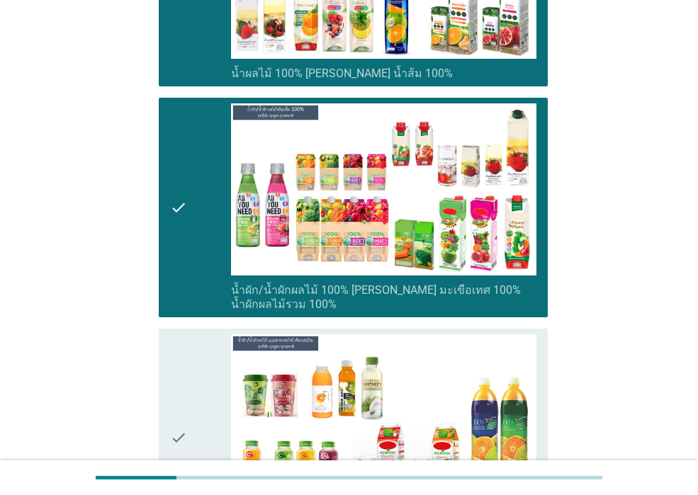
click at [189, 334] on div "check" at bounding box center [200, 438] width 61 height 208
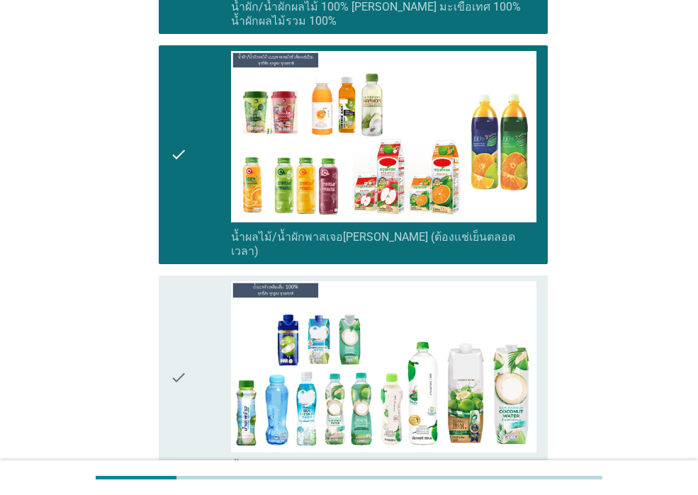
click at [190, 327] on div "check" at bounding box center [200, 377] width 61 height 193
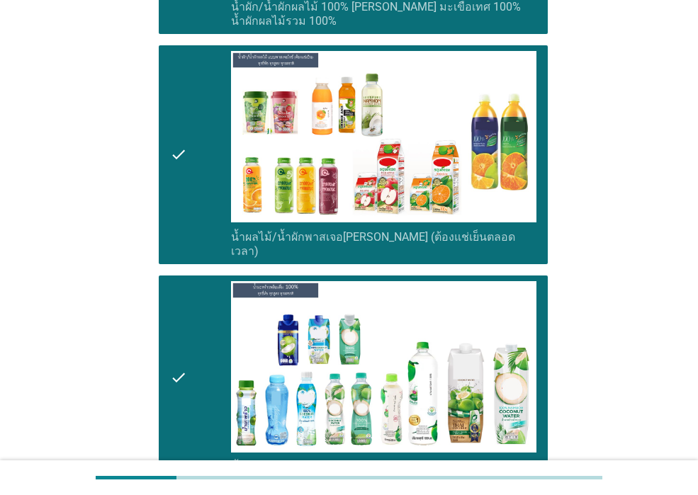
scroll to position [3047, 0]
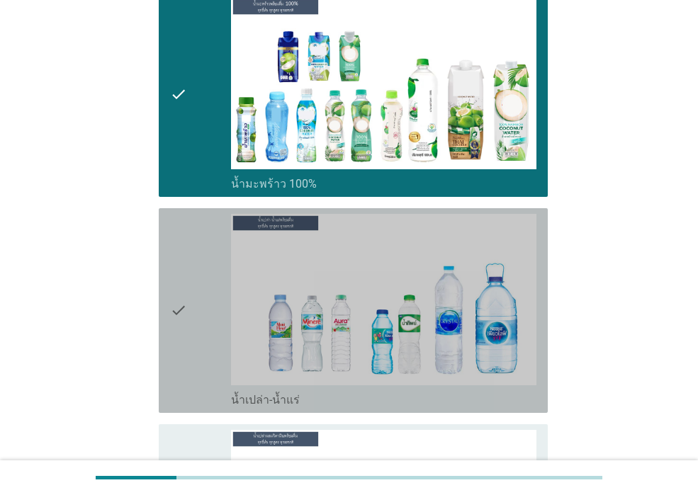
click at [190, 327] on div "check" at bounding box center [200, 310] width 61 height 193
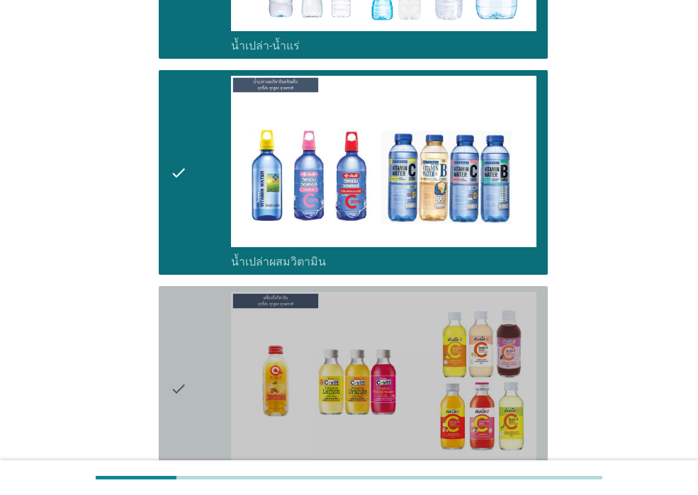
click at [196, 397] on div "check" at bounding box center [200, 388] width 61 height 193
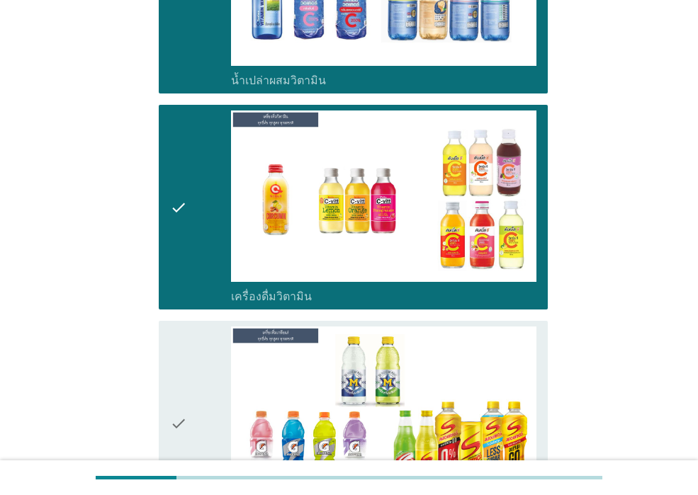
scroll to position [3685, 0]
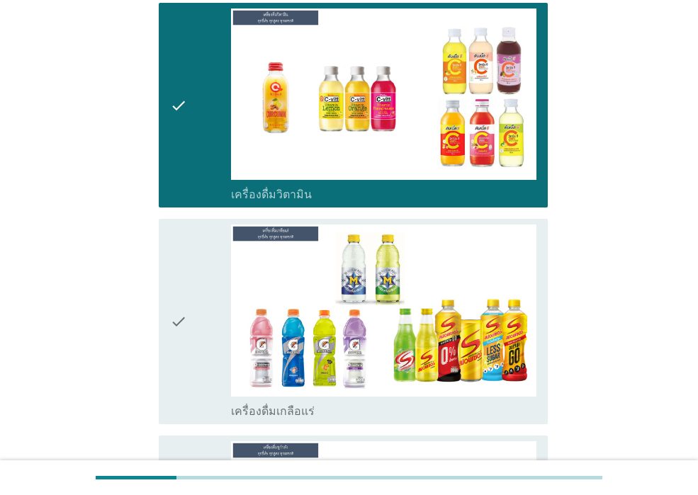
click at [185, 339] on icon "check" at bounding box center [178, 321] width 17 height 193
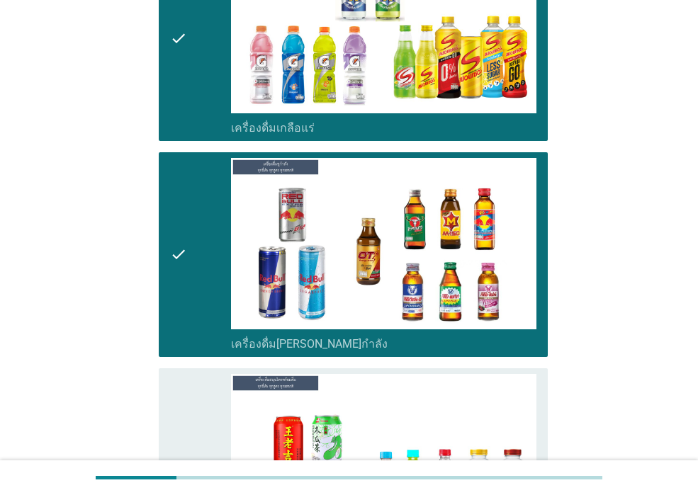
click at [188, 399] on div "check" at bounding box center [200, 478] width 61 height 208
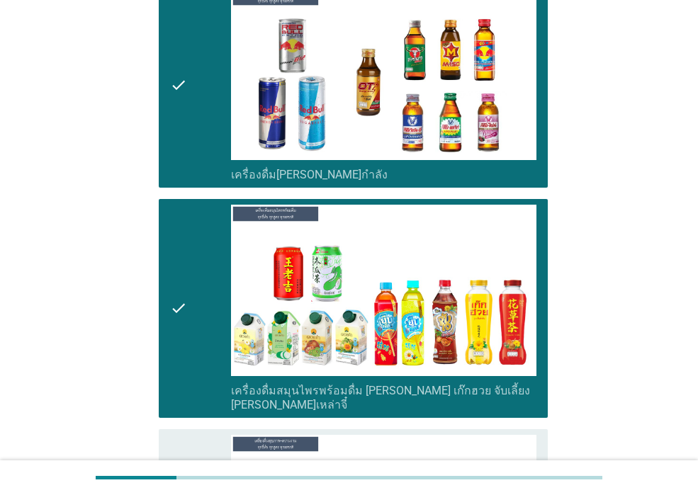
scroll to position [4323, 0]
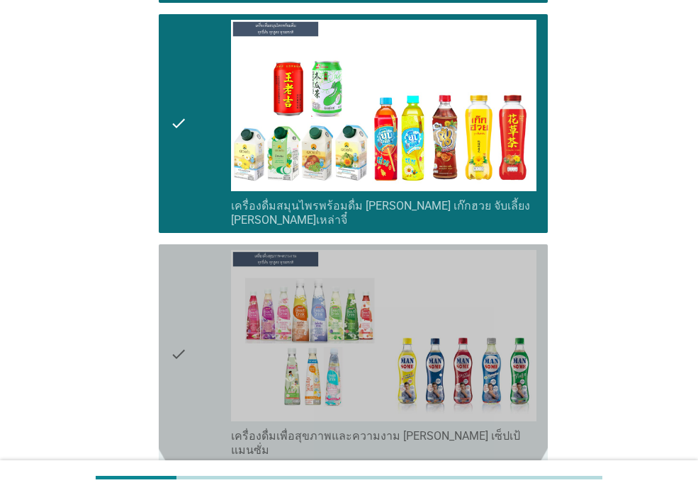
click at [191, 325] on div "check" at bounding box center [200, 354] width 61 height 208
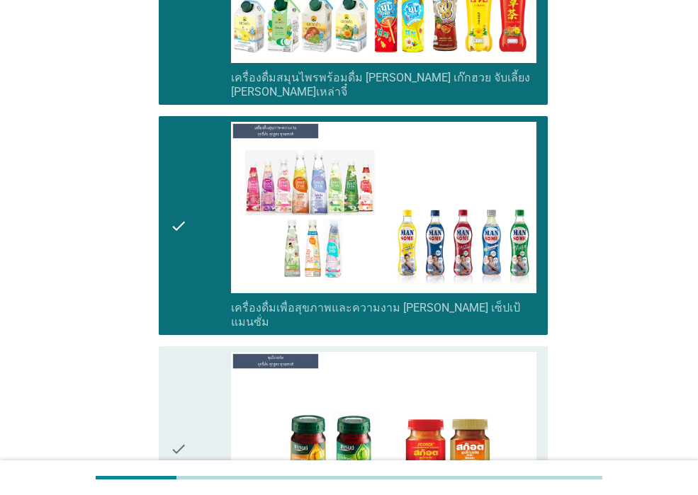
scroll to position [4606, 0]
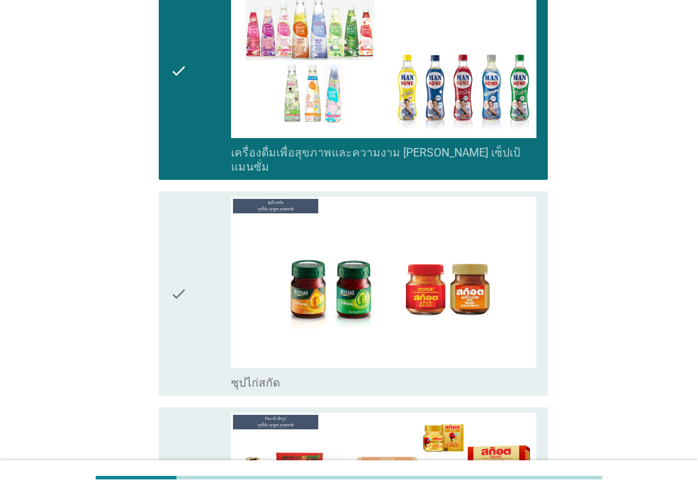
drag, startPoint x: 191, startPoint y: 258, endPoint x: 191, endPoint y: 272, distance: 14.2
click at [191, 259] on div "check" at bounding box center [200, 293] width 61 height 193
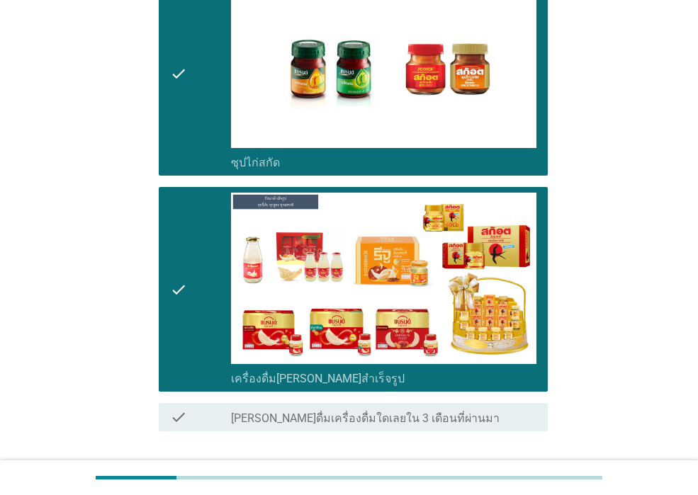
scroll to position [4846, 0]
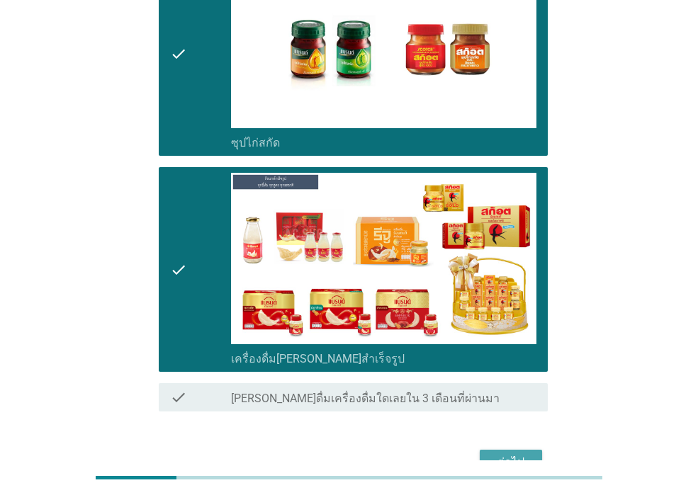
click at [507, 454] on div "ต่อไป" at bounding box center [511, 462] width 40 height 17
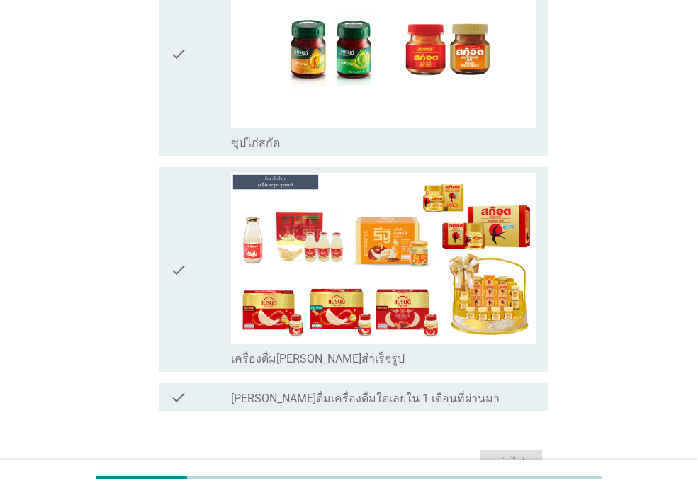
scroll to position [0, 0]
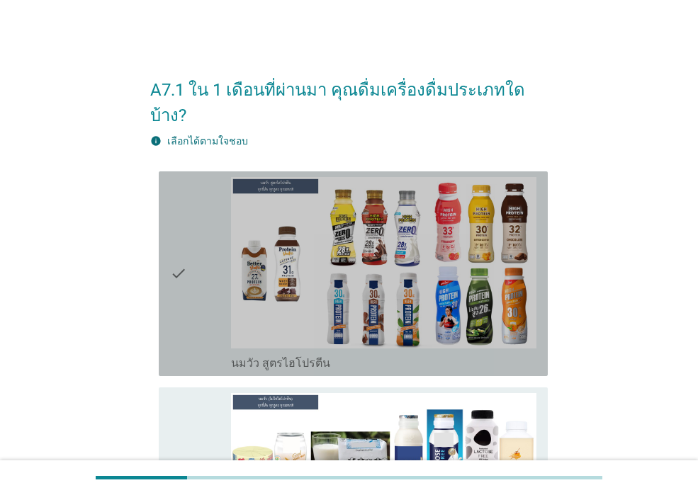
click at [186, 322] on icon "check" at bounding box center [178, 273] width 17 height 193
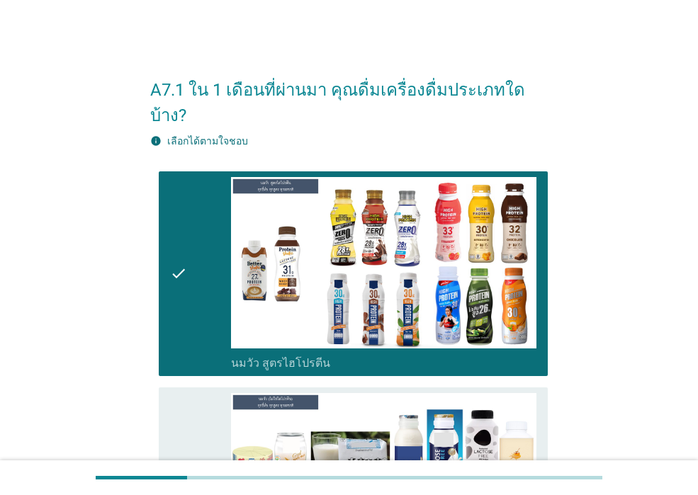
click at [197, 393] on div "check" at bounding box center [200, 489] width 61 height 193
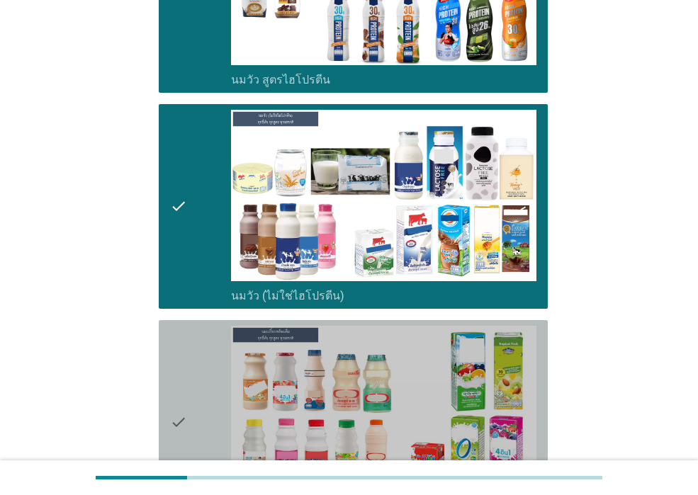
click at [195, 390] on div "check" at bounding box center [200, 422] width 61 height 193
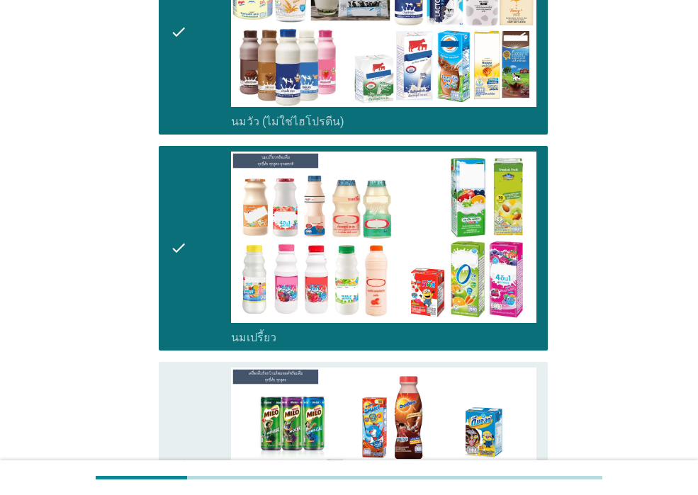
scroll to position [638, 0]
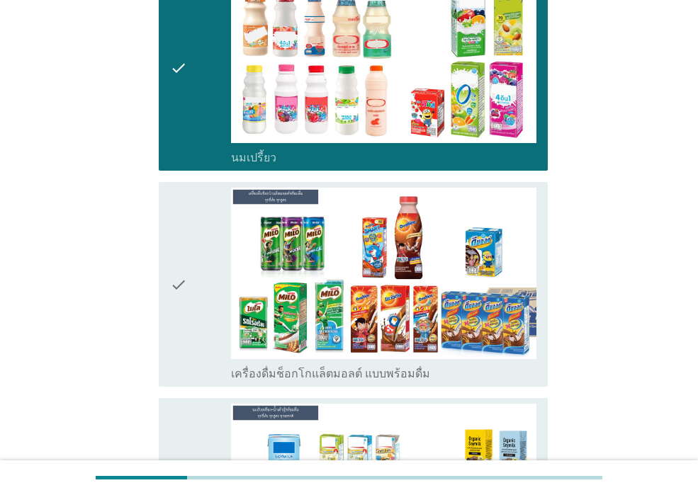
click at [192, 404] on div "check" at bounding box center [200, 500] width 61 height 193
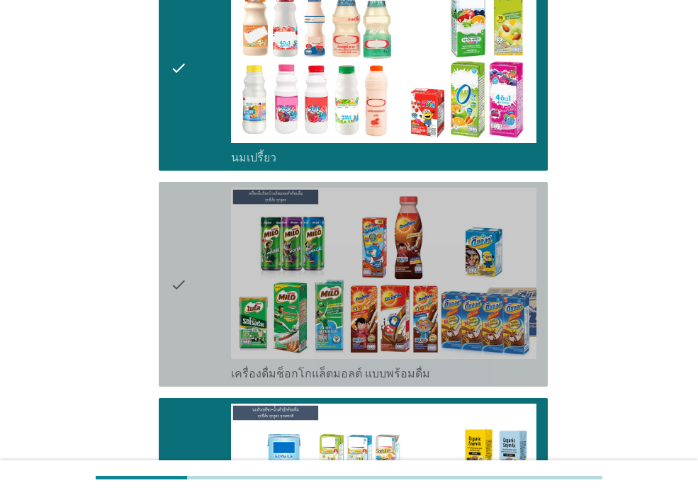
click at [187, 354] on icon "check" at bounding box center [178, 284] width 17 height 193
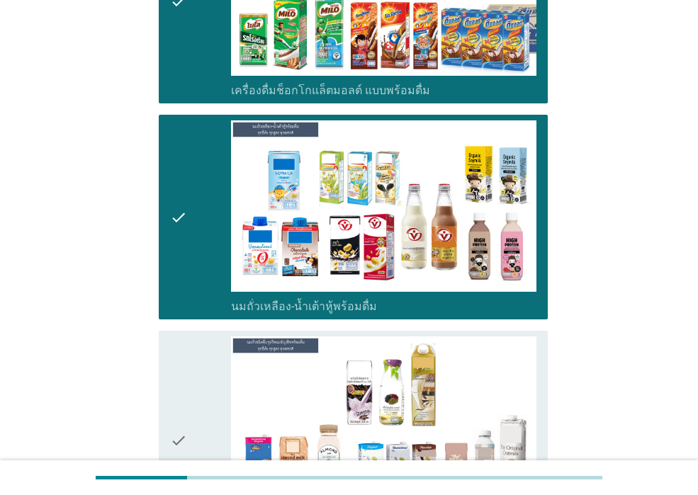
click at [187, 354] on icon "check" at bounding box center [178, 441] width 17 height 208
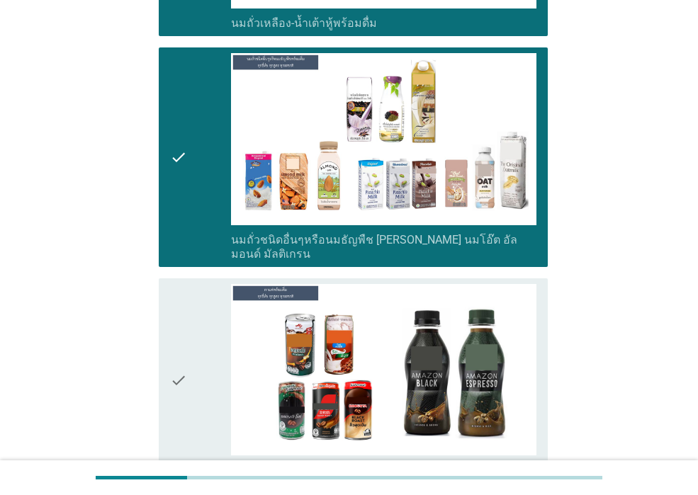
click at [187, 354] on icon "check" at bounding box center [178, 380] width 17 height 193
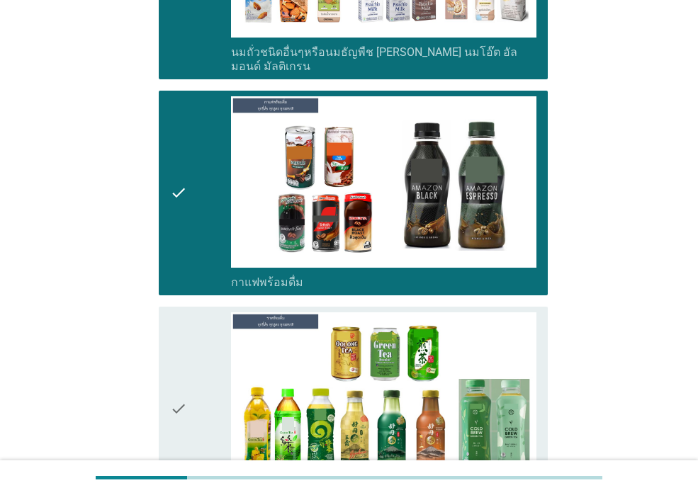
scroll to position [1488, 0]
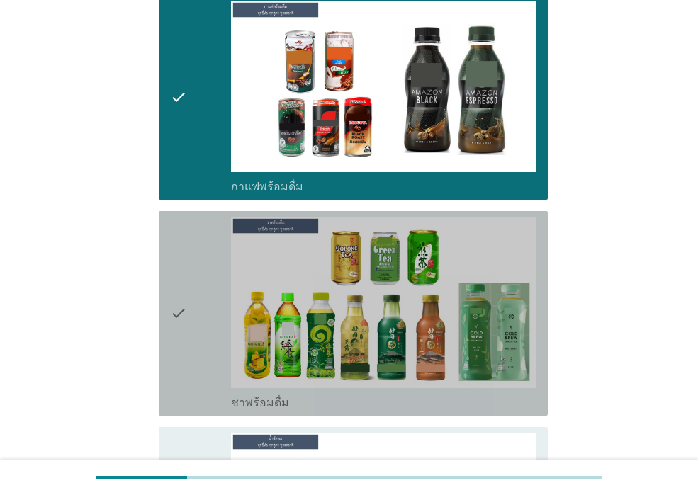
click at [187, 354] on icon "check" at bounding box center [178, 313] width 17 height 193
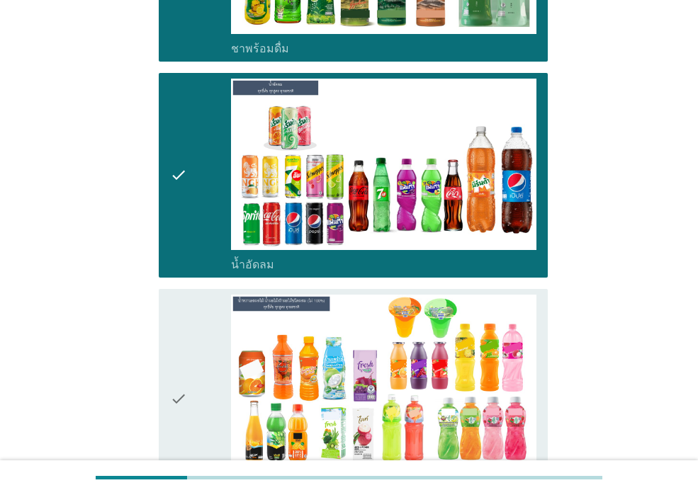
click at [195, 409] on div "check" at bounding box center [200, 399] width 61 height 208
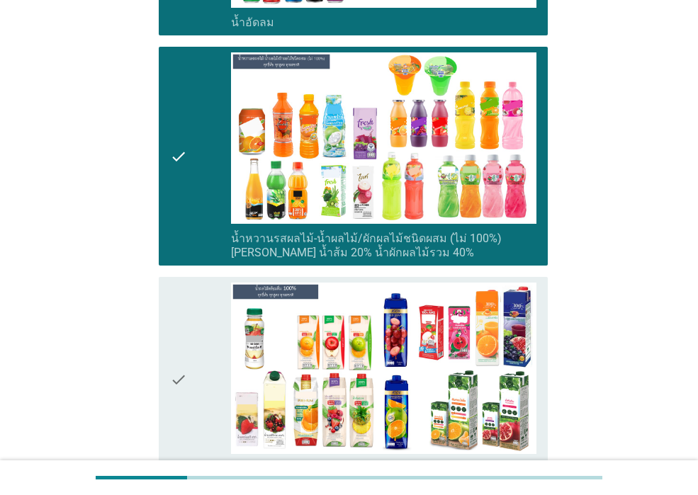
scroll to position [2197, 0]
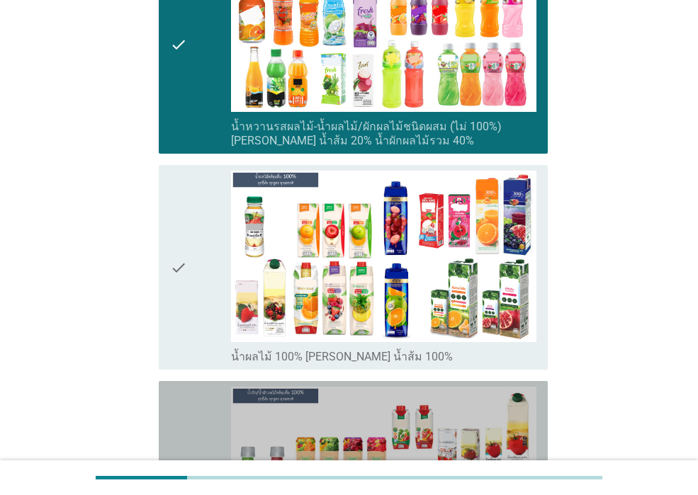
click at [192, 402] on div "check" at bounding box center [200, 491] width 61 height 208
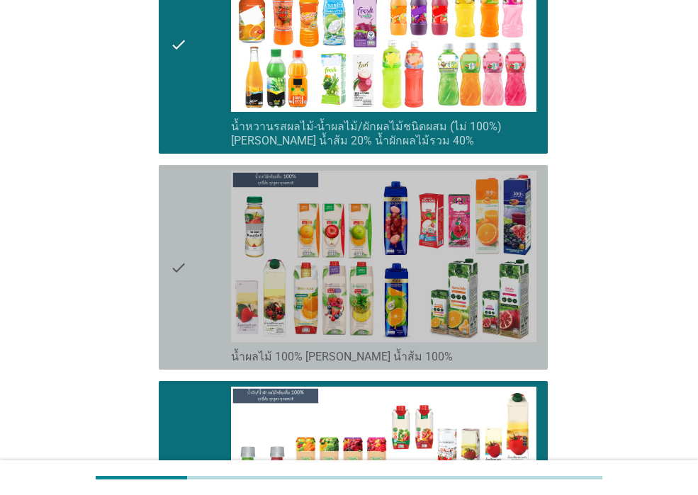
click at [185, 283] on icon "check" at bounding box center [178, 267] width 17 height 193
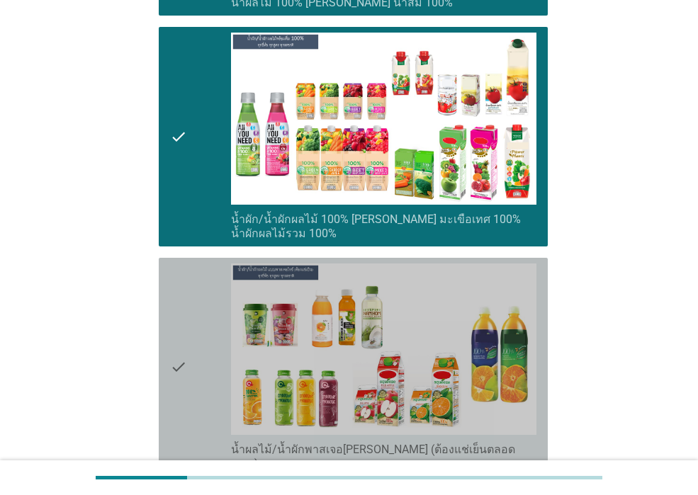
click at [186, 286] on icon "check" at bounding box center [178, 368] width 17 height 208
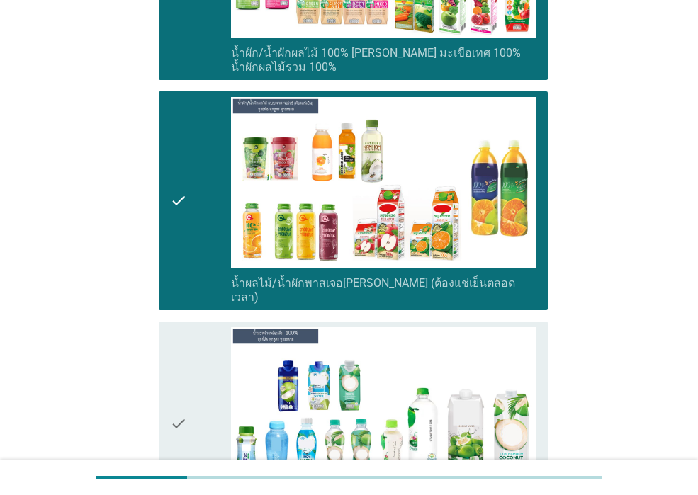
scroll to position [2834, 0]
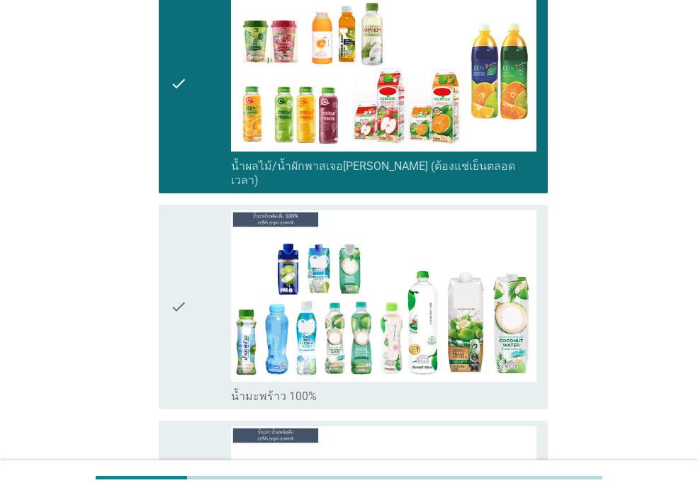
click at [186, 286] on icon "check" at bounding box center [178, 306] width 17 height 193
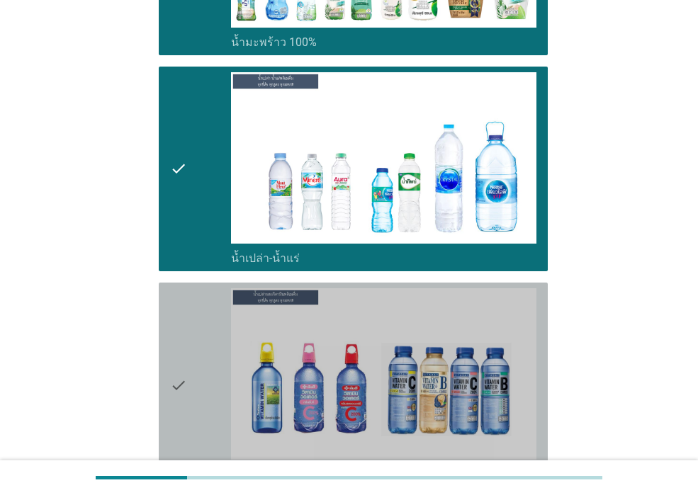
click at [188, 398] on div "check" at bounding box center [200, 384] width 61 height 193
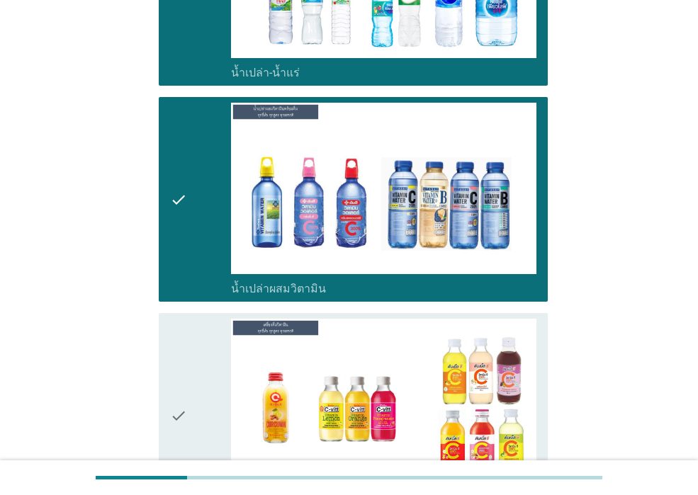
scroll to position [3472, 0]
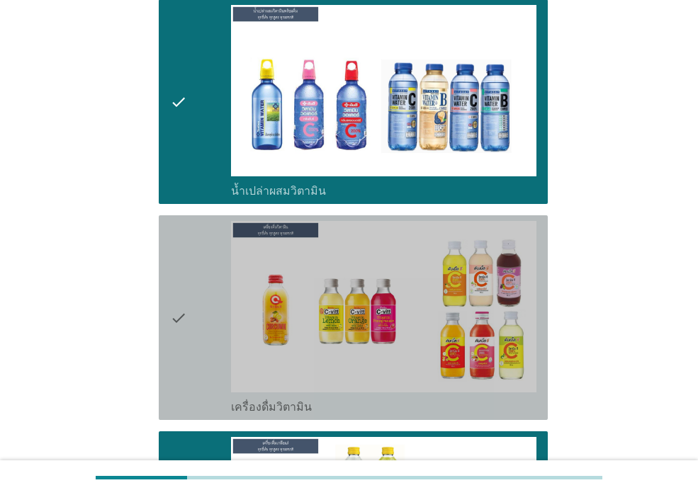
click at [186, 342] on icon "check" at bounding box center [178, 317] width 17 height 193
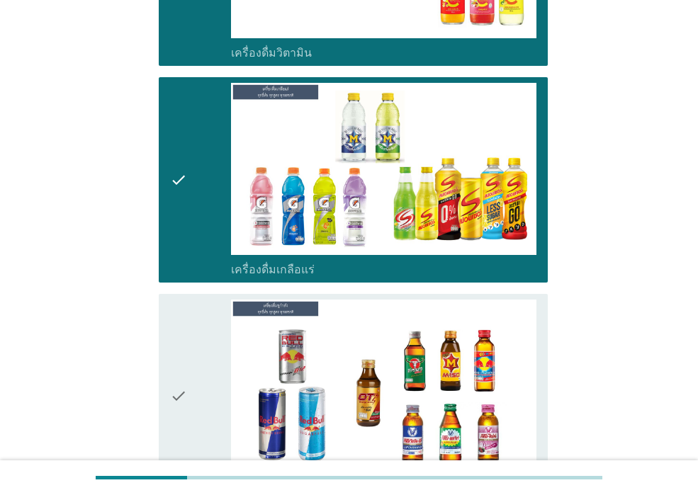
click at [186, 342] on icon "check" at bounding box center [178, 396] width 17 height 193
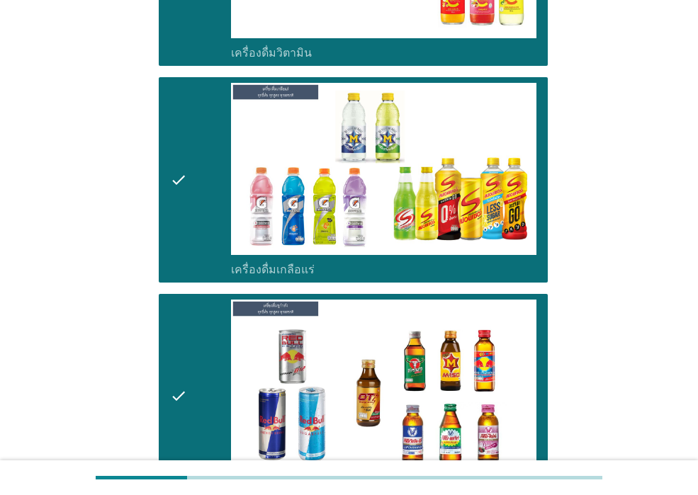
scroll to position [4110, 0]
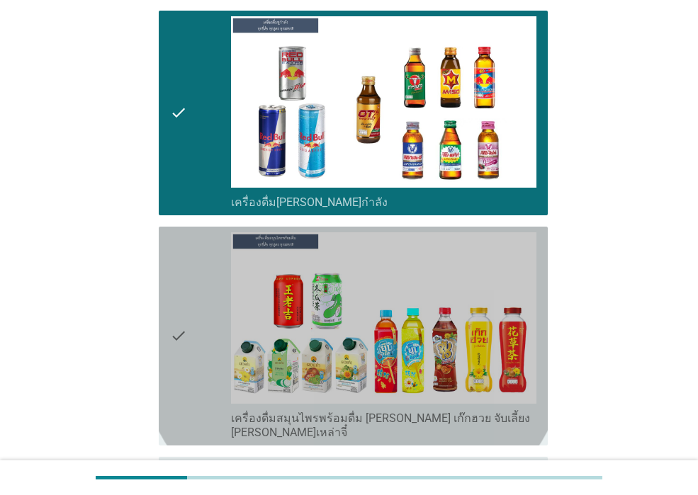
click at [186, 342] on icon "check" at bounding box center [178, 336] width 17 height 208
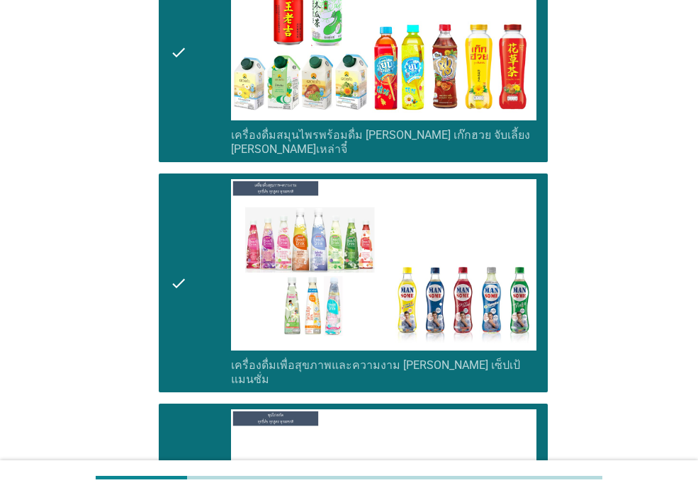
scroll to position [4748, 0]
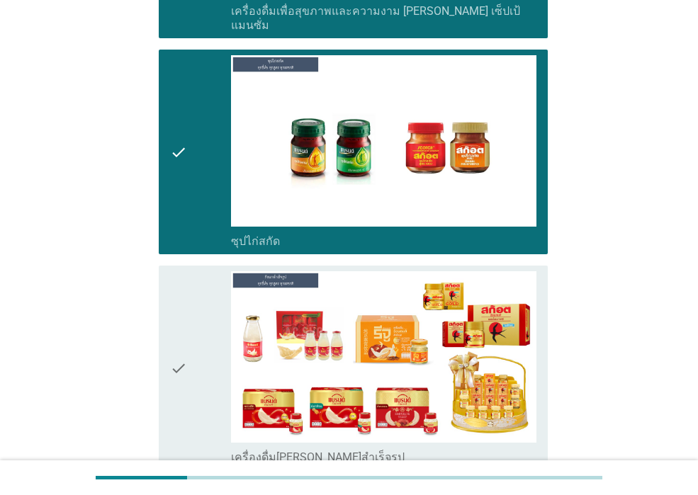
click at [186, 346] on icon "check" at bounding box center [178, 367] width 17 height 193
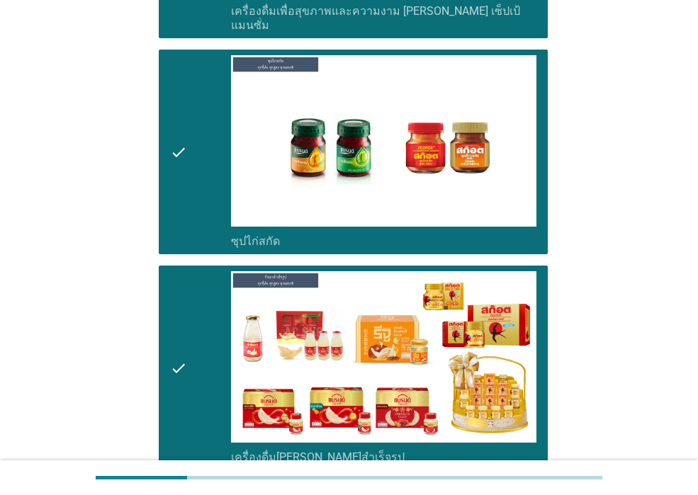
scroll to position [4846, 0]
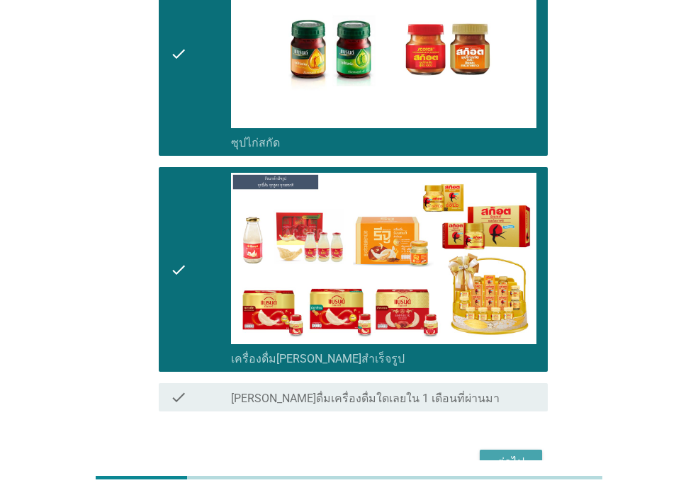
click at [499, 454] on div "ต่อไป" at bounding box center [511, 462] width 40 height 17
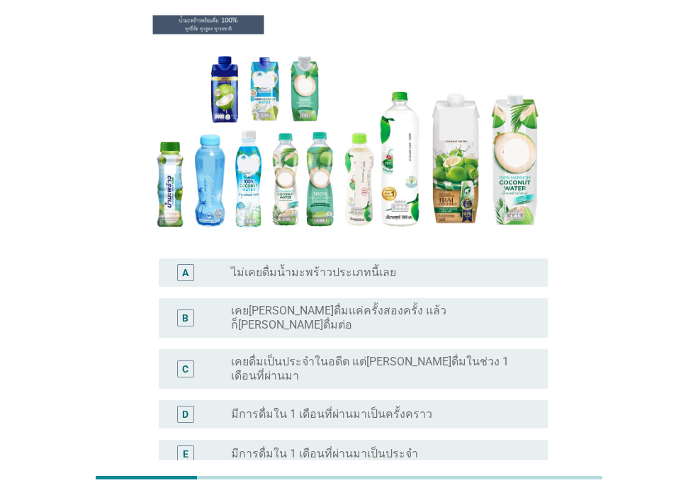
scroll to position [143, 0]
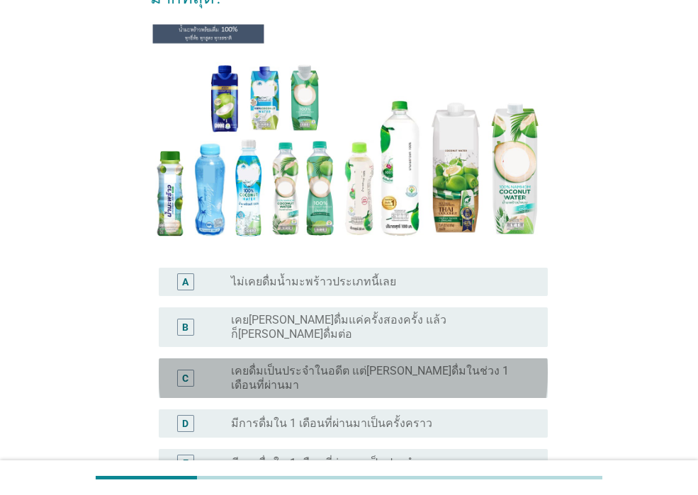
click at [401, 364] on label "เคยดื่มเป็นประจำในอดีต แต่ไม่ได้ดื่มในช่วง 1 เดือนที่ผ่านมา" at bounding box center [378, 378] width 294 height 28
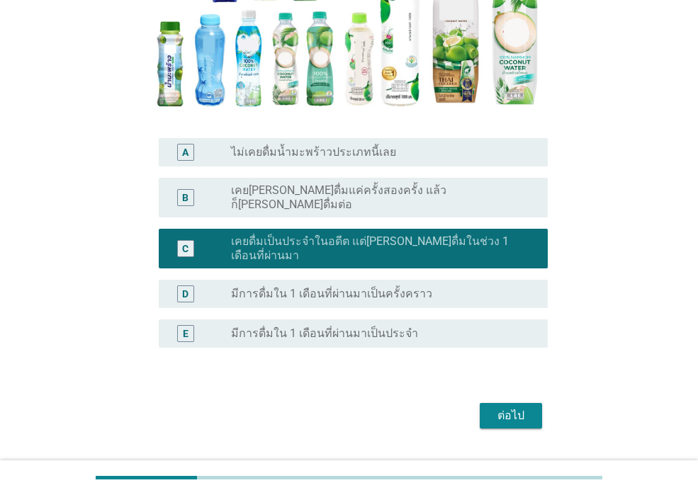
scroll to position [285, 0]
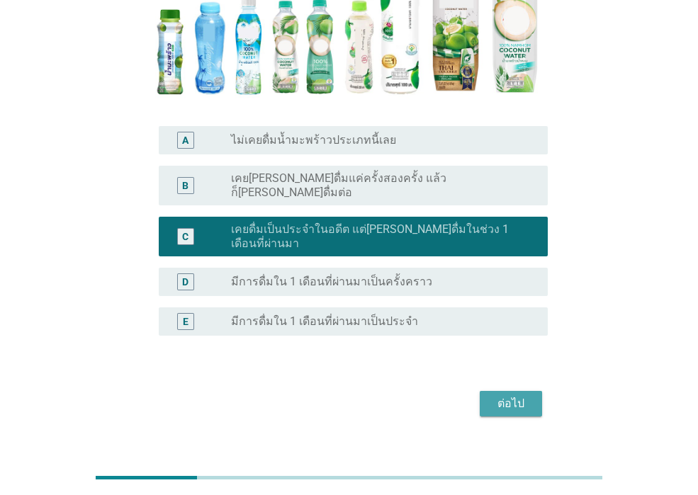
click at [502, 395] on div "ต่อไป" at bounding box center [511, 403] width 40 height 17
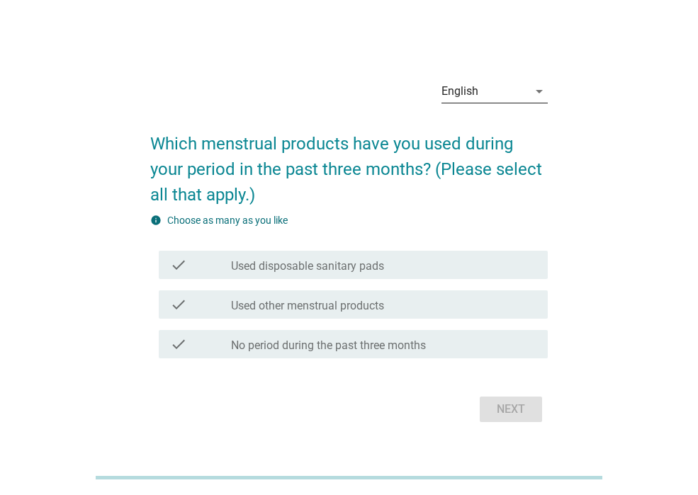
click at [536, 86] on icon "arrow_drop_down" at bounding box center [539, 91] width 17 height 17
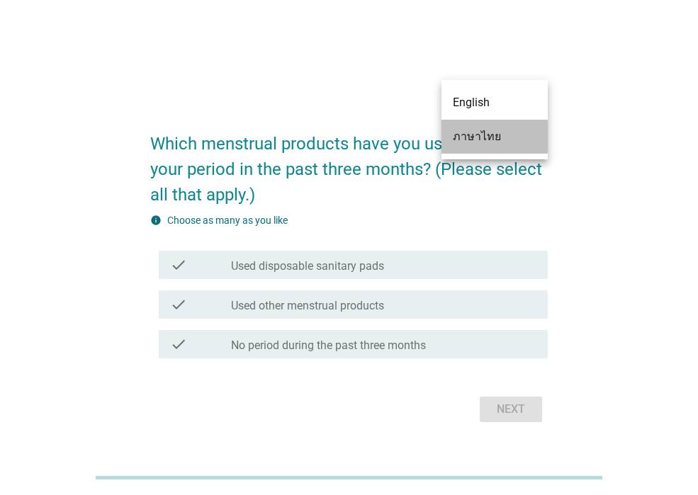
click at [525, 140] on div "ภาษาไทย" at bounding box center [495, 136] width 84 height 17
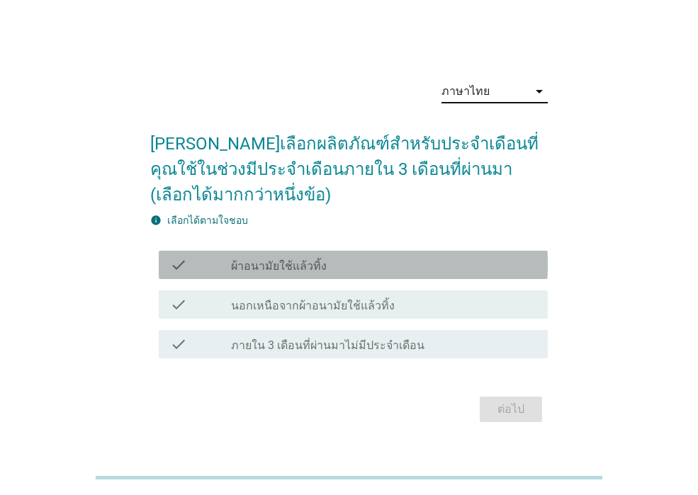
click at [448, 267] on div "check_box_outline_blank ผ้าอนามัยใช้แล้วทิ้ง" at bounding box center [383, 265] width 305 height 17
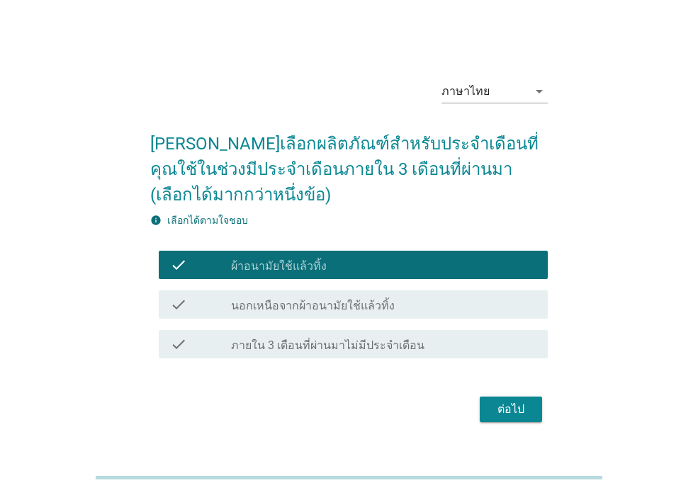
drag, startPoint x: 421, startPoint y: 313, endPoint x: 427, endPoint y: 318, distance: 8.5
click at [421, 312] on div "check_box_outline_blank นอกเหนือจากผ้าอนามัยใช้แล้วทิ้ง" at bounding box center [383, 304] width 305 height 17
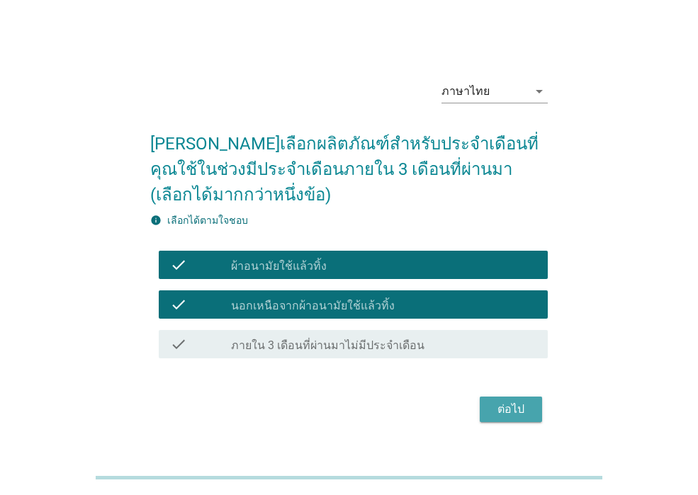
click at [512, 412] on div "ต่อไป" at bounding box center [511, 409] width 40 height 17
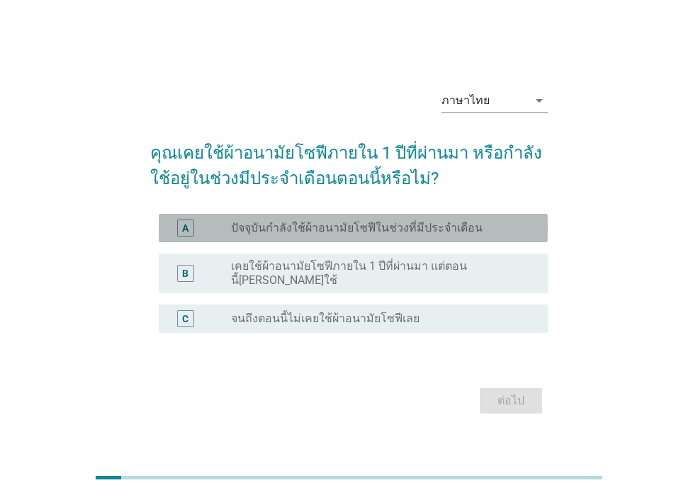
click at [417, 235] on label "ปัจจุบันกำลังใช้ผ้าอนามัยโซฟีในช่วงที่มีประจำเดือน" at bounding box center [357, 228] width 252 height 14
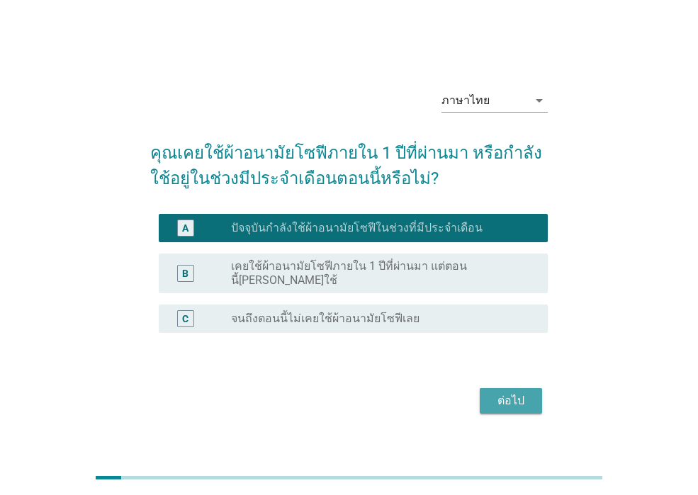
click at [525, 403] on div "ต่อไป" at bounding box center [511, 401] width 40 height 17
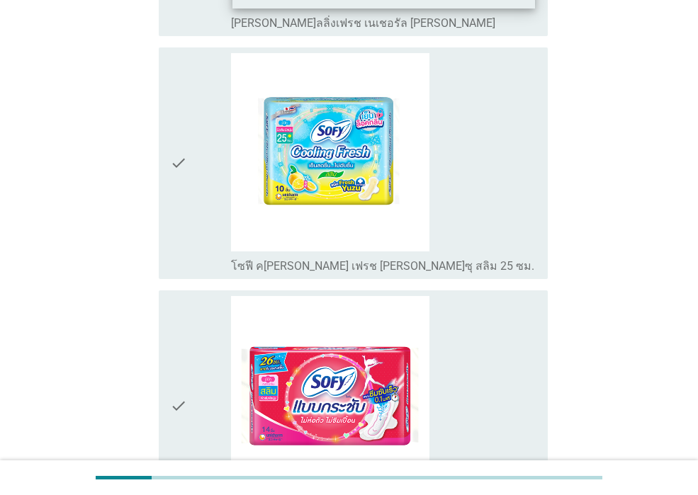
scroll to position [496, 0]
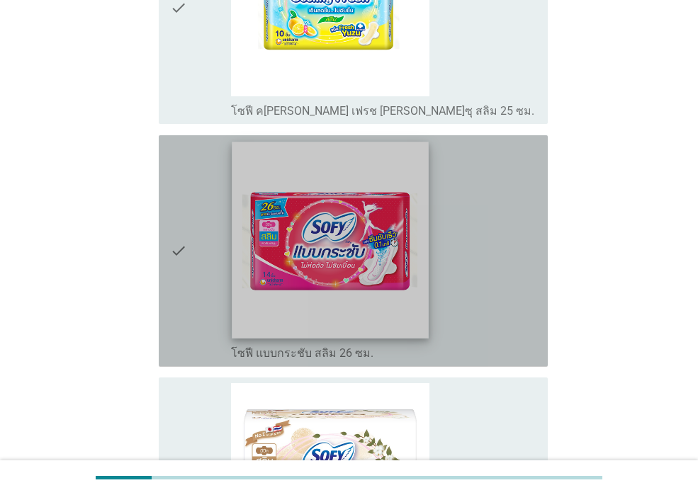
click at [367, 266] on img at bounding box center [330, 240] width 196 height 196
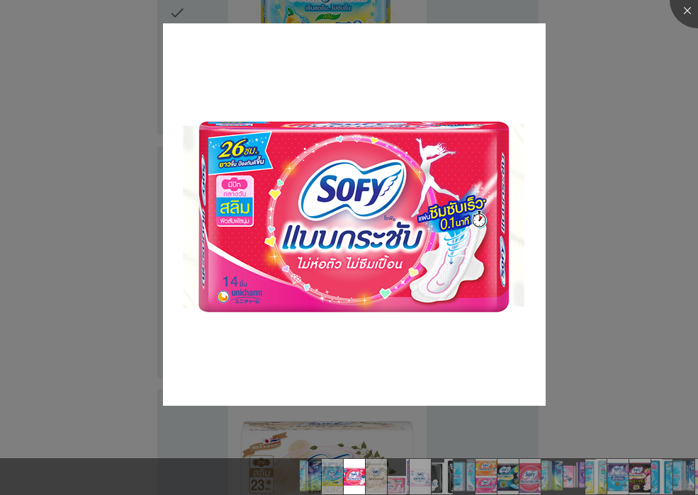
scroll to position [709, 0]
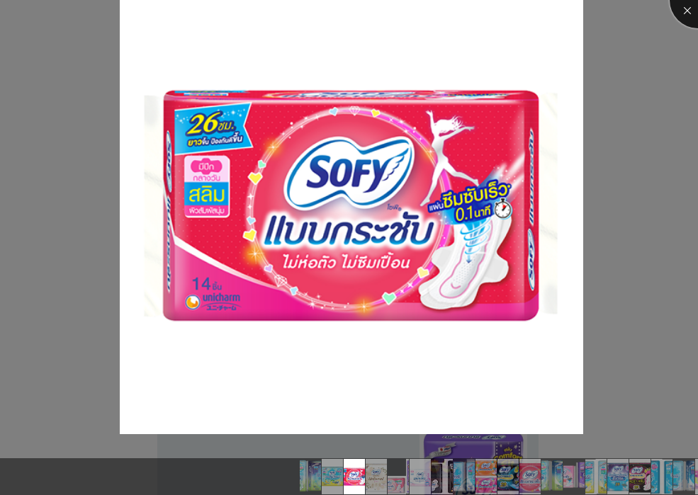
click at [684, 10] on div at bounding box center [698, 0] width 57 height 57
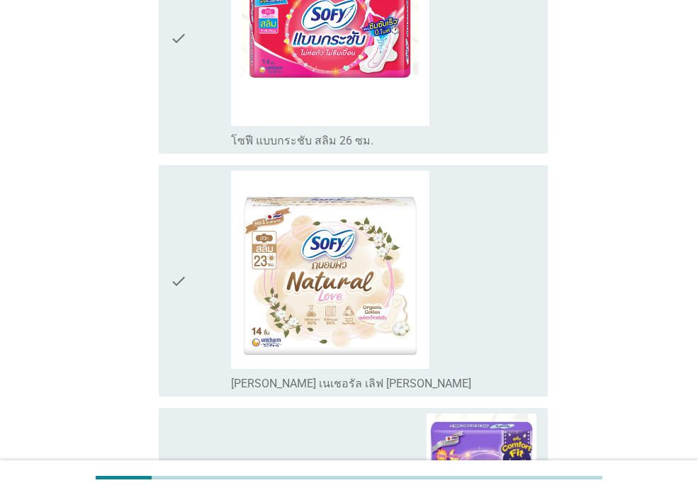
click at [312, 134] on label "โซฟี แบบกระชับ สลิม 26 ซม." at bounding box center [302, 141] width 142 height 14
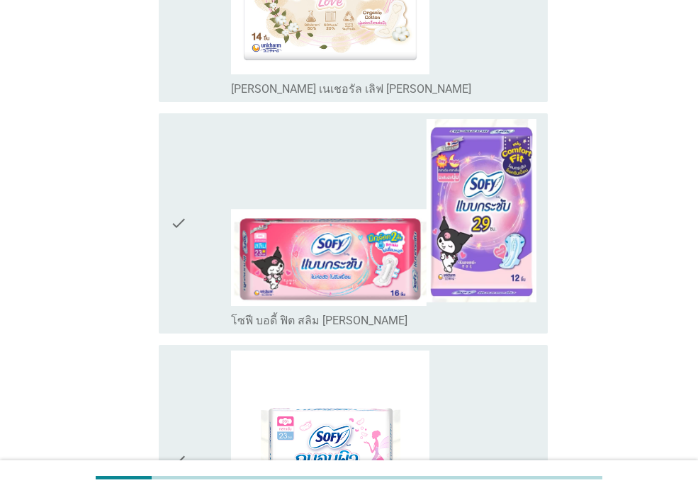
scroll to position [1134, 0]
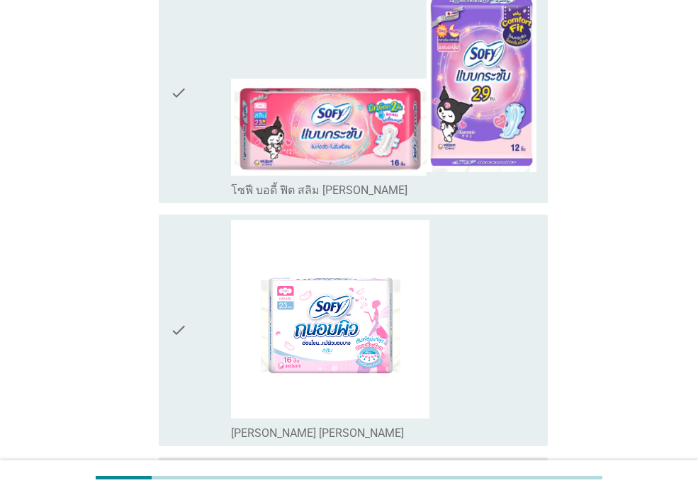
click at [320, 424] on div "check_box_outline_blank [PERSON_NAME] [PERSON_NAME]" at bounding box center [383, 432] width 305 height 17
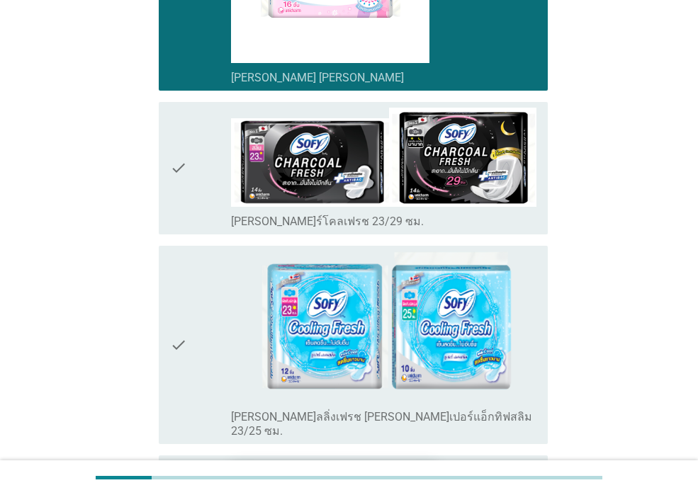
scroll to position [1559, 0]
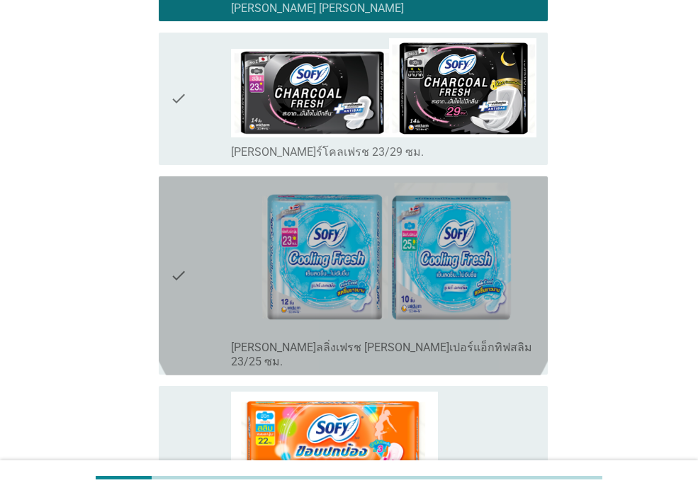
click at [339, 313] on div "check_box_outline_blank [PERSON_NAME]ลลิ่งเฟรช [PERSON_NAME]เปอร์แอ็กทิฟสลิม 23…" at bounding box center [383, 276] width 305 height 188
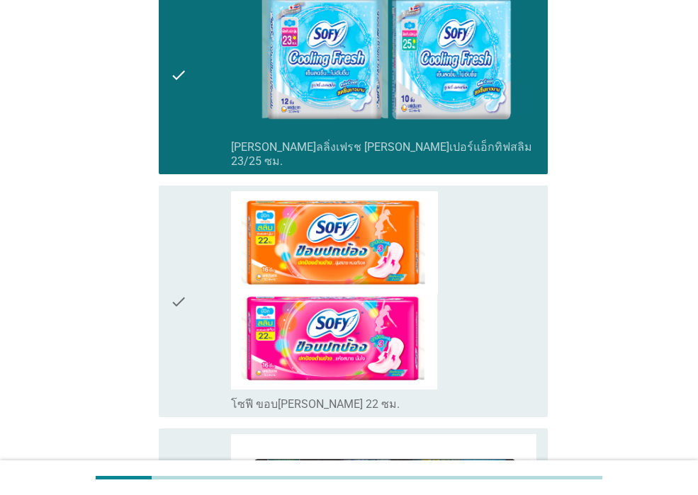
scroll to position [1842, 0]
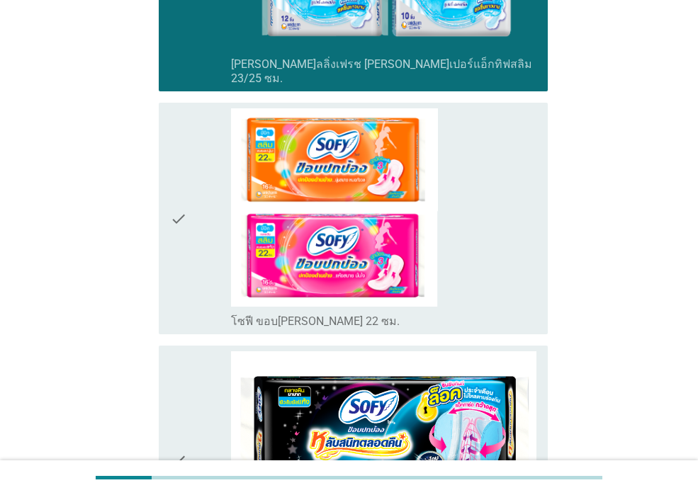
click at [347, 312] on div "check_box_outline_blank โซฟี ขอบ[PERSON_NAME] 22 ซม." at bounding box center [383, 320] width 305 height 17
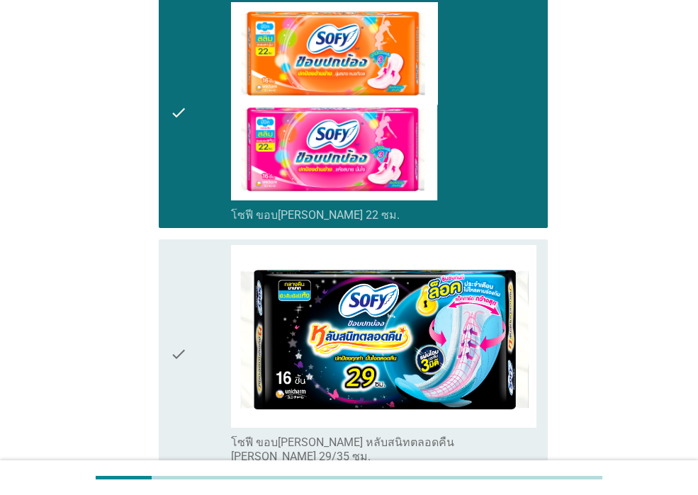
scroll to position [2055, 0]
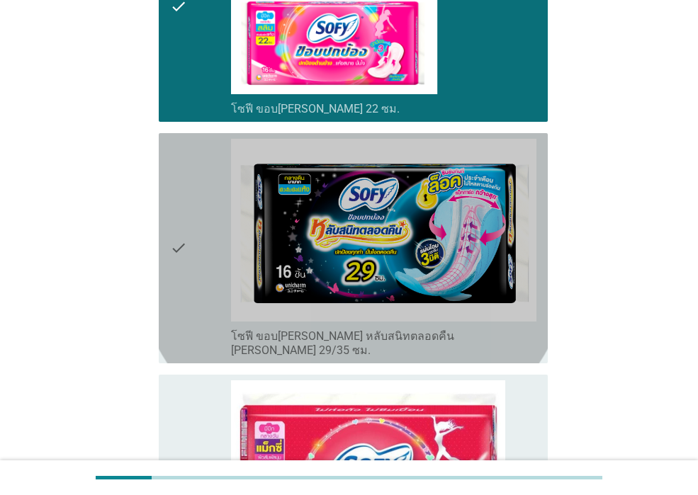
click at [347, 330] on label "โซฟี ขอบ[PERSON_NAME] หลับสนิทตลอดคืน [PERSON_NAME] 29/35 ซม." at bounding box center [383, 344] width 305 height 28
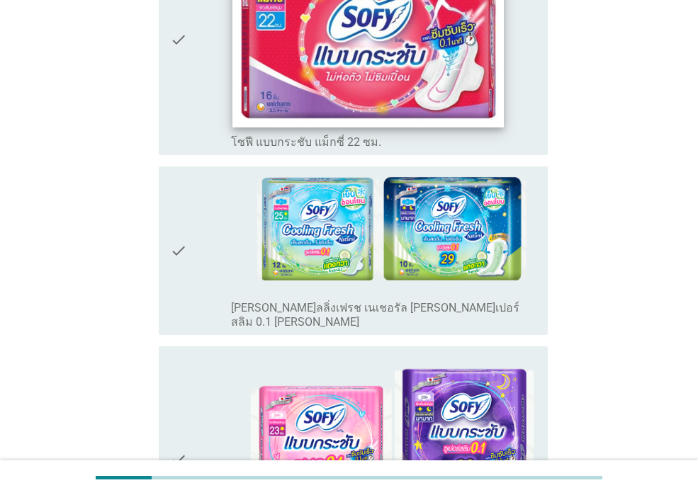
scroll to position [2622, 0]
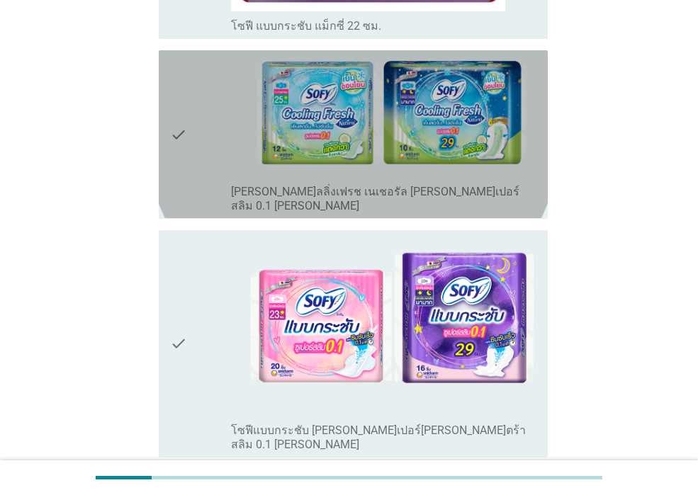
click at [335, 185] on label "[PERSON_NAME]ลลิ่งเฟรช เนเชอรัล [PERSON_NAME]เปอร์สลิม 0.1 [PERSON_NAME]" at bounding box center [383, 199] width 305 height 28
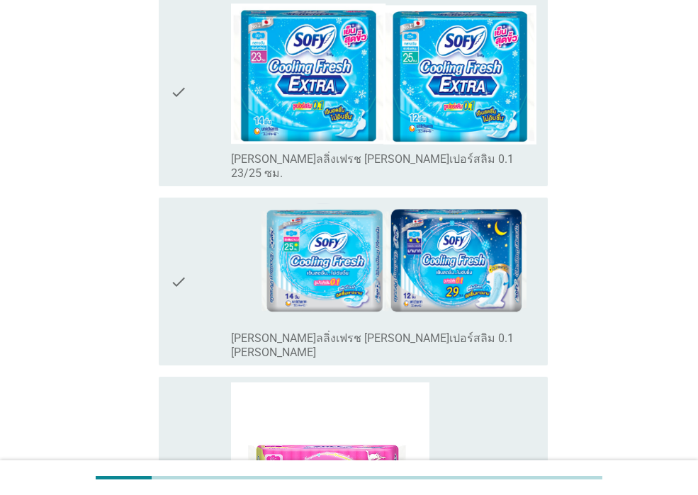
scroll to position [3897, 0]
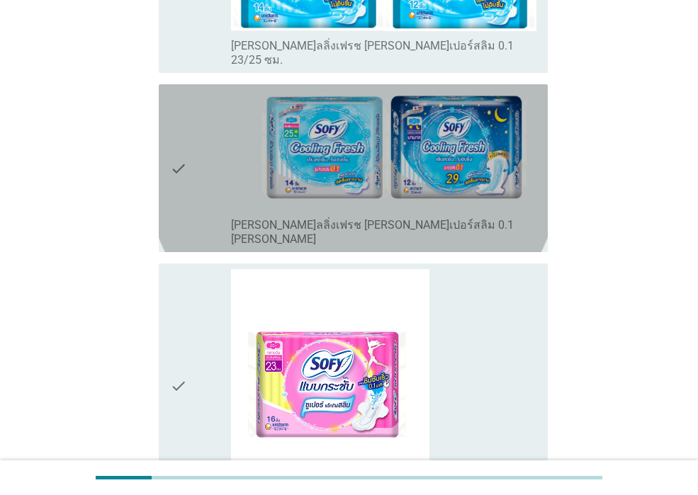
click at [339, 123] on div "check check_box_outline_blank [PERSON_NAME]ลลิ่งเฟรช [PERSON_NAME]เปอร์สลิม 0.1…" at bounding box center [353, 168] width 389 height 168
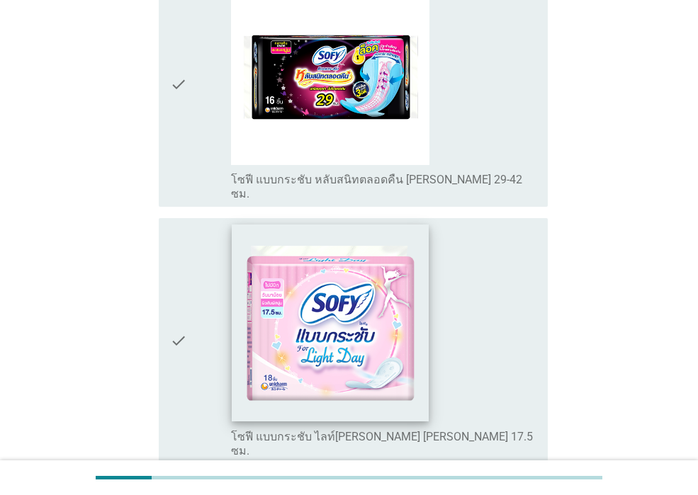
scroll to position [4464, 0]
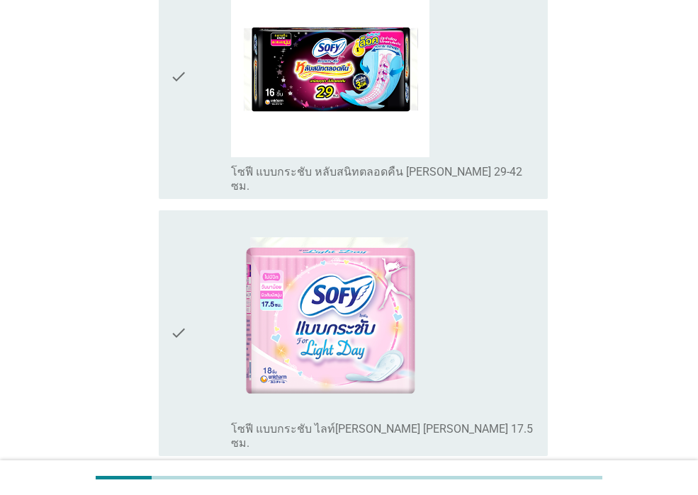
click at [383, 422] on label "โซฟี แบบกระชับ ไลท์[PERSON_NAME] [PERSON_NAME] 17.5 ซม." at bounding box center [383, 436] width 305 height 28
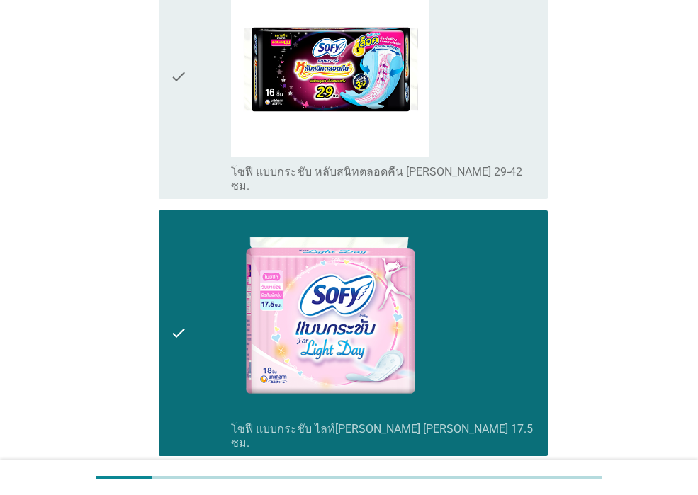
drag, startPoint x: 365, startPoint y: 448, endPoint x: 363, endPoint y: 441, distance: 7.4
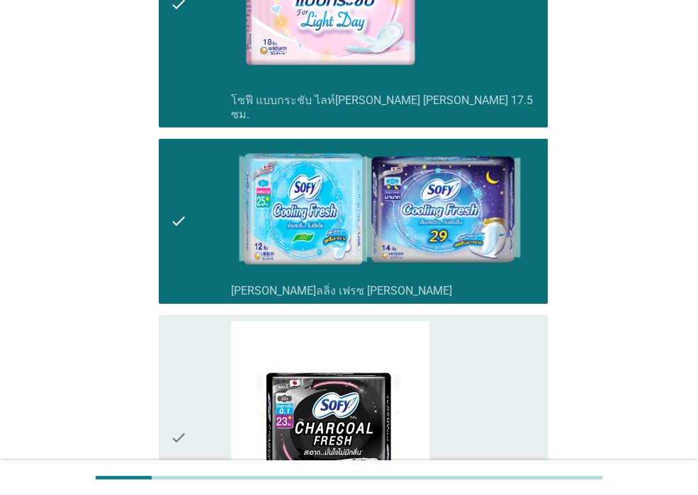
scroll to position [4843, 0]
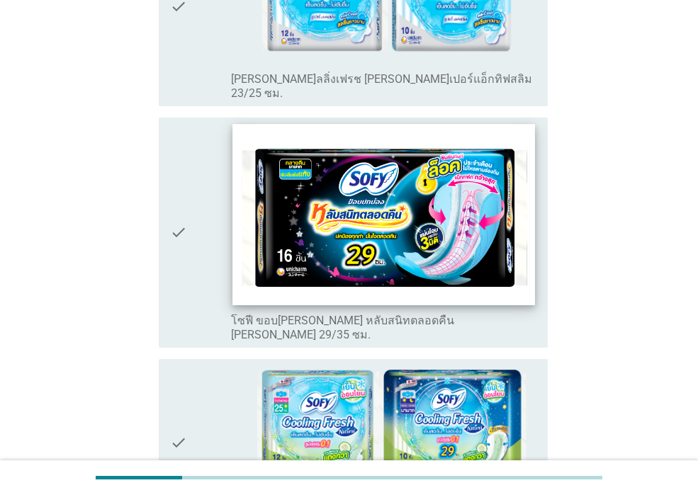
scroll to position [567, 0]
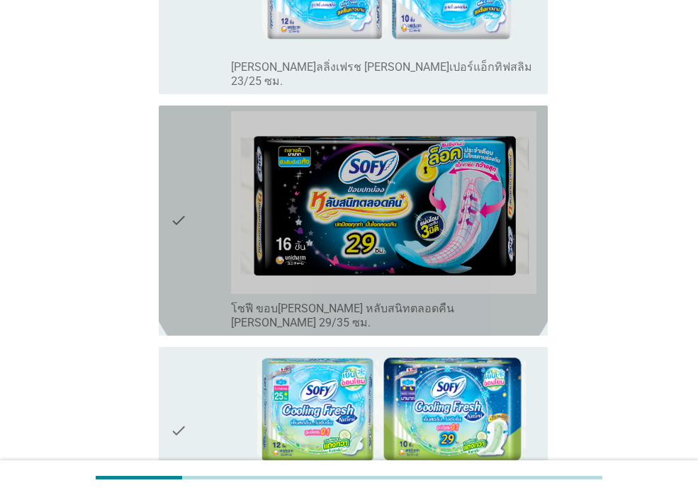
click at [395, 302] on label "โซฟี ขอบ[PERSON_NAME] หลับสนิทตลอดคืน [PERSON_NAME] 29/35 ซม." at bounding box center [383, 316] width 305 height 28
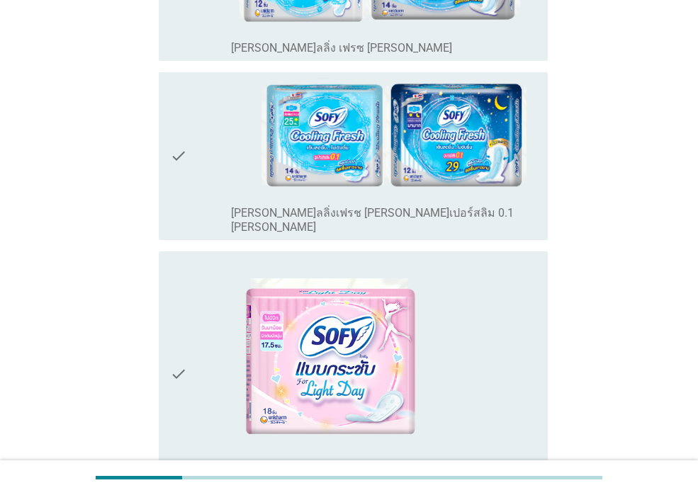
scroll to position [1346, 0]
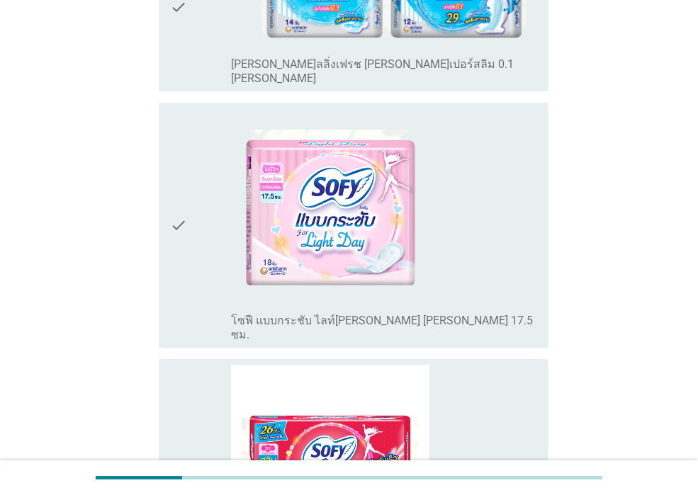
click at [399, 254] on div "check_box_outline_blank โซฟี แบบกระชับ ไลท์[PERSON_NAME] [PERSON_NAME] 17.5 ซม." at bounding box center [383, 225] width 305 height 235
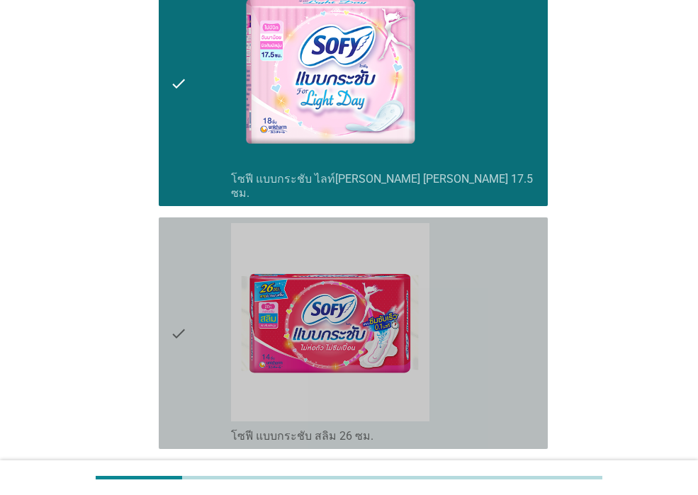
click at [394, 427] on div "check_box_outline_blank โซฟี แบบกระชับ สลิม 26 ซม." at bounding box center [383, 435] width 305 height 17
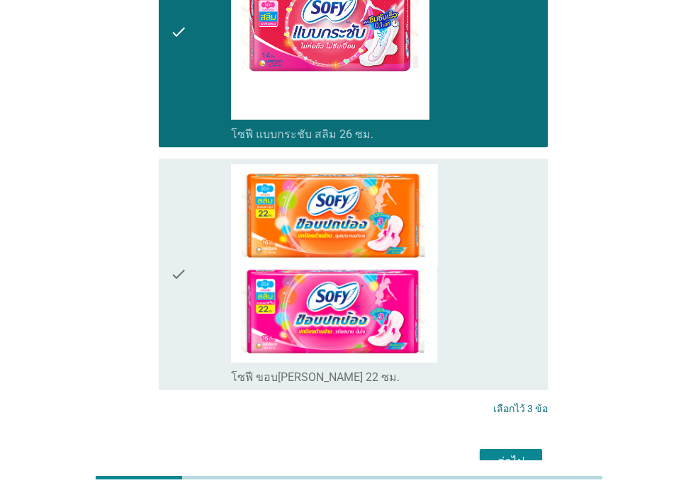
scroll to position [1800, 0]
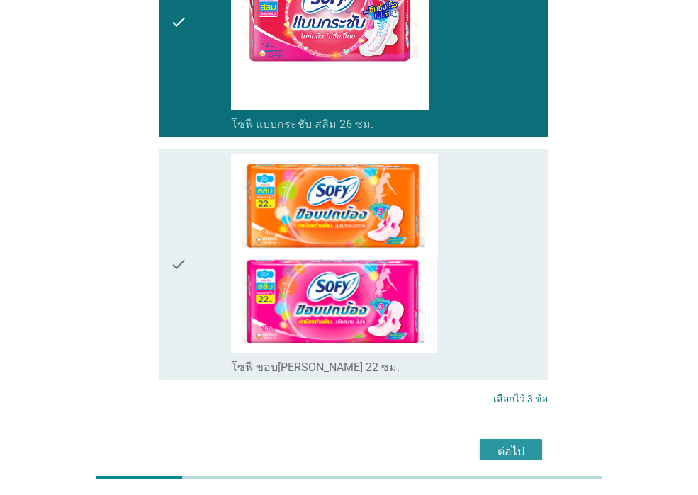
click at [496, 444] on div "ต่อไป" at bounding box center [511, 452] width 40 height 17
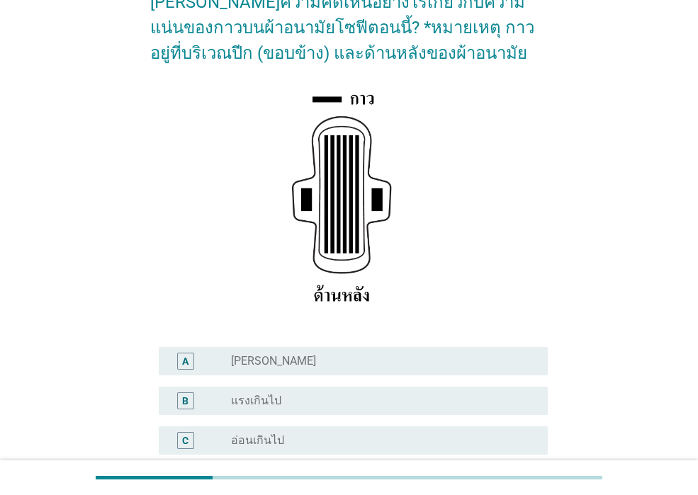
scroll to position [142, 0]
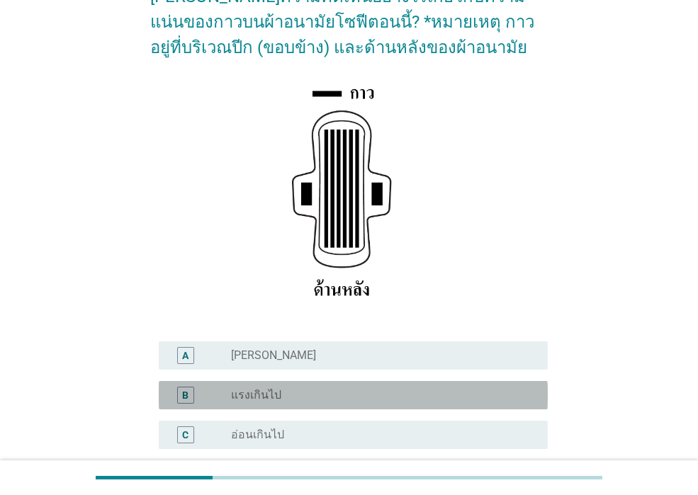
click at [288, 397] on div "radio_button_unchecked แรงเกินไป" at bounding box center [378, 395] width 294 height 14
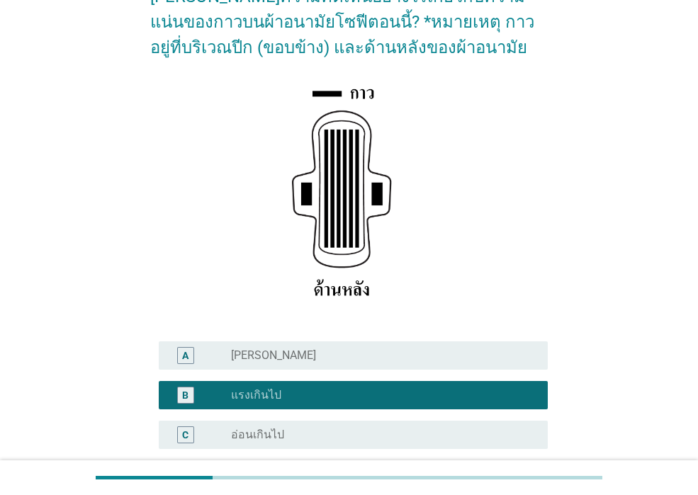
click at [302, 354] on div "radio_button_unchecked [PERSON_NAME]" at bounding box center [378, 356] width 294 height 14
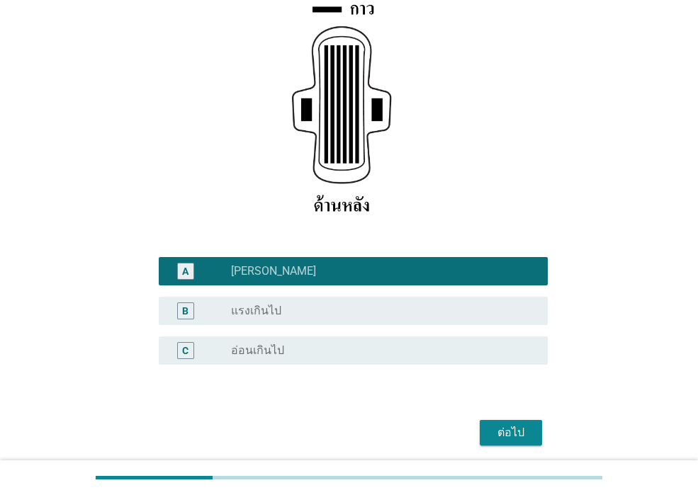
scroll to position [278, 0]
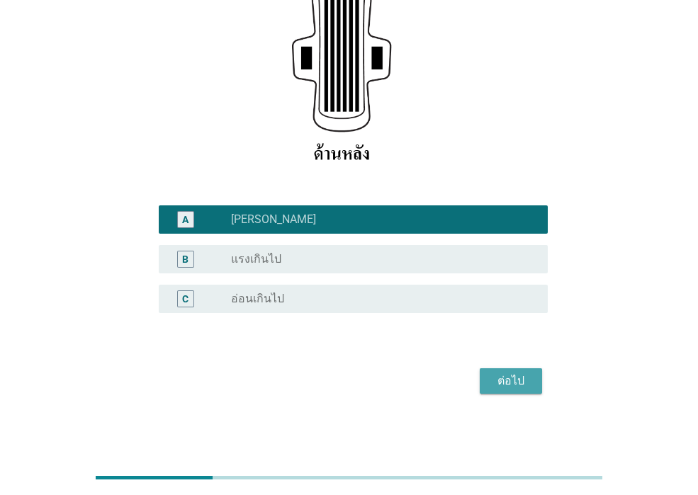
click at [497, 386] on div "ต่อไป" at bounding box center [511, 381] width 40 height 17
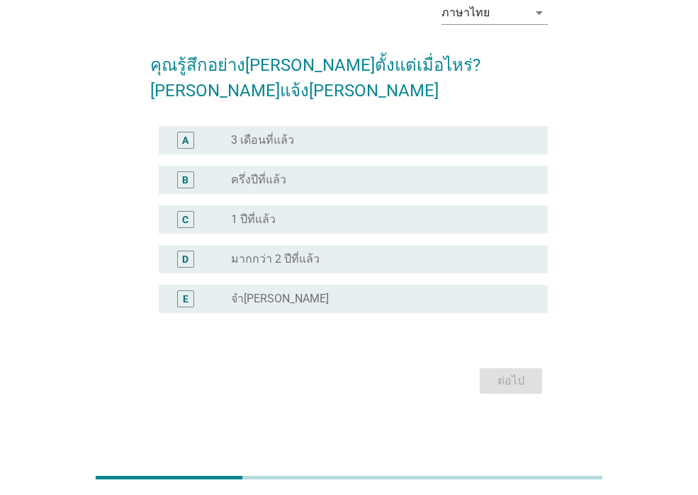
scroll to position [0, 0]
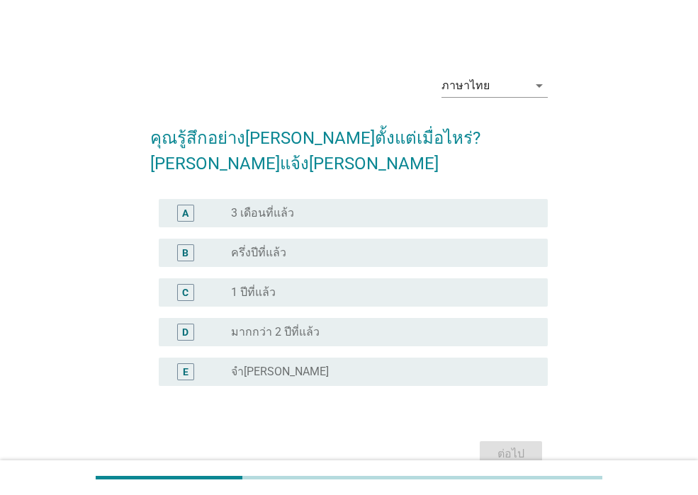
click at [322, 325] on div "radio_button_unchecked มากกว่า 2 ปีที่แล้ว" at bounding box center [378, 332] width 294 height 14
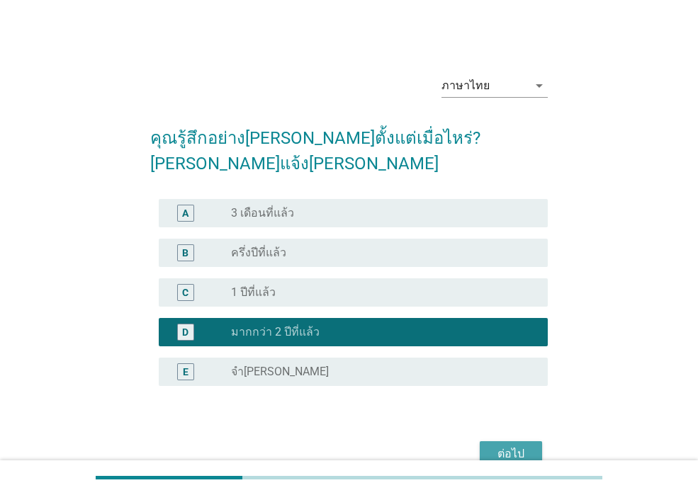
click at [522, 446] on div "ต่อไป" at bounding box center [511, 454] width 40 height 17
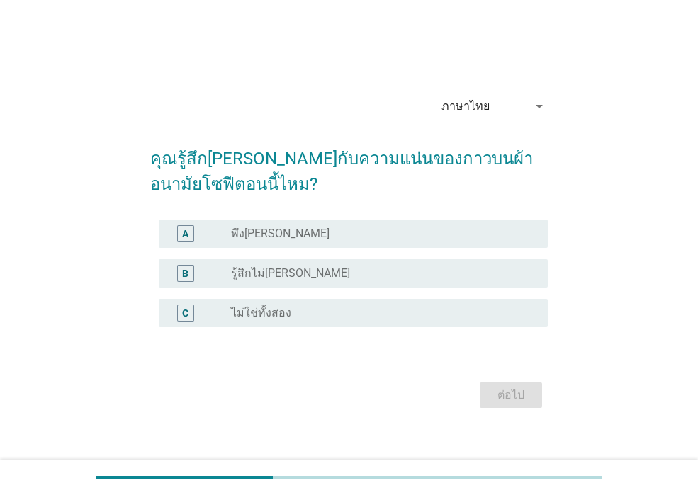
click at [325, 240] on div "radio_button_unchecked พึง[PERSON_NAME]" at bounding box center [378, 234] width 294 height 14
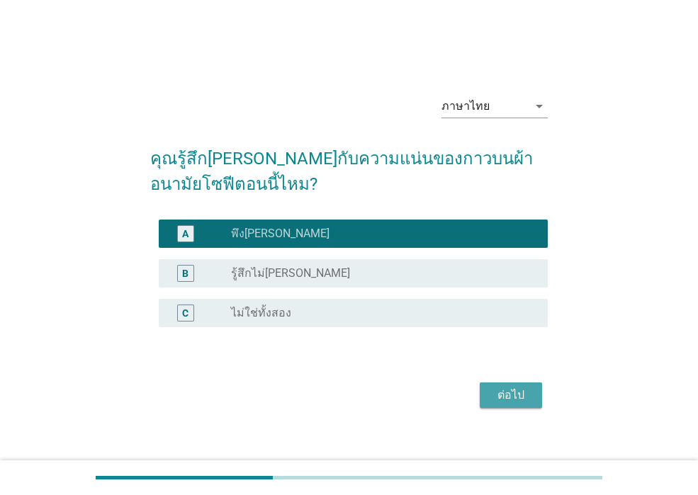
click at [527, 396] on div "ต่อไป" at bounding box center [511, 395] width 40 height 17
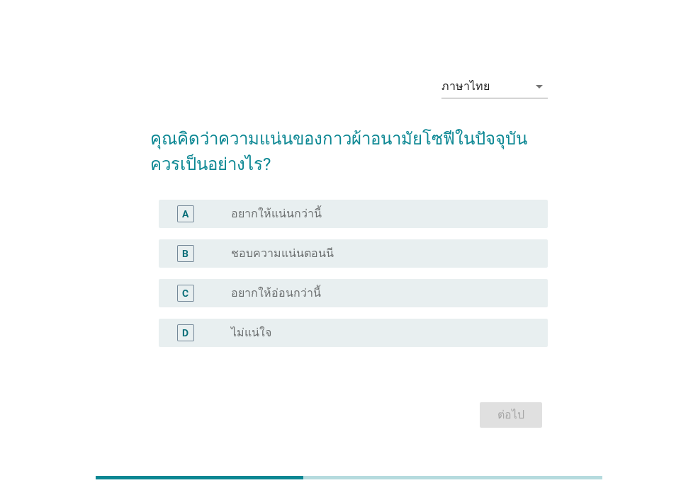
click at [352, 254] on div "radio_button_unchecked ชอบความแน่นตอนนี" at bounding box center [378, 254] width 294 height 14
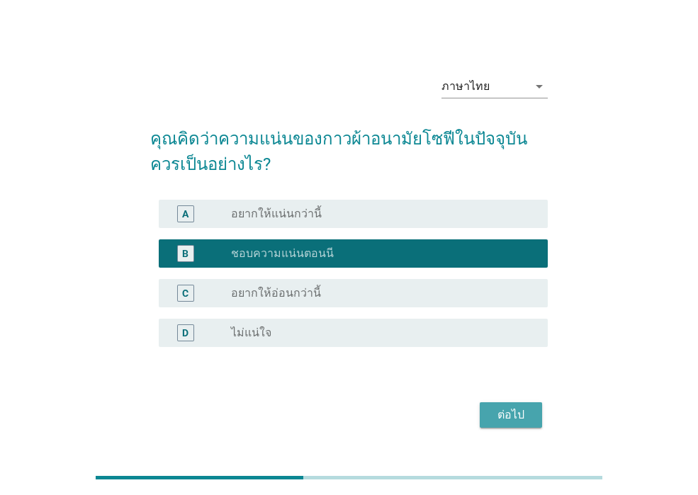
click at [492, 415] on div "ต่อไป" at bounding box center [511, 415] width 40 height 17
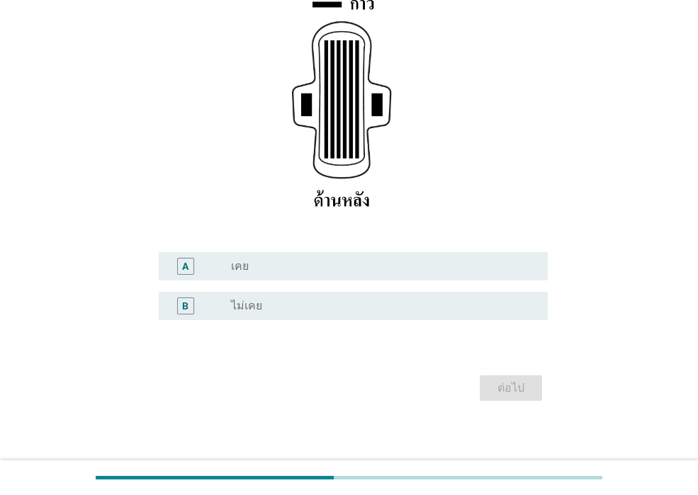
scroll to position [238, 0]
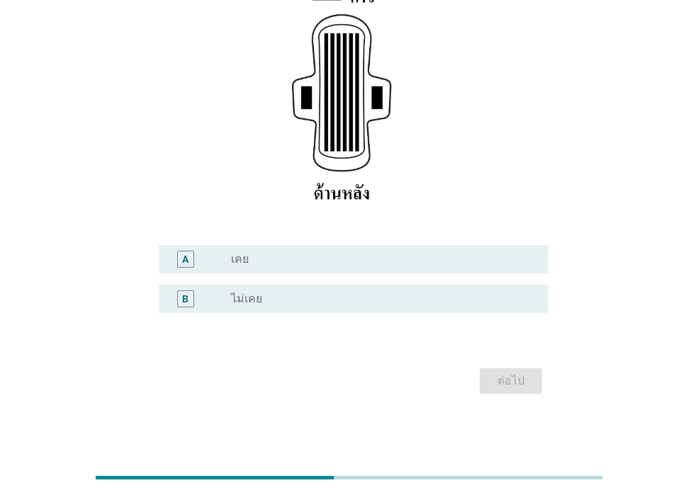
click at [353, 264] on div "radio_button_unchecked เคย" at bounding box center [378, 259] width 294 height 14
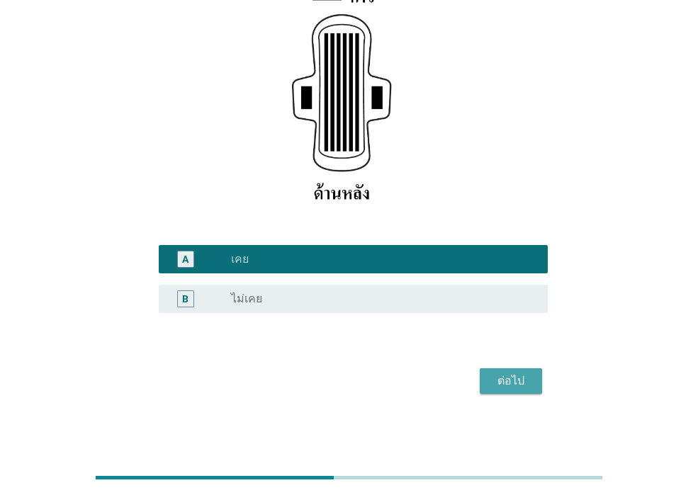
click at [500, 381] on div "ต่อไป" at bounding box center [511, 381] width 40 height 17
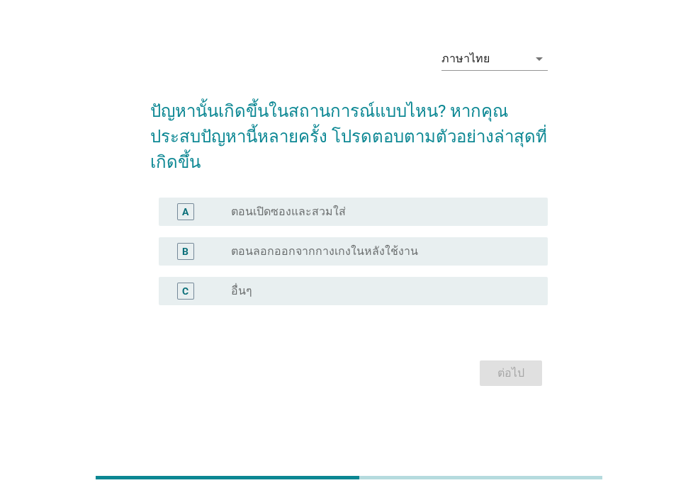
scroll to position [0, 0]
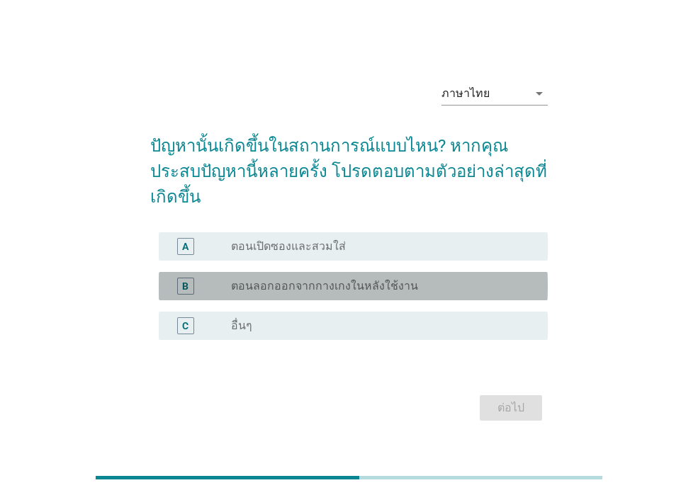
click at [390, 281] on div "radio_button_unchecked ตอนลอกออกจากกางเกงในหลังใช้งาน" at bounding box center [383, 286] width 305 height 17
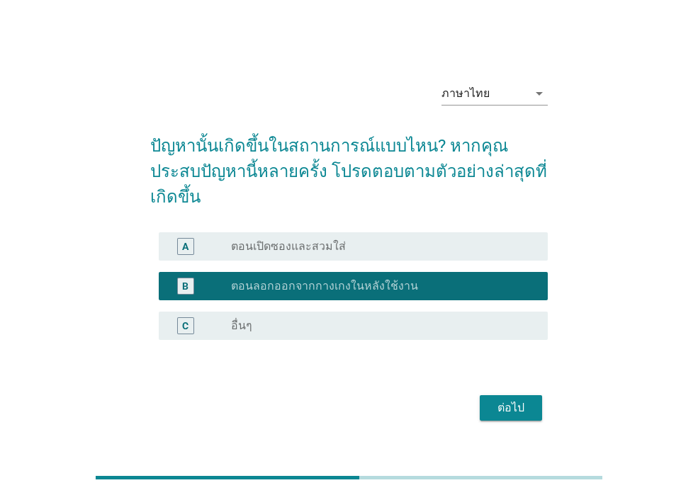
click at [504, 400] on div "ต่อไป" at bounding box center [511, 408] width 40 height 17
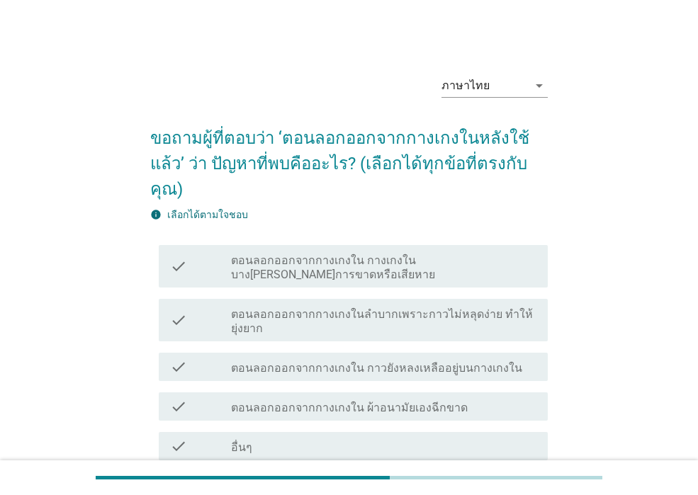
click at [381, 401] on label "ตอนลอกออกจากกางเกงใน ผ้าอนามัยเองฉีกขาด" at bounding box center [349, 408] width 237 height 14
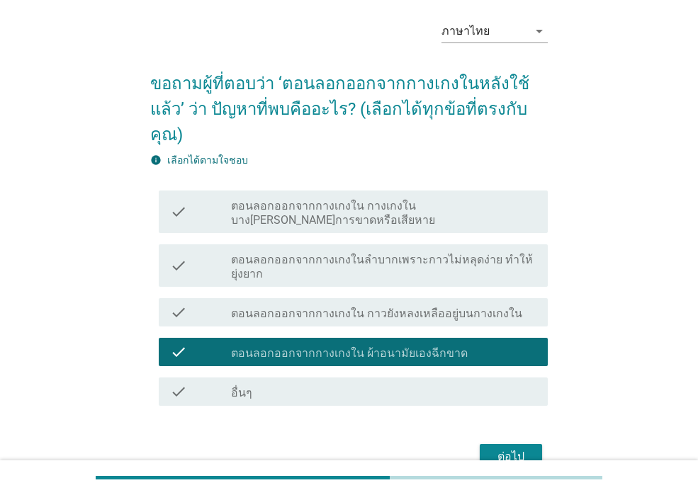
scroll to position [105, 0]
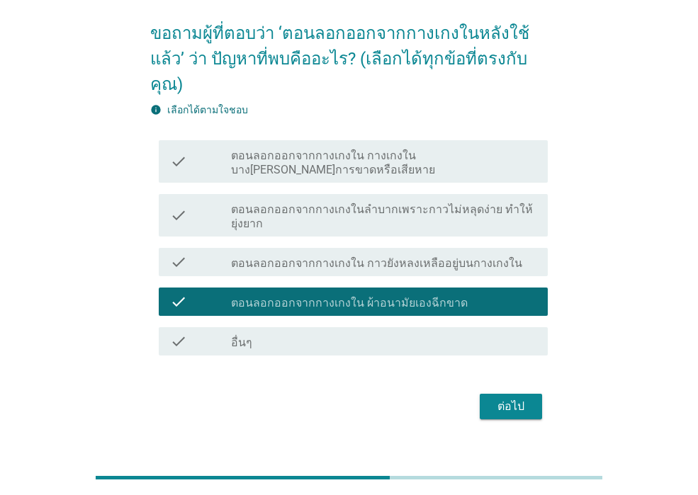
click at [498, 394] on button "ต่อไป" at bounding box center [511, 407] width 62 height 26
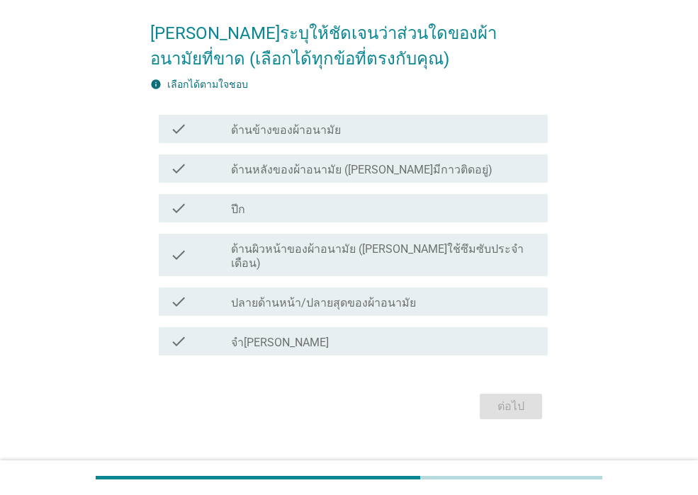
scroll to position [0, 0]
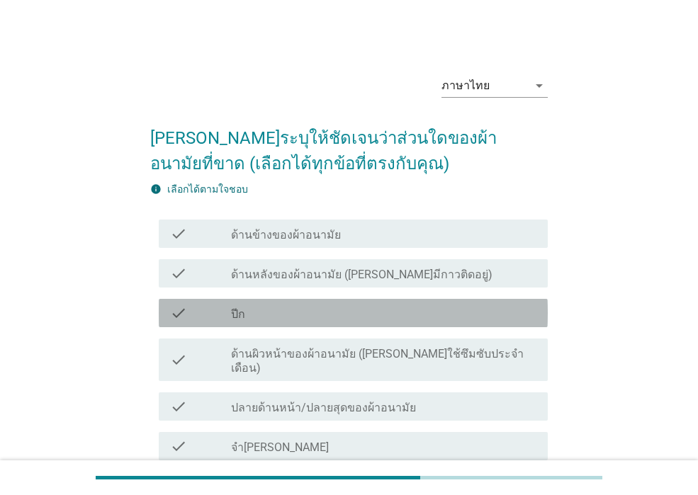
click at [315, 311] on div "check_box_outline_blank ปีก" at bounding box center [383, 313] width 305 height 17
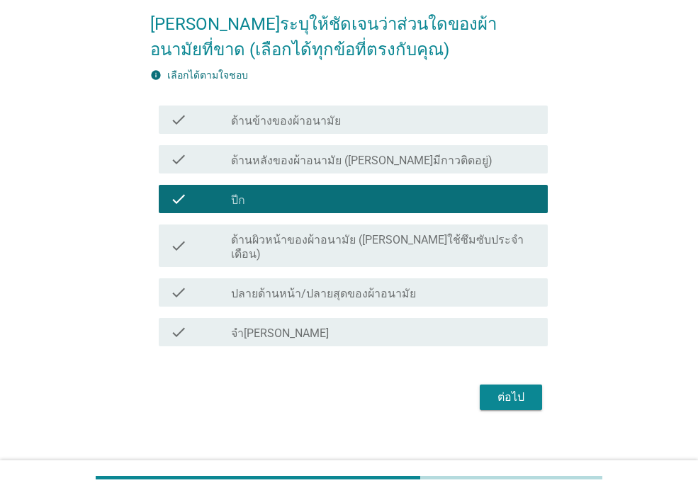
scroll to position [116, 0]
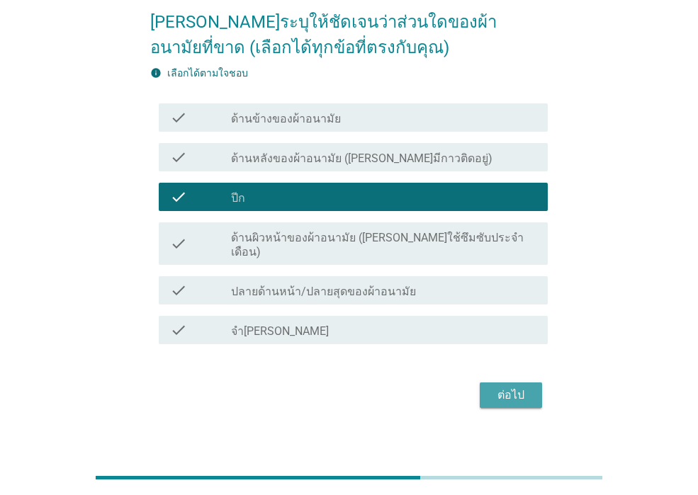
click at [516, 387] on div "ต่อไป" at bounding box center [511, 395] width 40 height 17
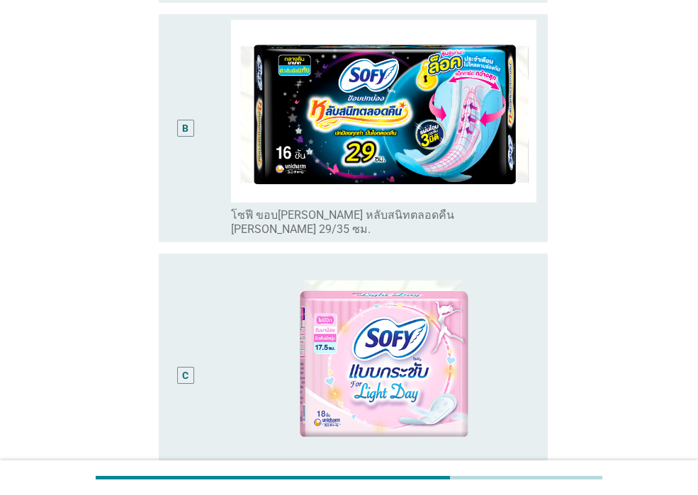
scroll to position [142, 0]
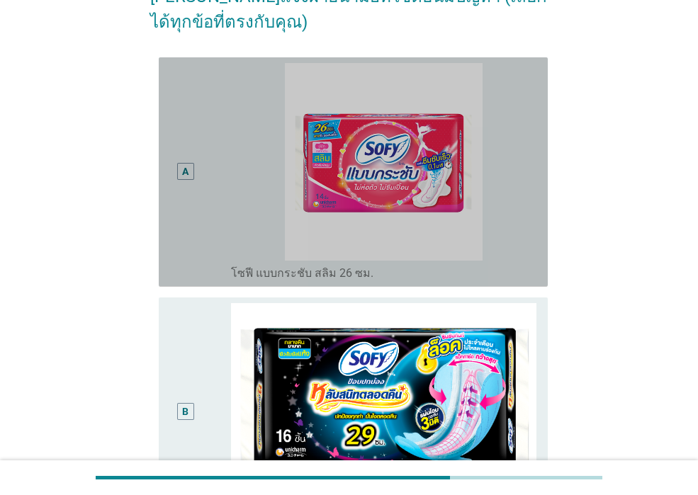
click at [185, 225] on div "A" at bounding box center [185, 172] width 30 height 218
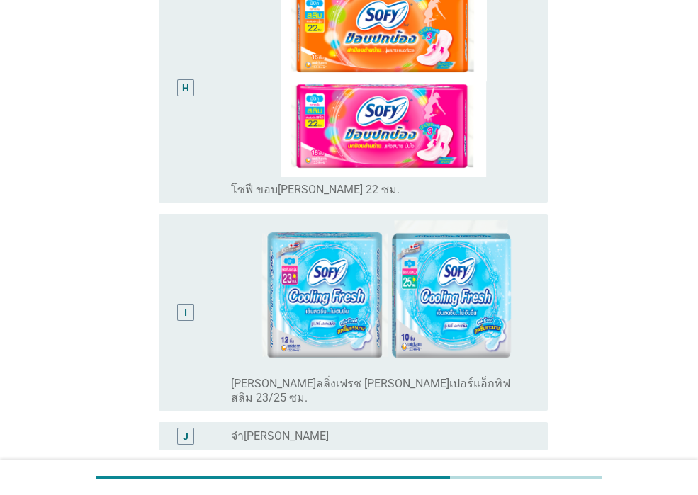
scroll to position [1796, 0]
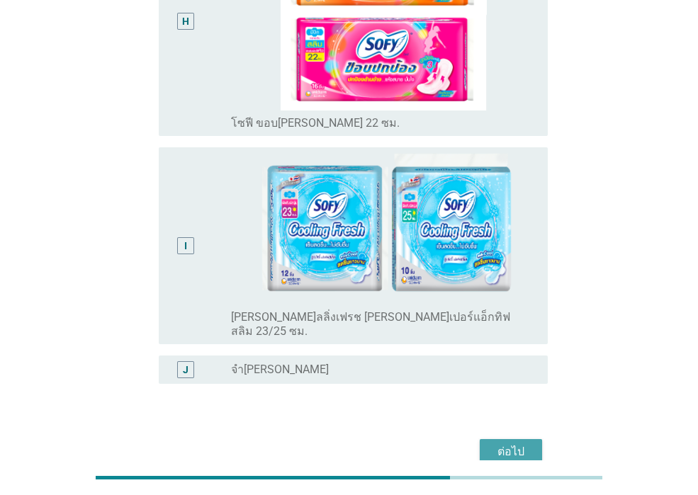
click at [497, 444] on div "ต่อไป" at bounding box center [511, 452] width 40 height 17
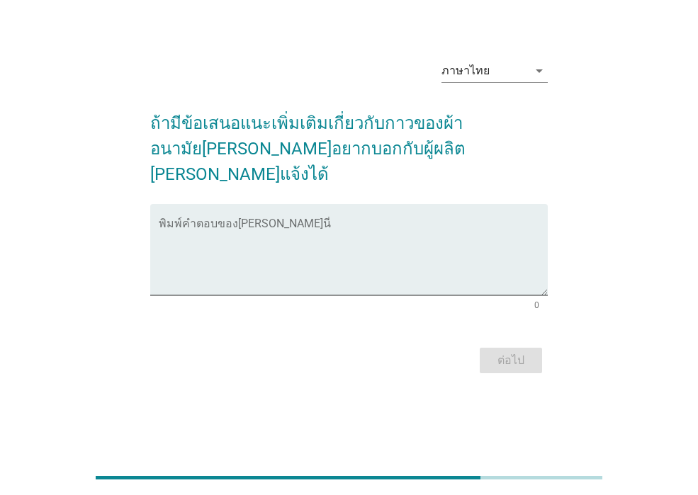
scroll to position [0, 0]
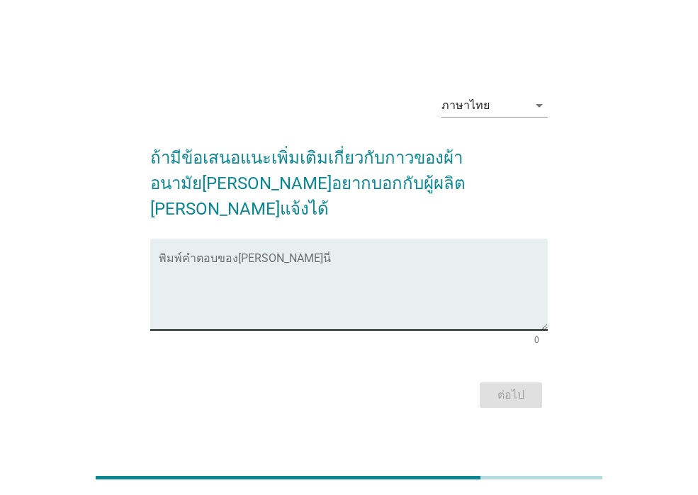
click at [433, 271] on textarea "พิมพ์คำตอบของคุณ ที่นี่" at bounding box center [353, 293] width 389 height 74
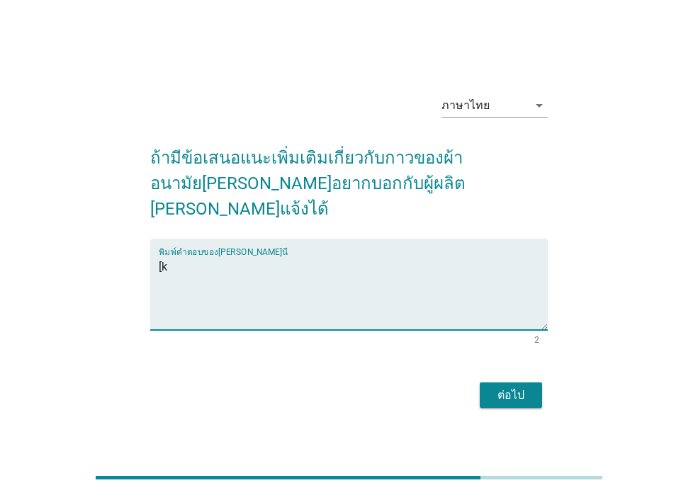
type textarea "["
type textarea "บางครั้งดึงออกมันแน่นจนขาด"
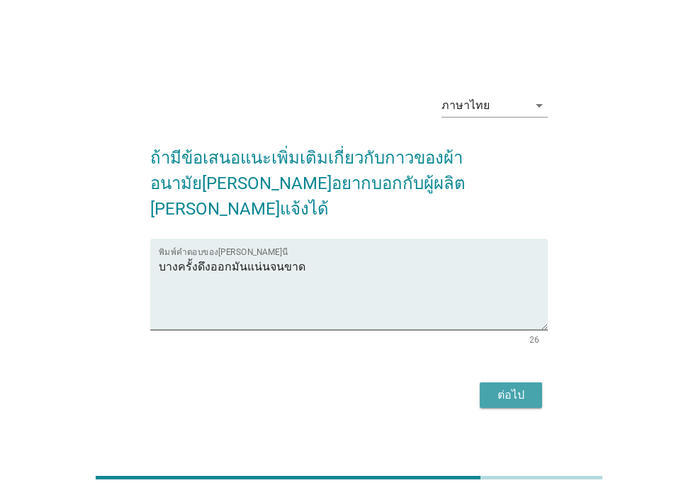
click at [519, 387] on div "ต่อไป" at bounding box center [511, 395] width 40 height 17
